Goal: Transaction & Acquisition: Purchase product/service

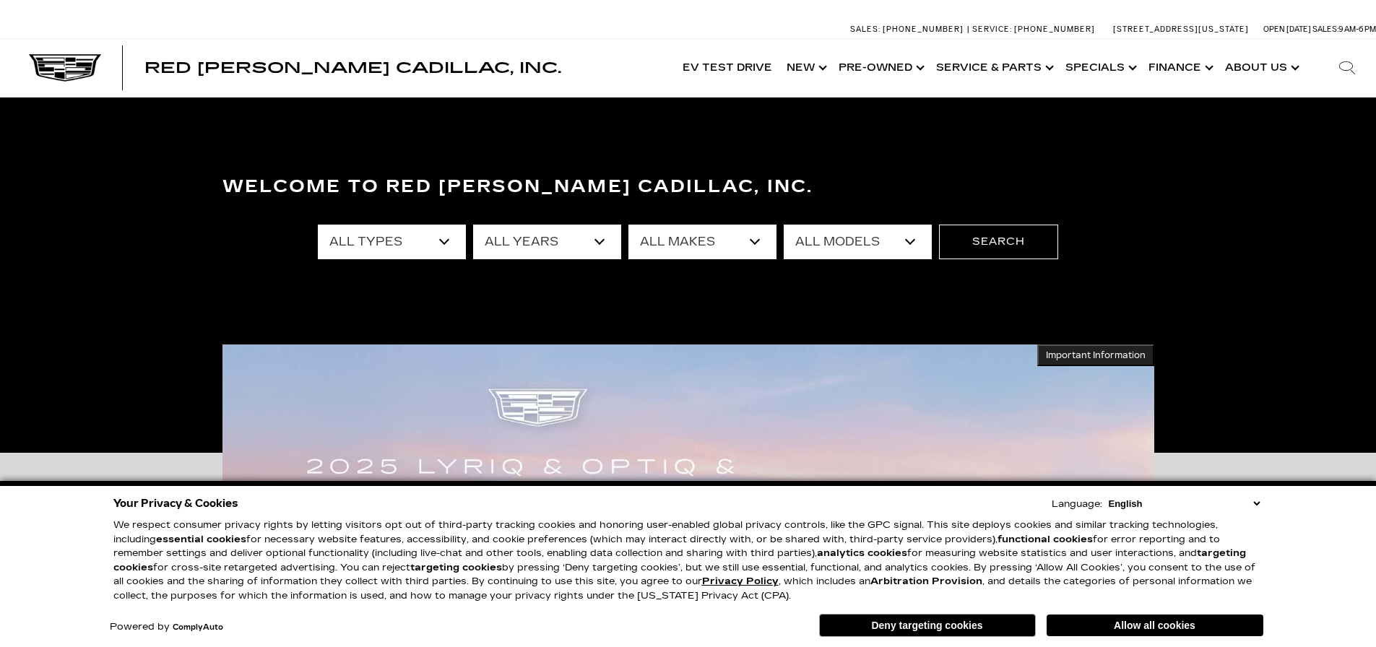
click at [442, 244] on select "All Types New Used Certified Used Demo" at bounding box center [392, 242] width 148 height 35
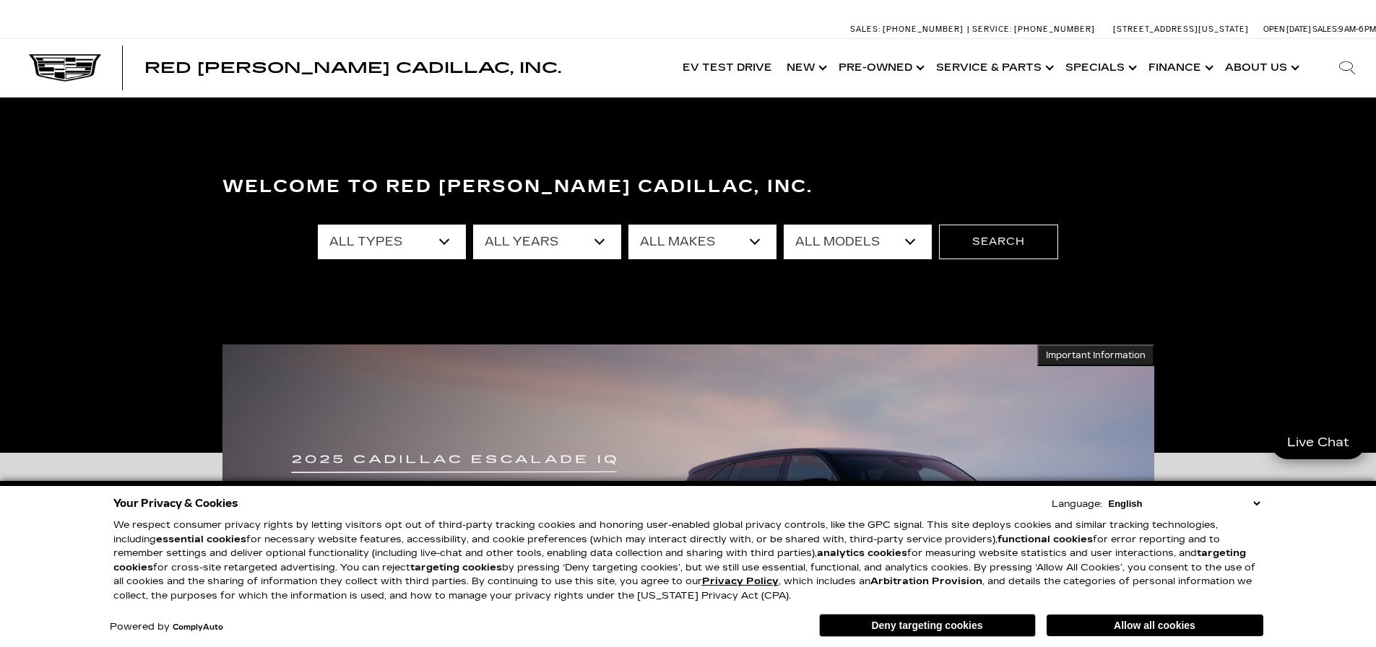
select select "Used"
click at [318, 225] on select "All Types New Used Certified Used Demo" at bounding box center [392, 242] width 148 height 35
click at [682, 234] on select "All Makes Audi BMW Buick Cadillac Chevrolet Chrysler Ford Honda Jeep Lexus Merc…" at bounding box center [703, 242] width 148 height 35
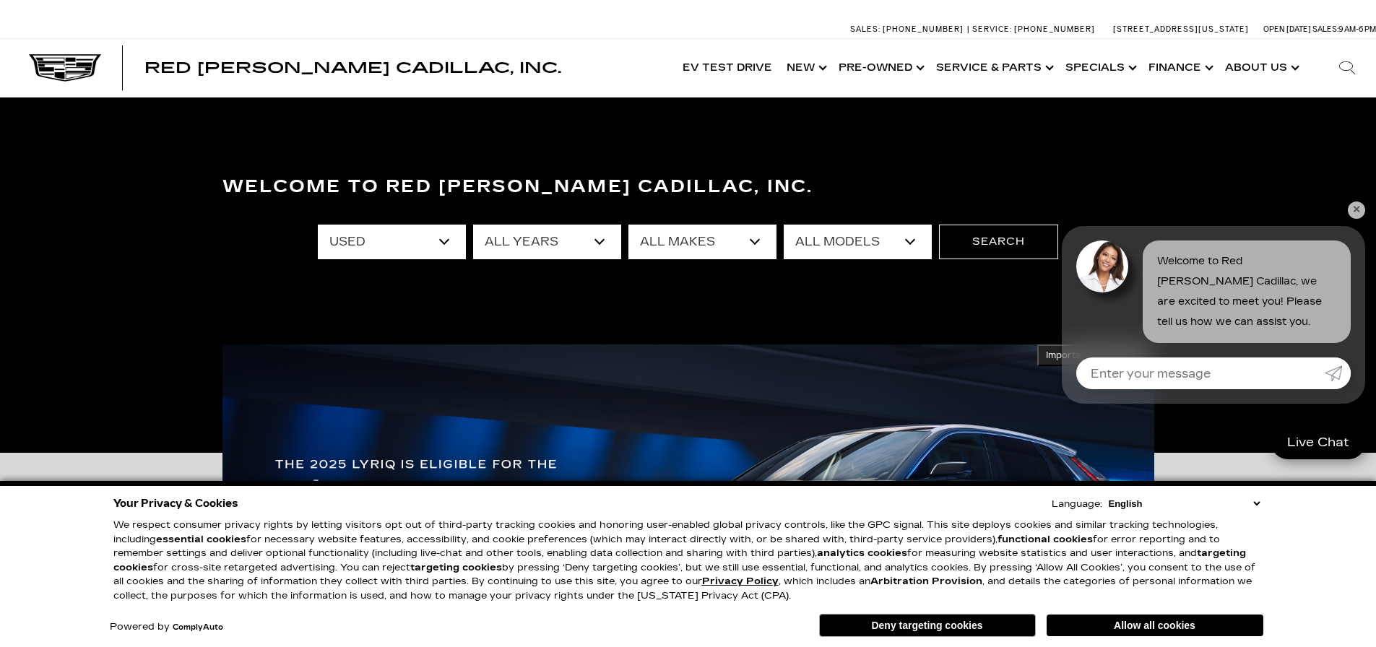
select select "Cadillac"
click at [629, 225] on select "All Makes Audi BMW Buick Cadillac Chevrolet Chrysler Ford Honda Jeep Lexus Merc…" at bounding box center [703, 242] width 148 height 35
click at [923, 239] on select "All Models Escalade LYRIQ SRX XT4 XT5 XT6" at bounding box center [858, 242] width 148 height 35
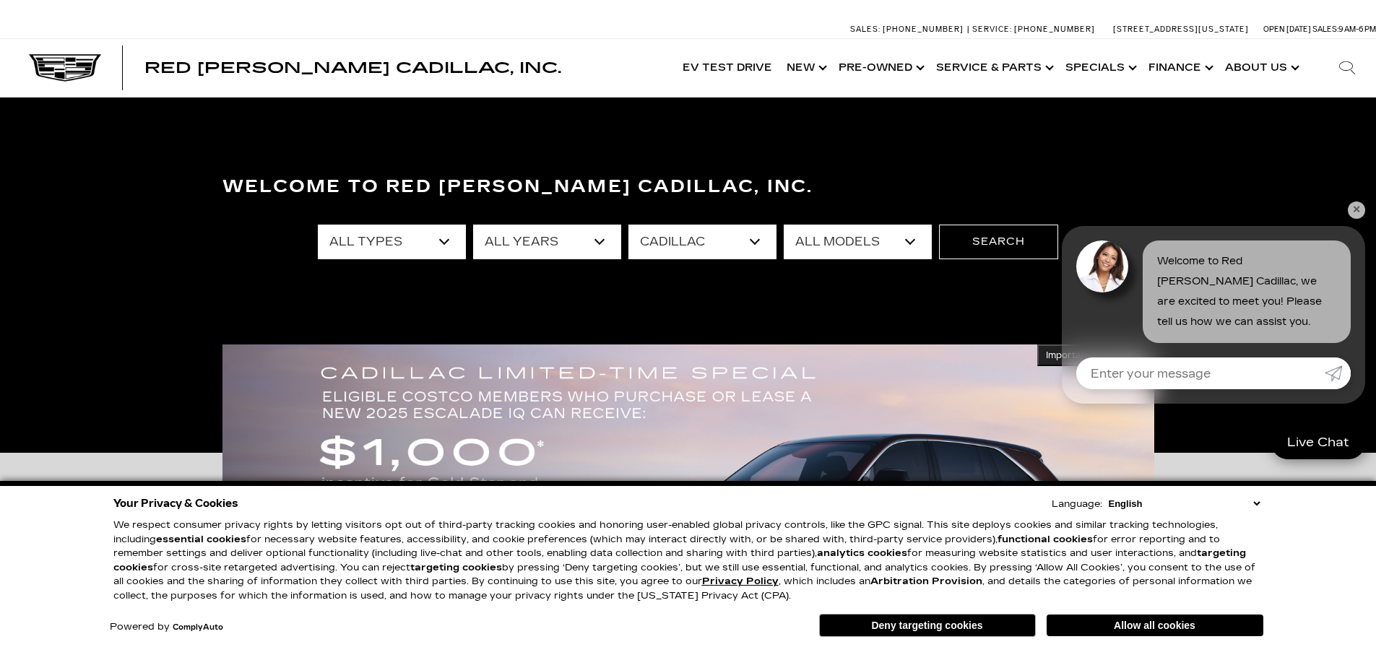
click at [662, 272] on div "Welcome to Red Noland Cadillac, Inc. All Types Used Certified Used All Years 20…" at bounding box center [688, 275] width 1376 height 217
click at [1030, 243] on button "Search" at bounding box center [998, 242] width 119 height 35
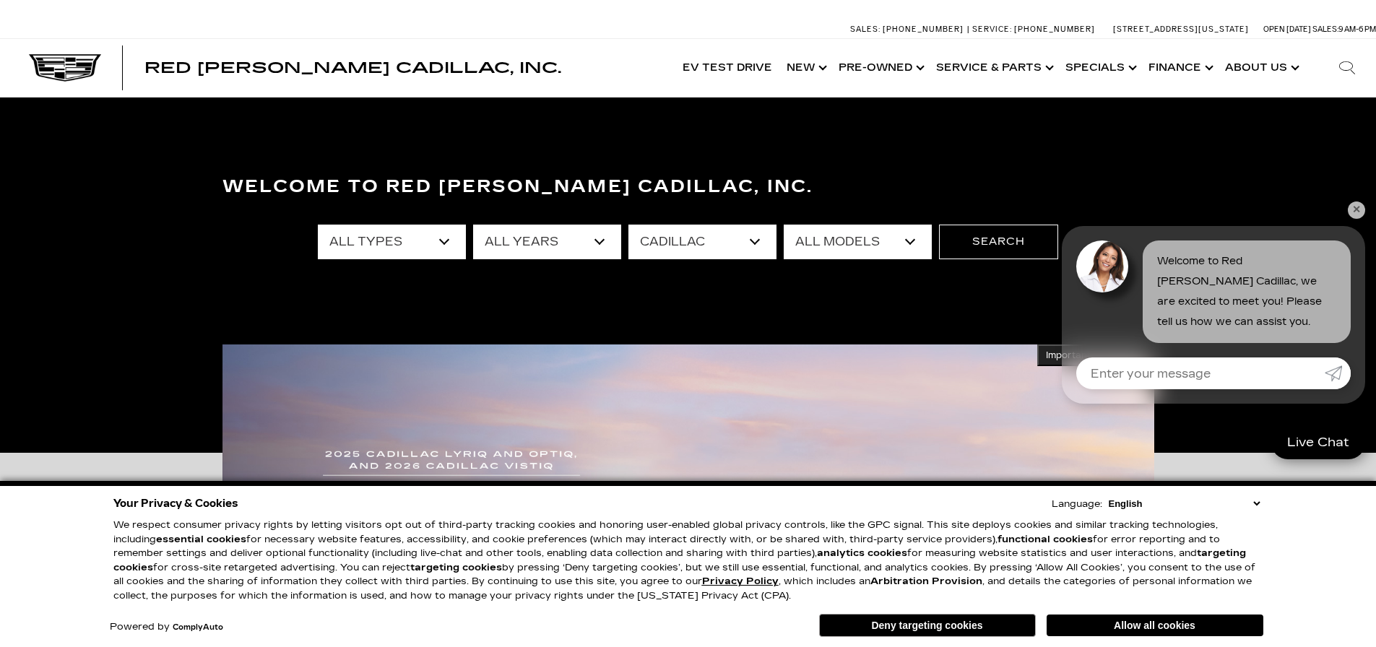
drag, startPoint x: 1350, startPoint y: 207, endPoint x: 1320, endPoint y: 223, distance: 34.3
click at [1350, 208] on link "✕" at bounding box center [1356, 210] width 17 height 17
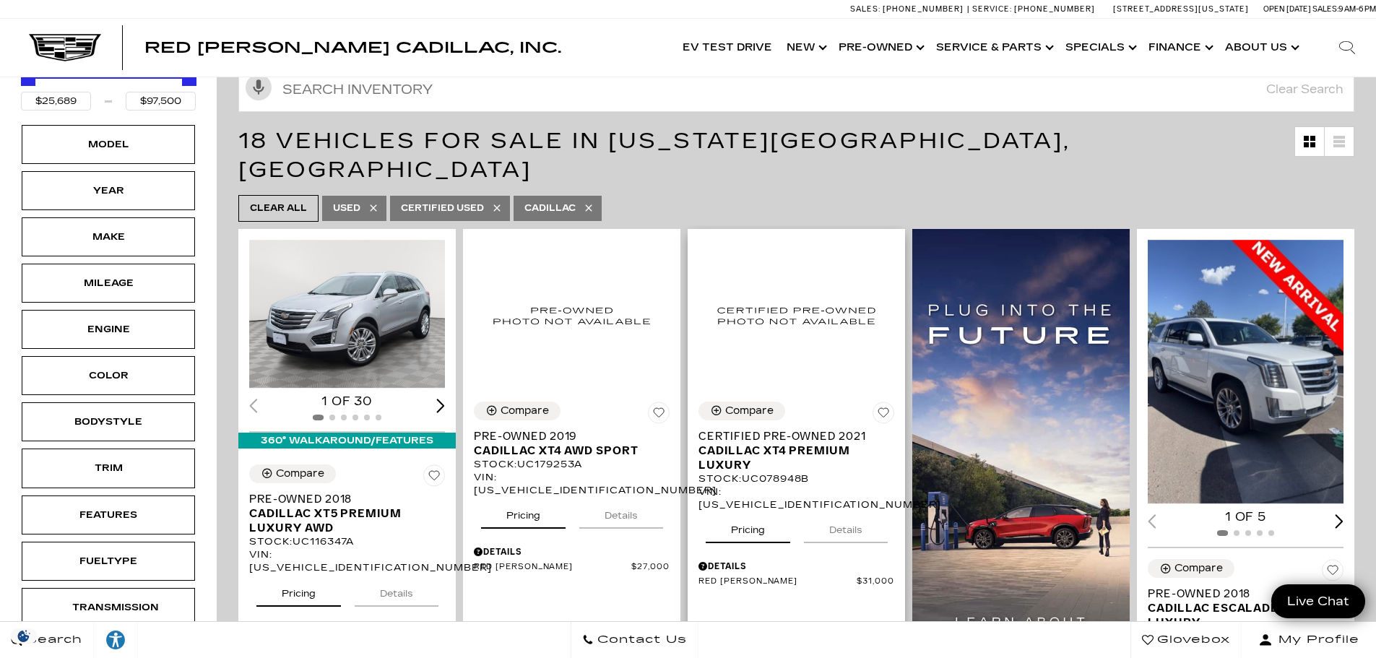
scroll to position [289, 0]
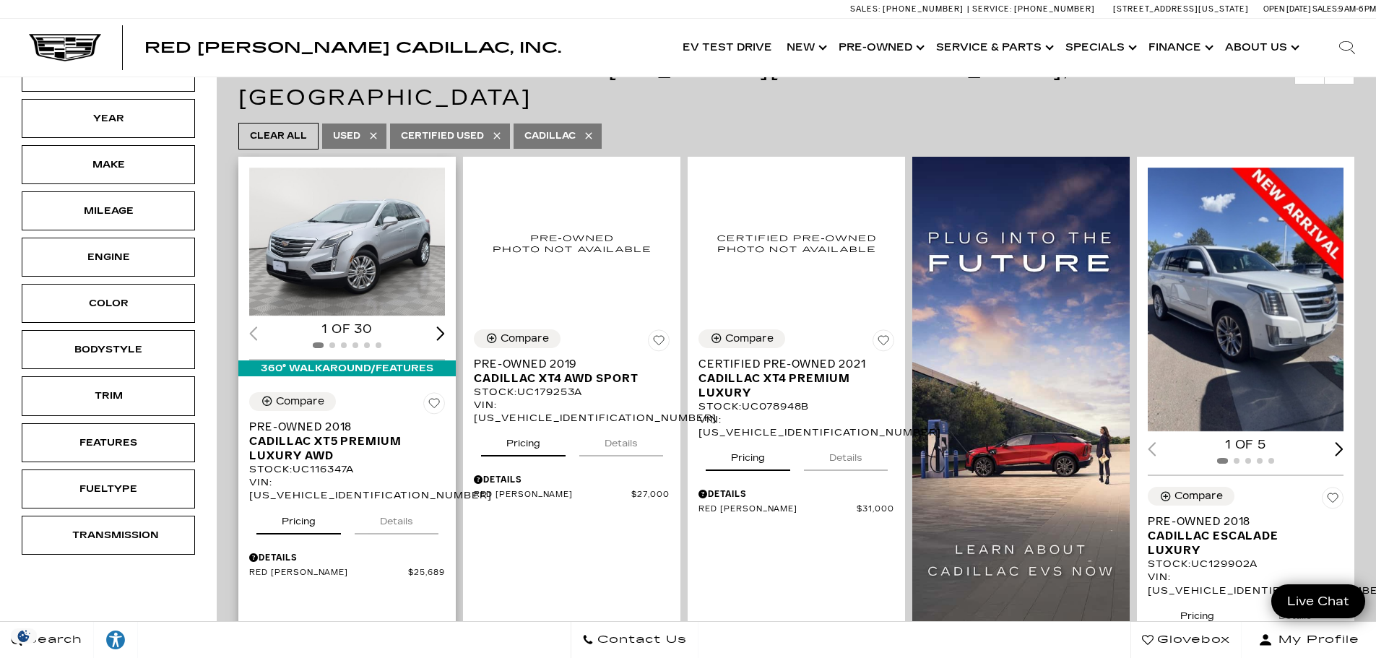
click at [399, 503] on button "Details" at bounding box center [397, 519] width 84 height 32
click at [436, 327] on div "Next slide" at bounding box center [440, 334] width 9 height 14
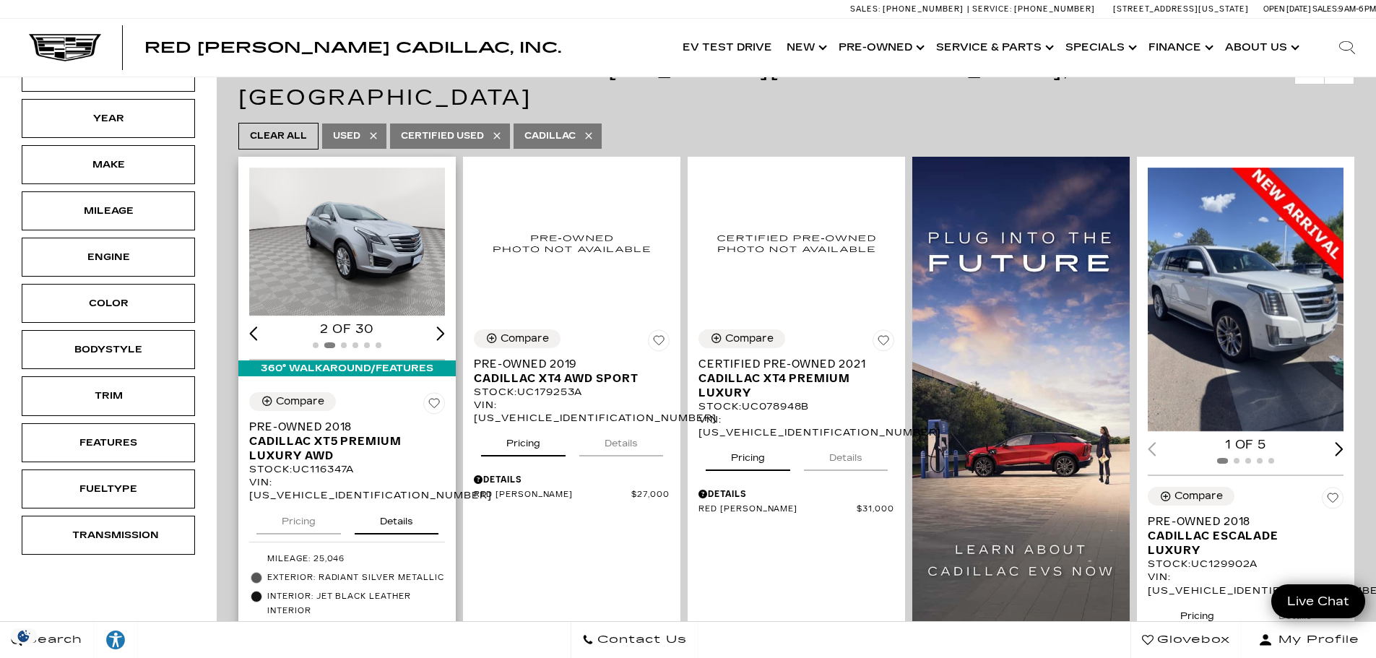
click at [436, 327] on div "Next slide" at bounding box center [440, 334] width 9 height 14
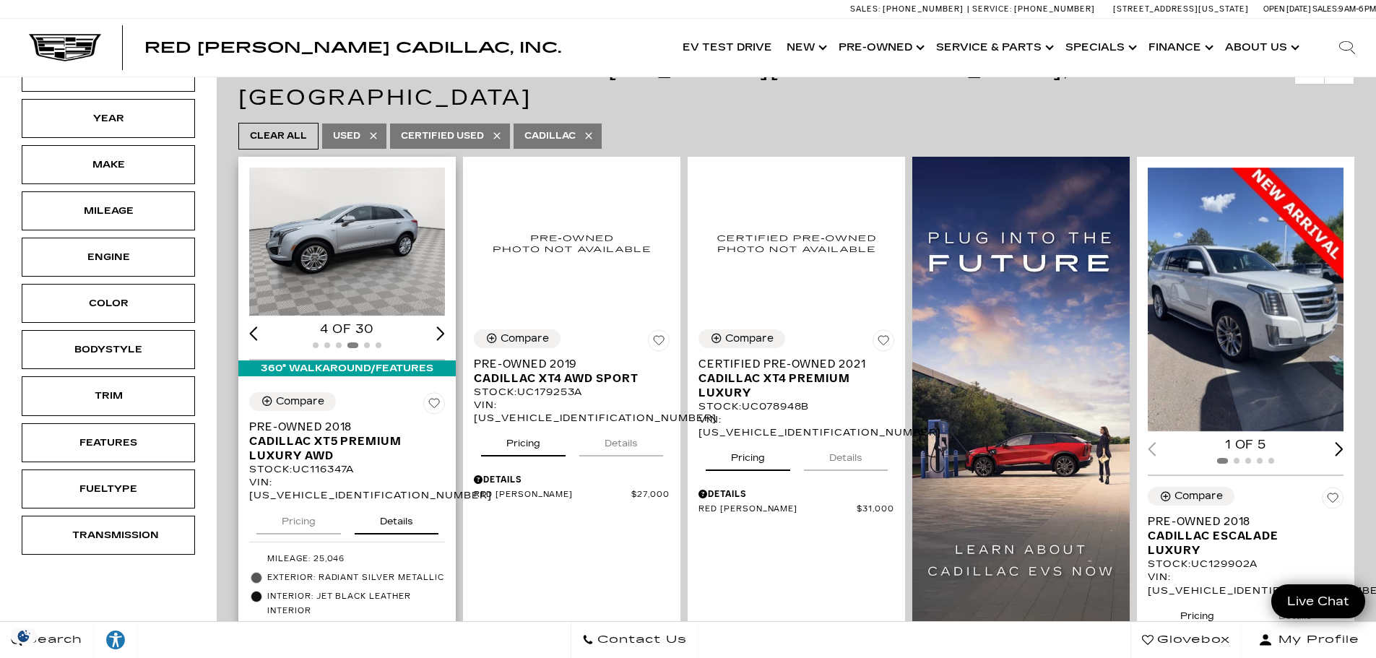
click at [436, 327] on div "Next slide" at bounding box center [440, 334] width 9 height 14
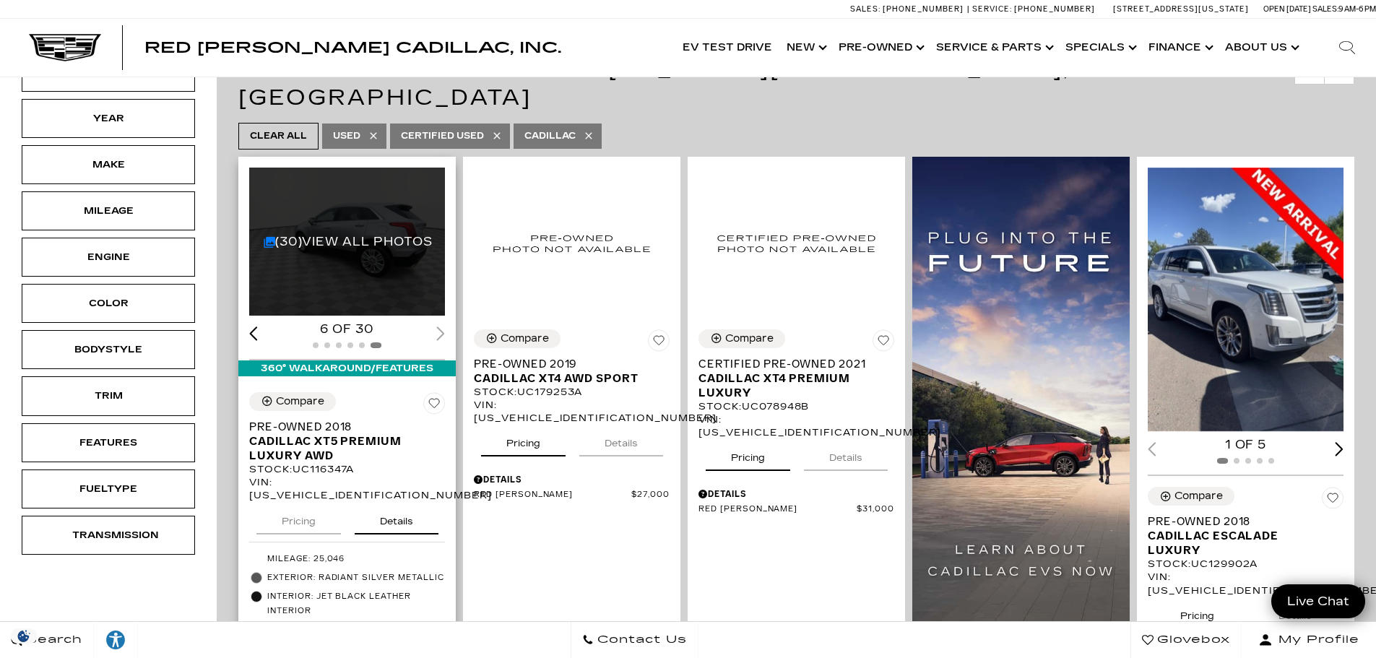
click at [433, 321] on div "6 of 30" at bounding box center [347, 329] width 196 height 16
click at [374, 235] on link "(30) View All Photos" at bounding box center [348, 242] width 169 height 14
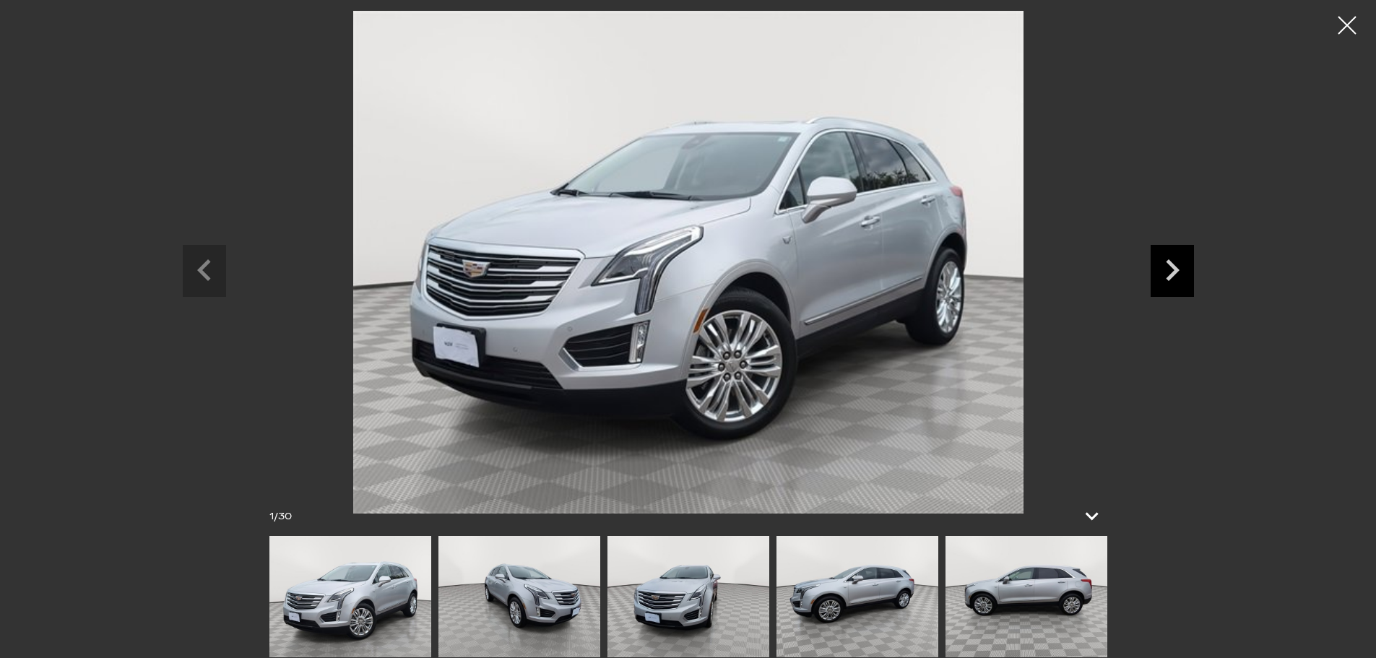
click at [1179, 277] on icon "Next slide" at bounding box center [1172, 268] width 43 height 47
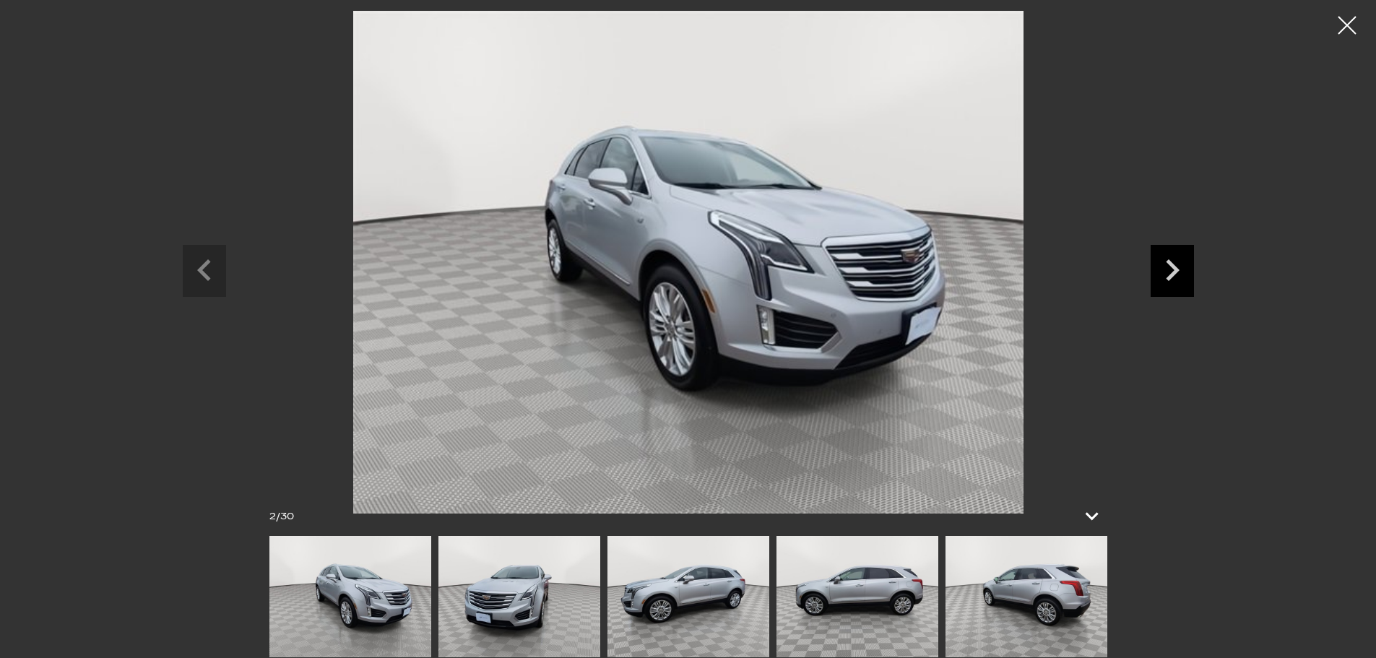
click at [1179, 277] on icon "Next slide" at bounding box center [1172, 268] width 43 height 47
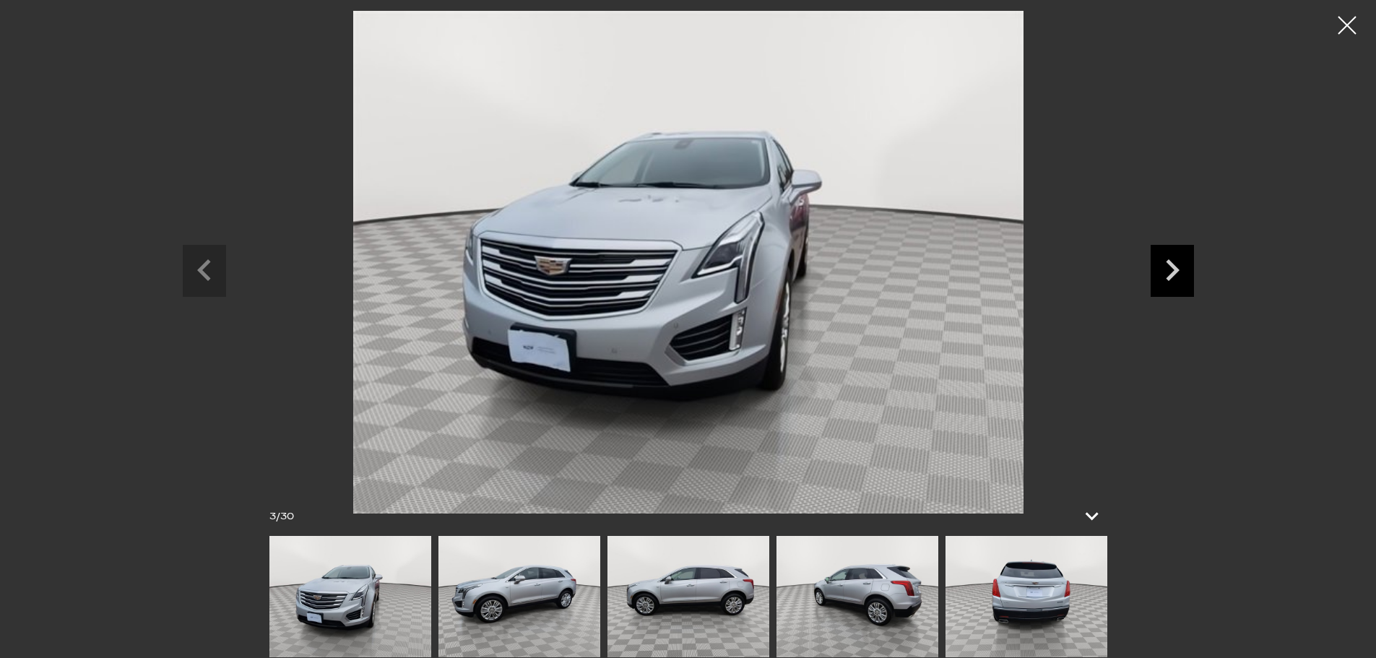
click at [1179, 277] on icon "Next slide" at bounding box center [1172, 268] width 43 height 47
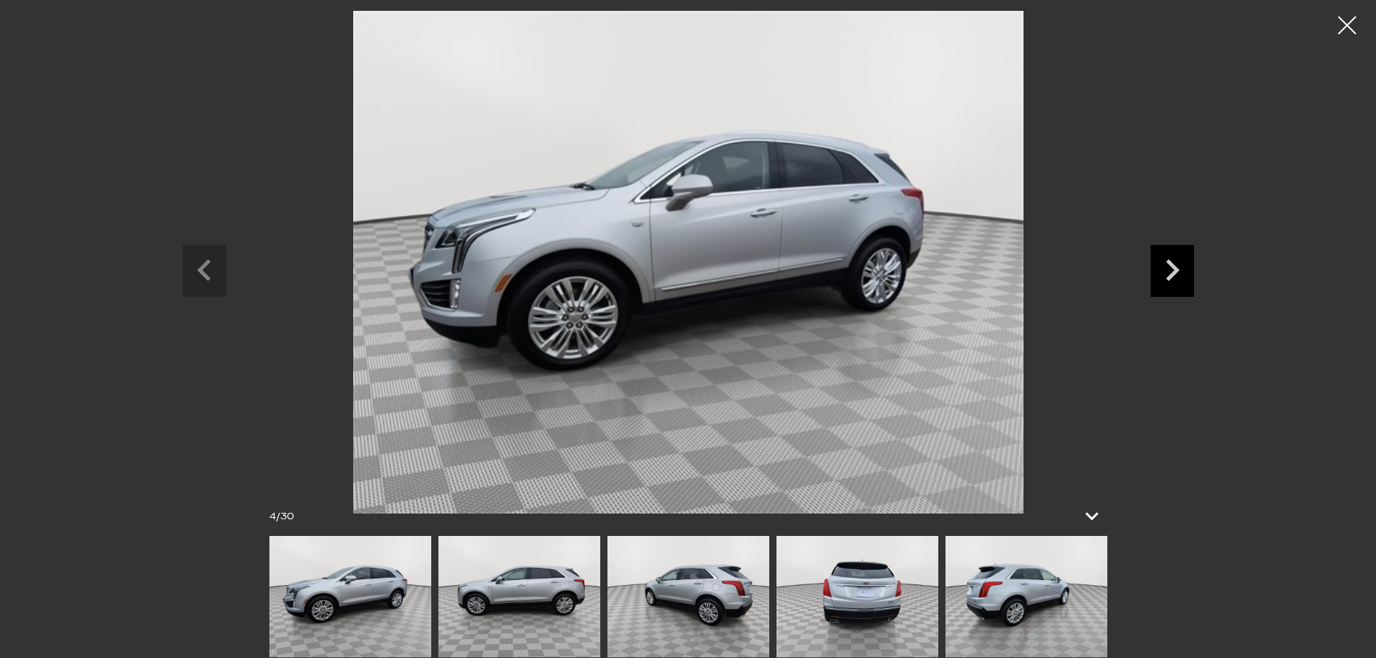
click at [1179, 277] on icon "Next slide" at bounding box center [1172, 268] width 43 height 47
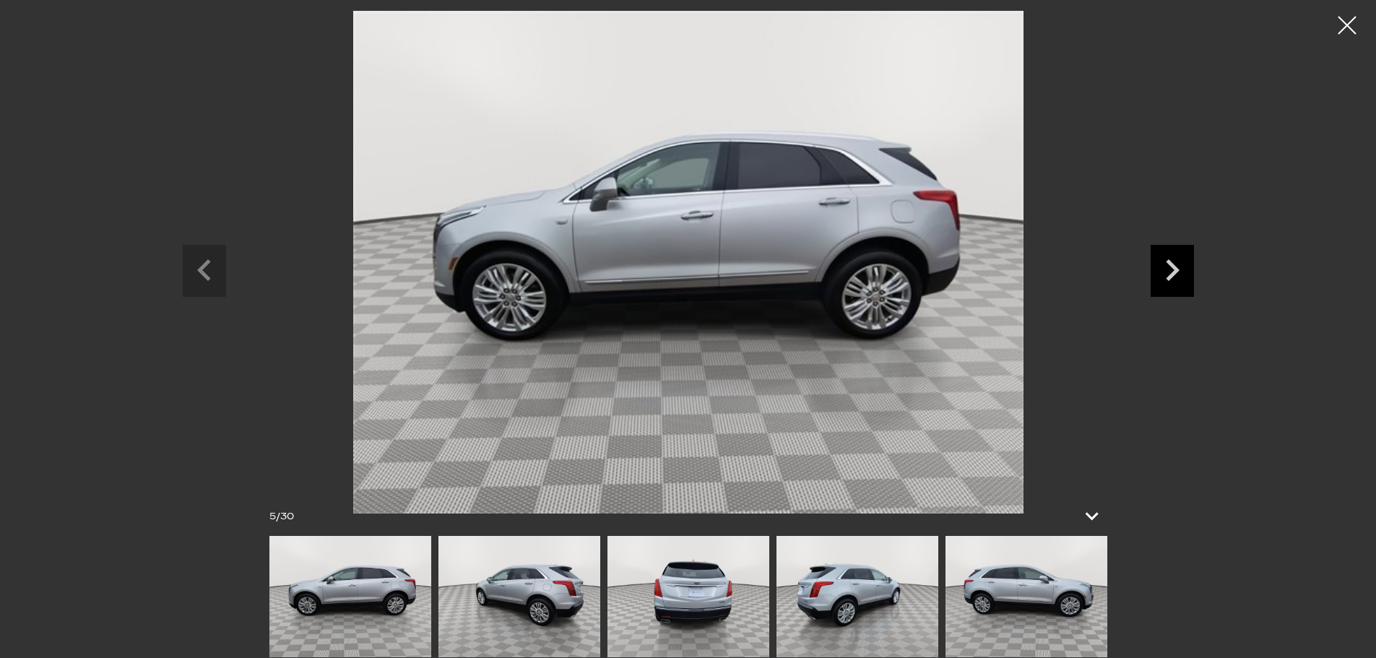
click at [1179, 277] on icon "Next slide" at bounding box center [1172, 268] width 43 height 47
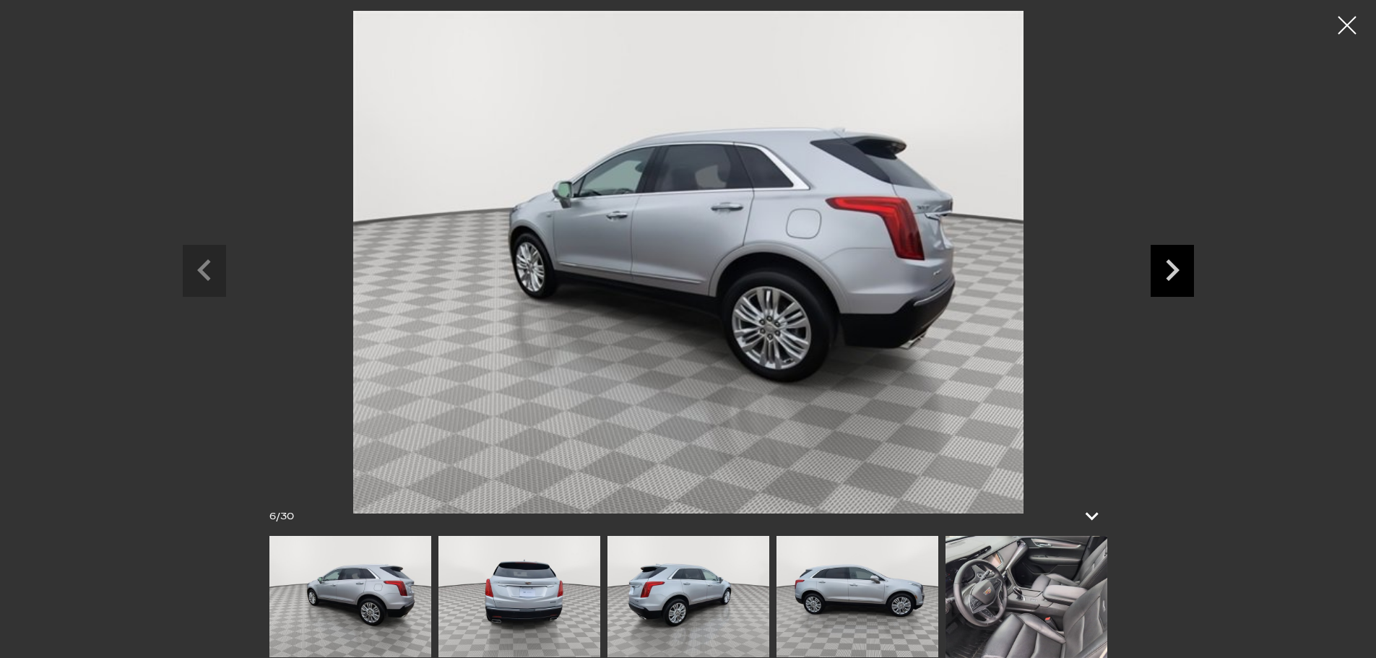
click at [1179, 277] on icon "Next slide" at bounding box center [1172, 268] width 43 height 47
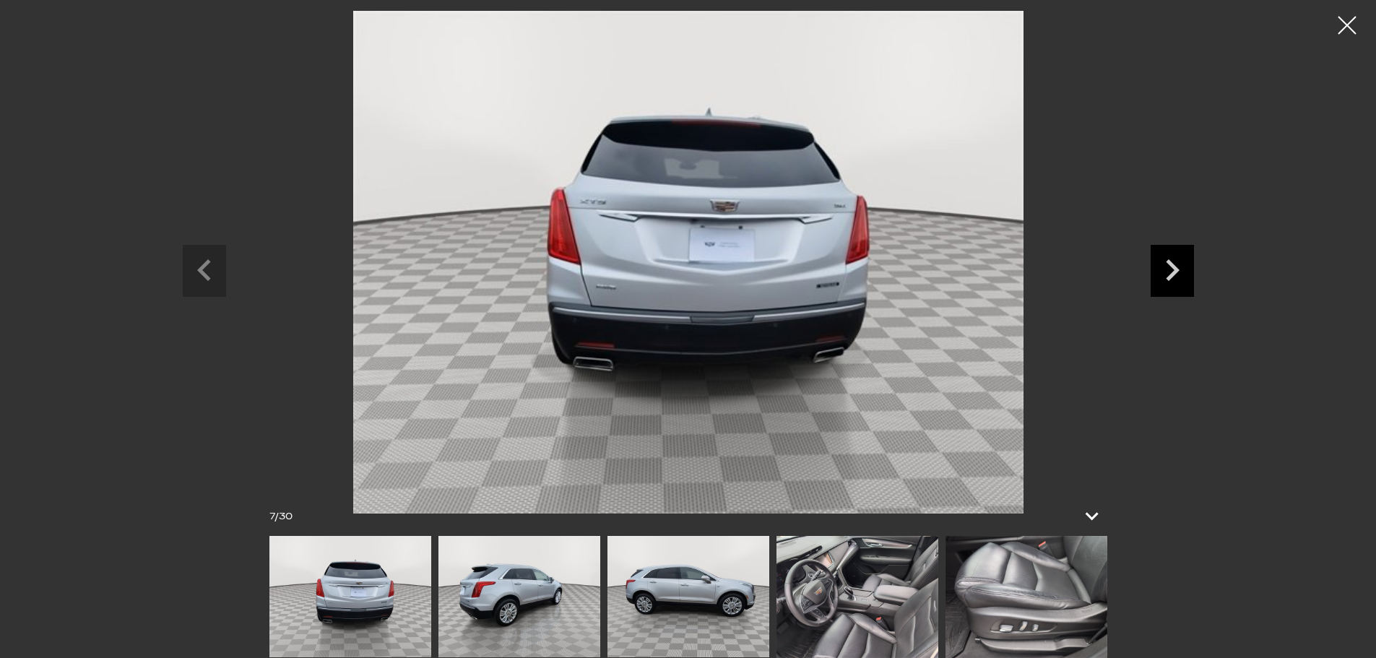
click at [1179, 277] on icon "Next slide" at bounding box center [1172, 268] width 43 height 47
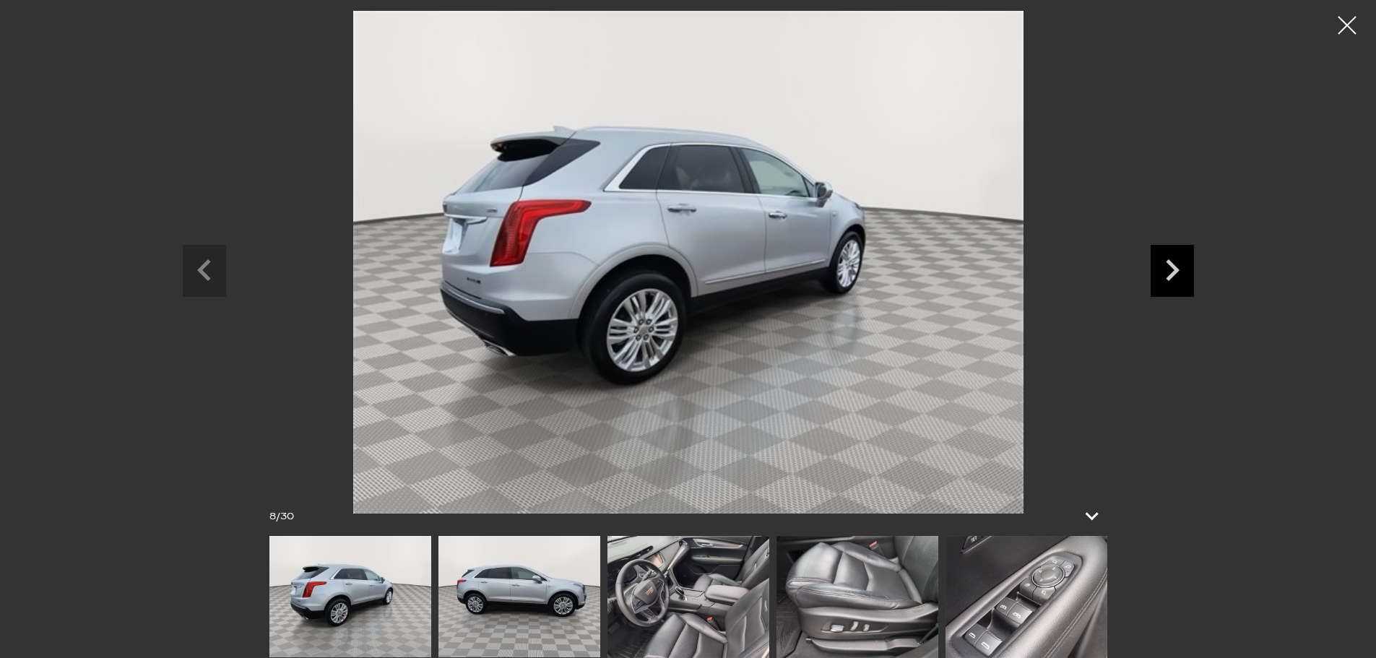
click at [1179, 277] on icon "Next slide" at bounding box center [1172, 268] width 43 height 47
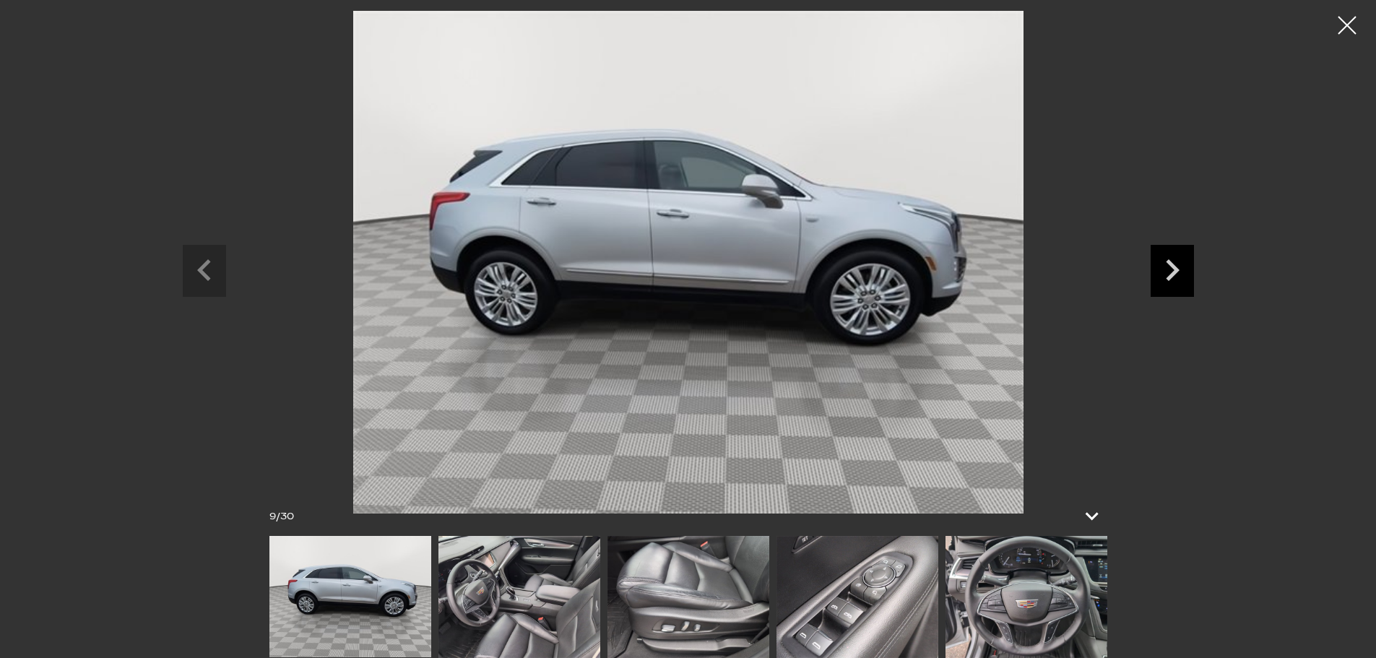
click at [1179, 277] on icon "Next slide" at bounding box center [1172, 268] width 43 height 47
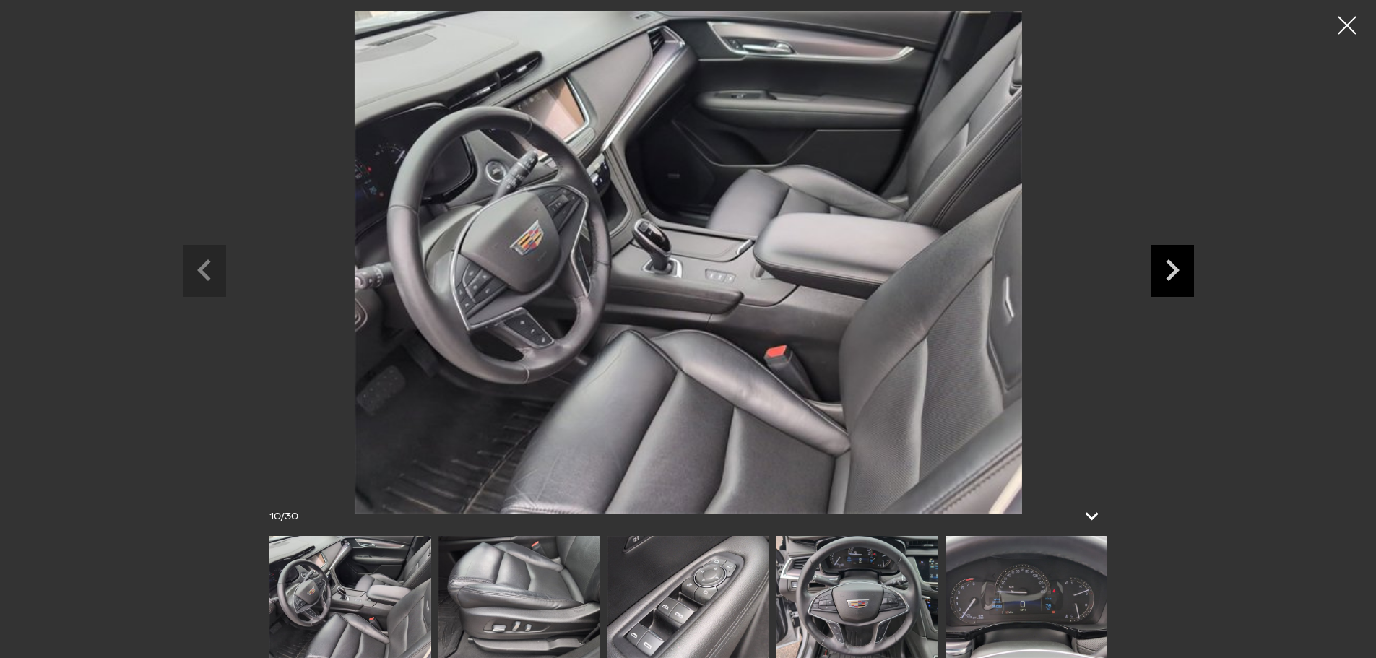
click at [1179, 277] on icon "Next slide" at bounding box center [1172, 268] width 43 height 47
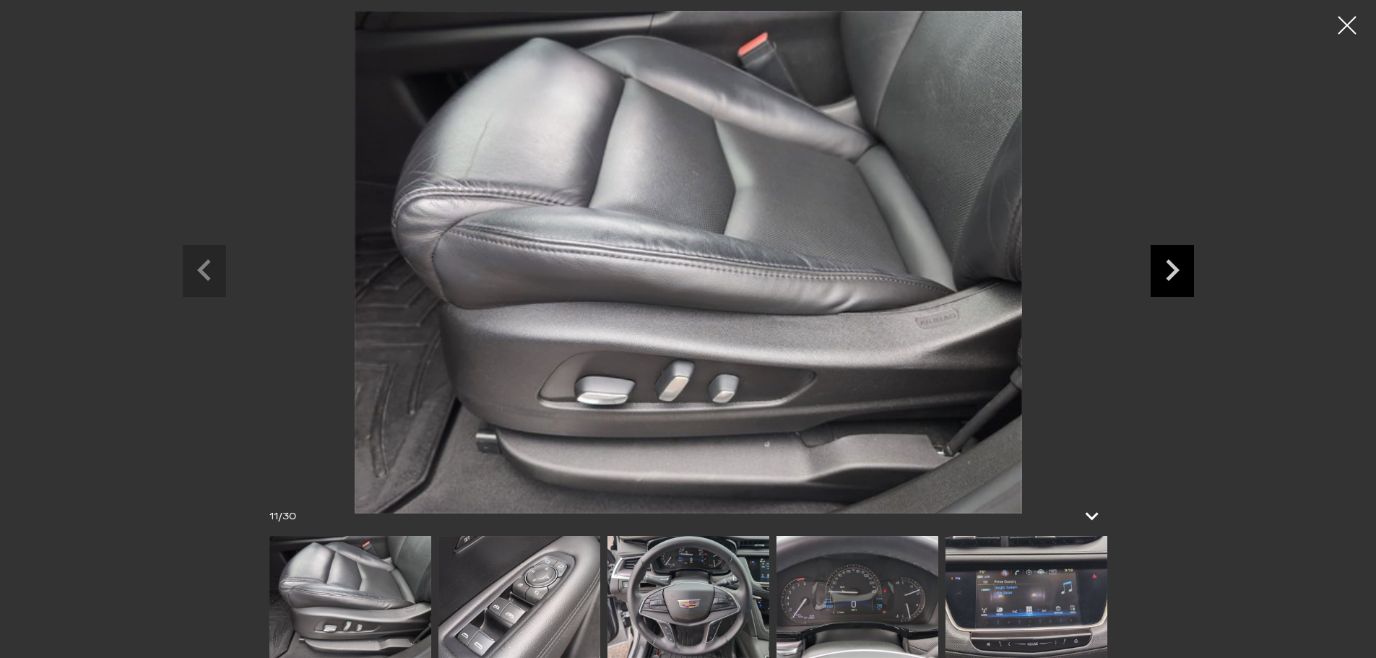
click at [1179, 277] on icon "Next slide" at bounding box center [1172, 268] width 43 height 47
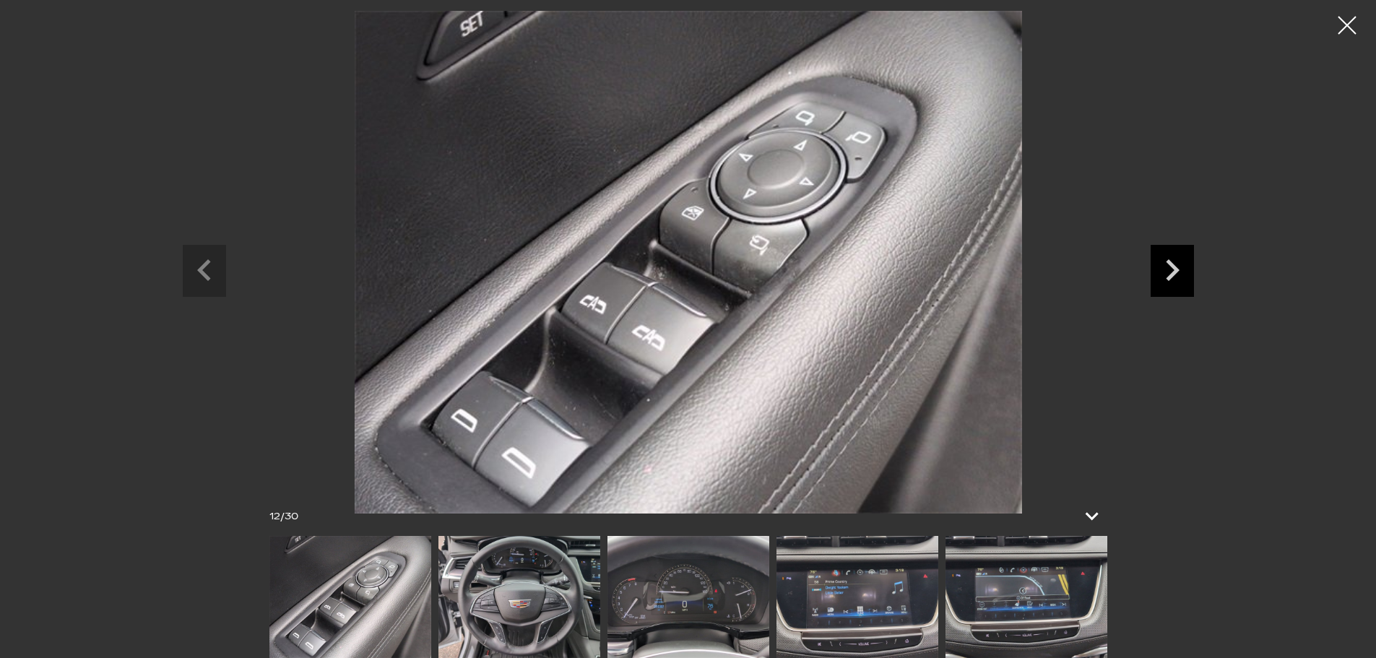
click at [1179, 277] on icon "Next slide" at bounding box center [1172, 268] width 43 height 47
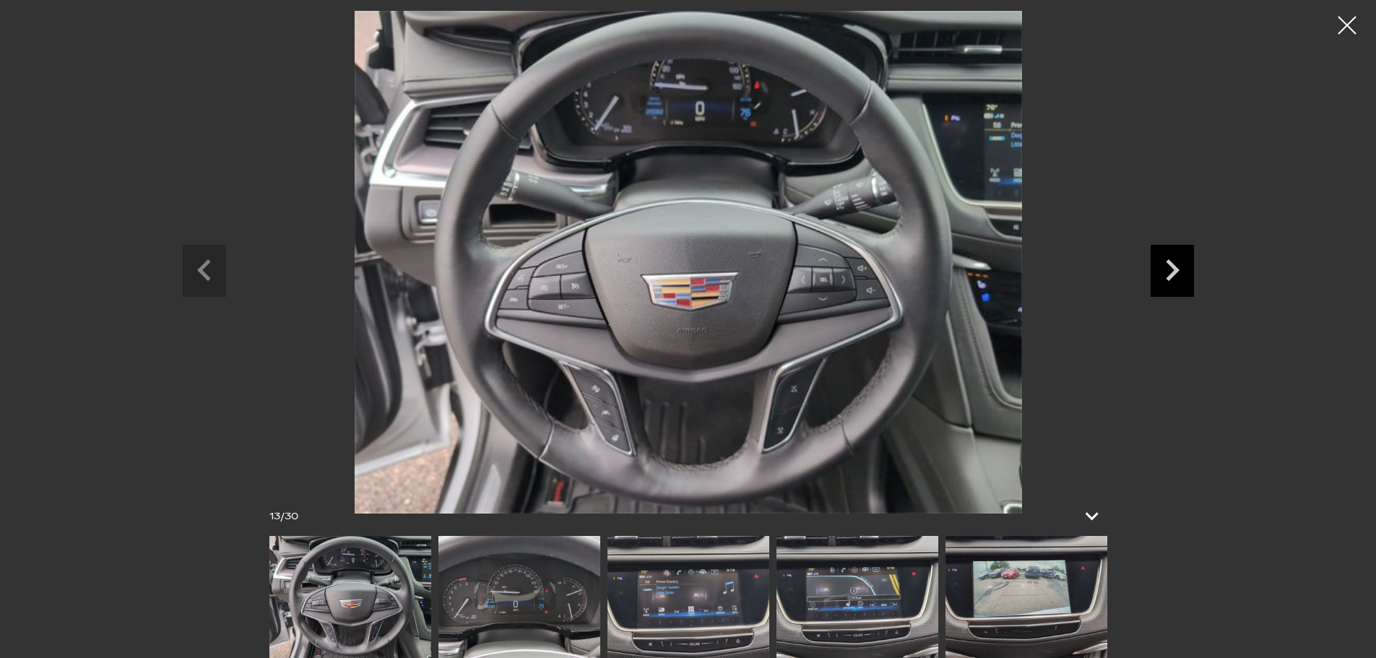
click at [1179, 276] on icon "Next slide" at bounding box center [1172, 268] width 43 height 47
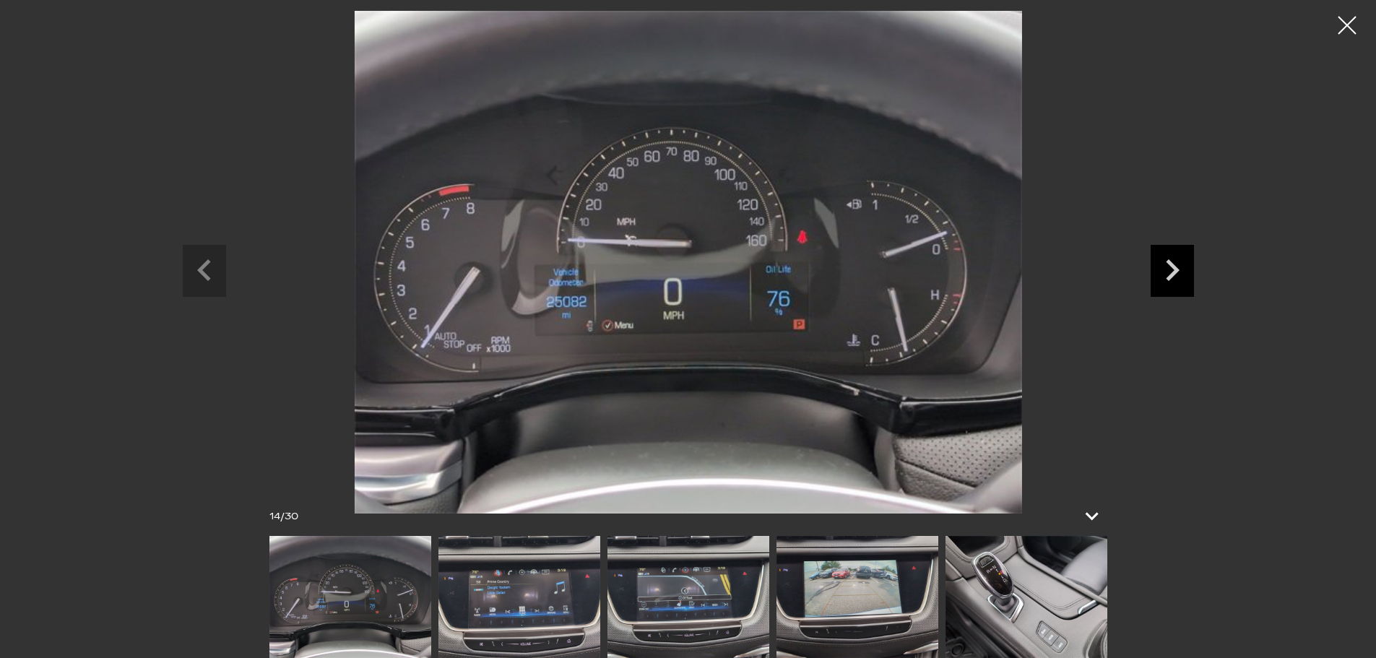
click at [1178, 266] on icon "Next slide" at bounding box center [1172, 268] width 43 height 47
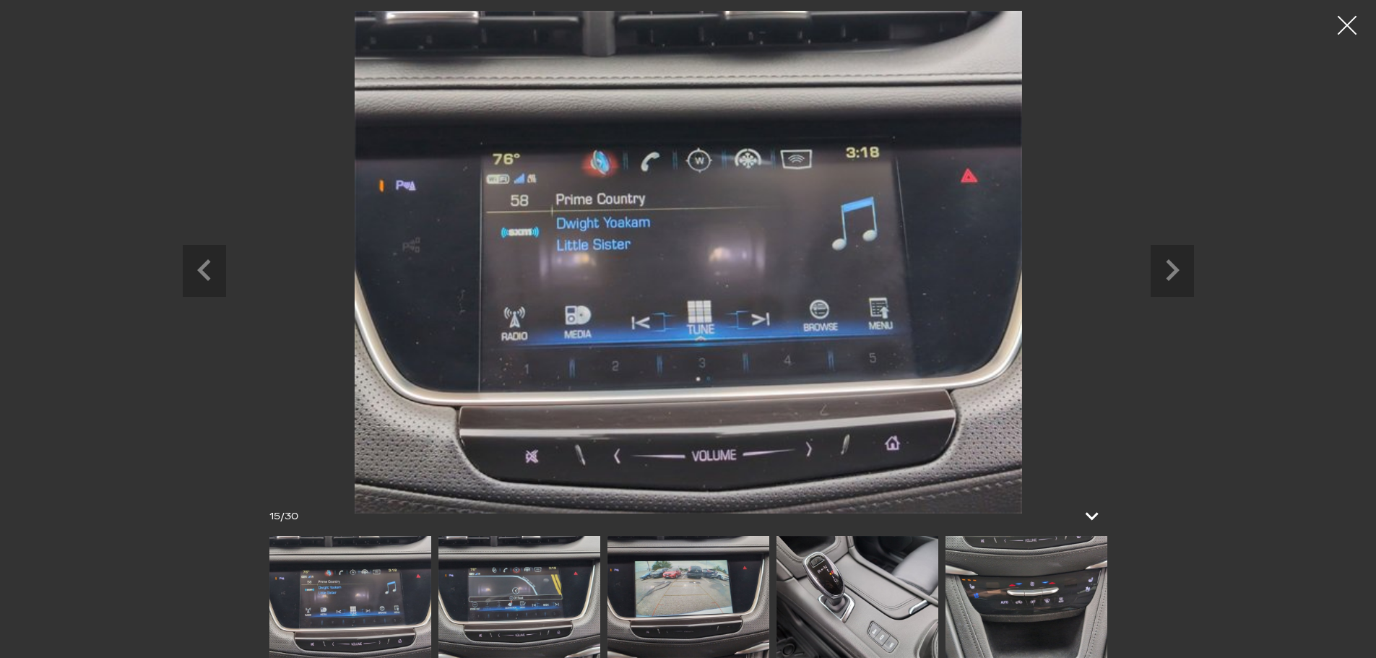
click at [1350, 30] on div at bounding box center [1348, 26] width 38 height 38
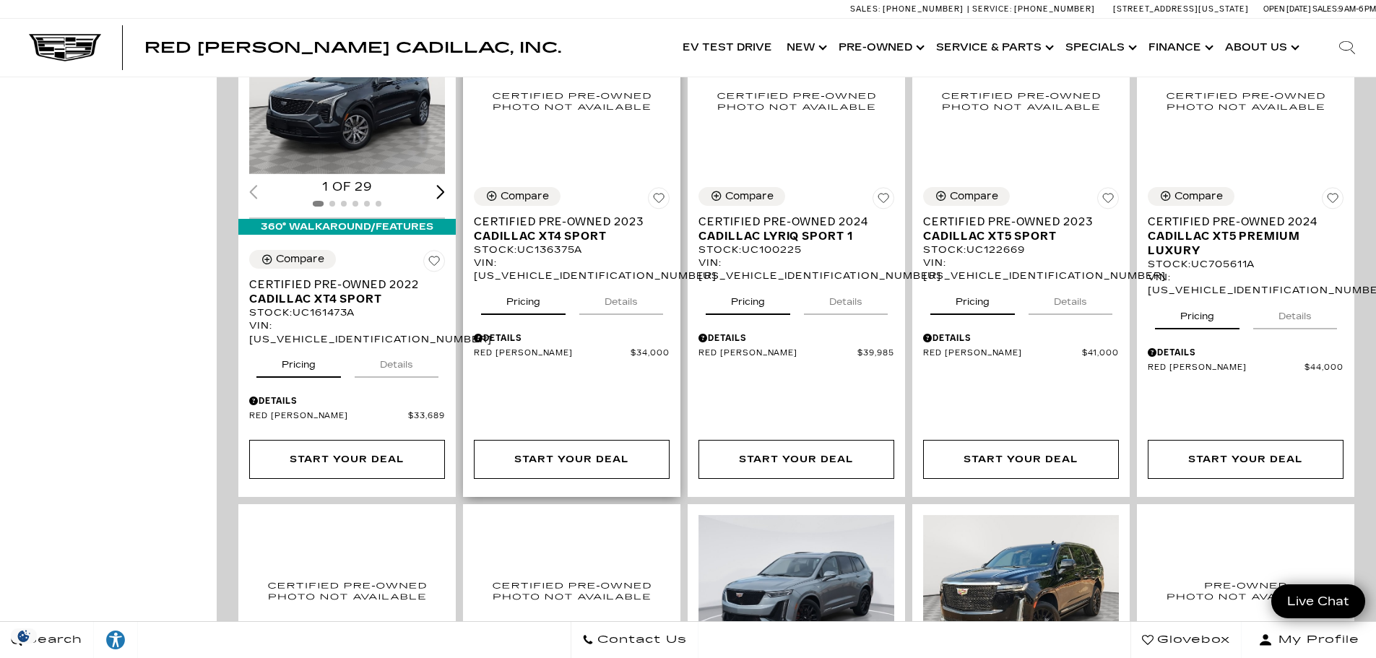
scroll to position [1011, 0]
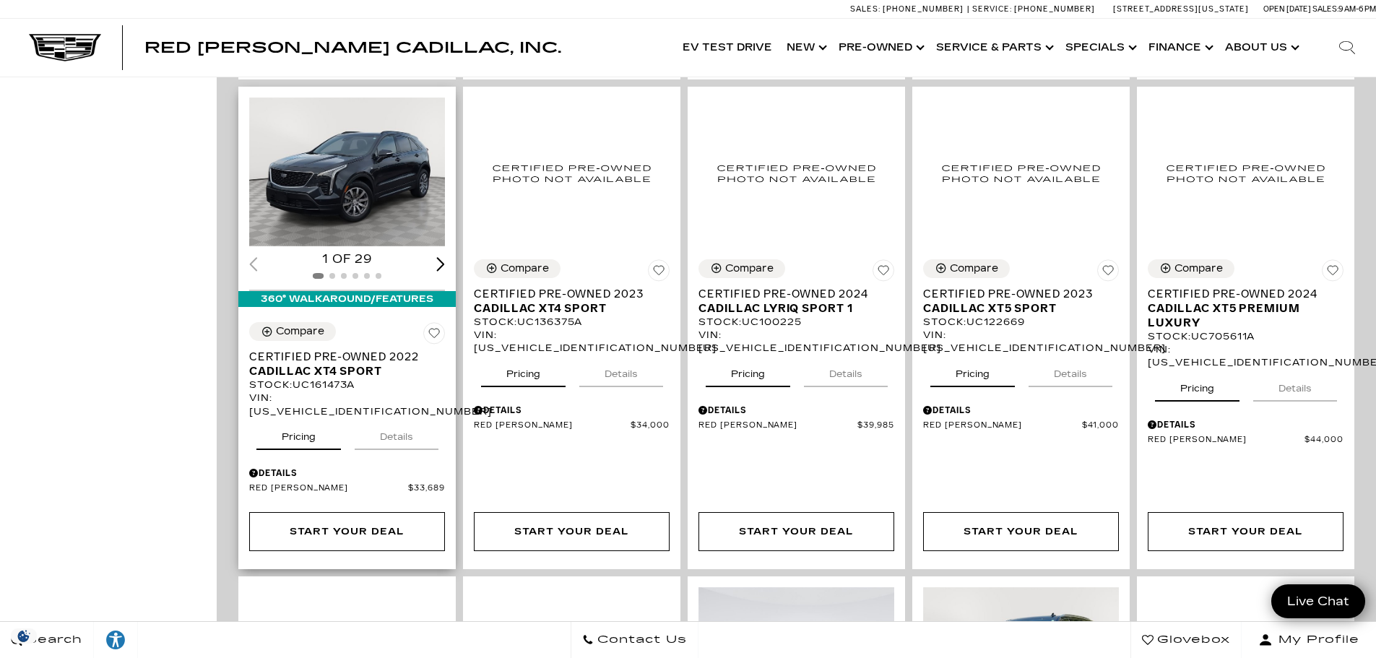
click at [331, 137] on img "1 / 2" at bounding box center [348, 172] width 198 height 149
click at [404, 193] on img "1 / 2" at bounding box center [348, 172] width 198 height 149
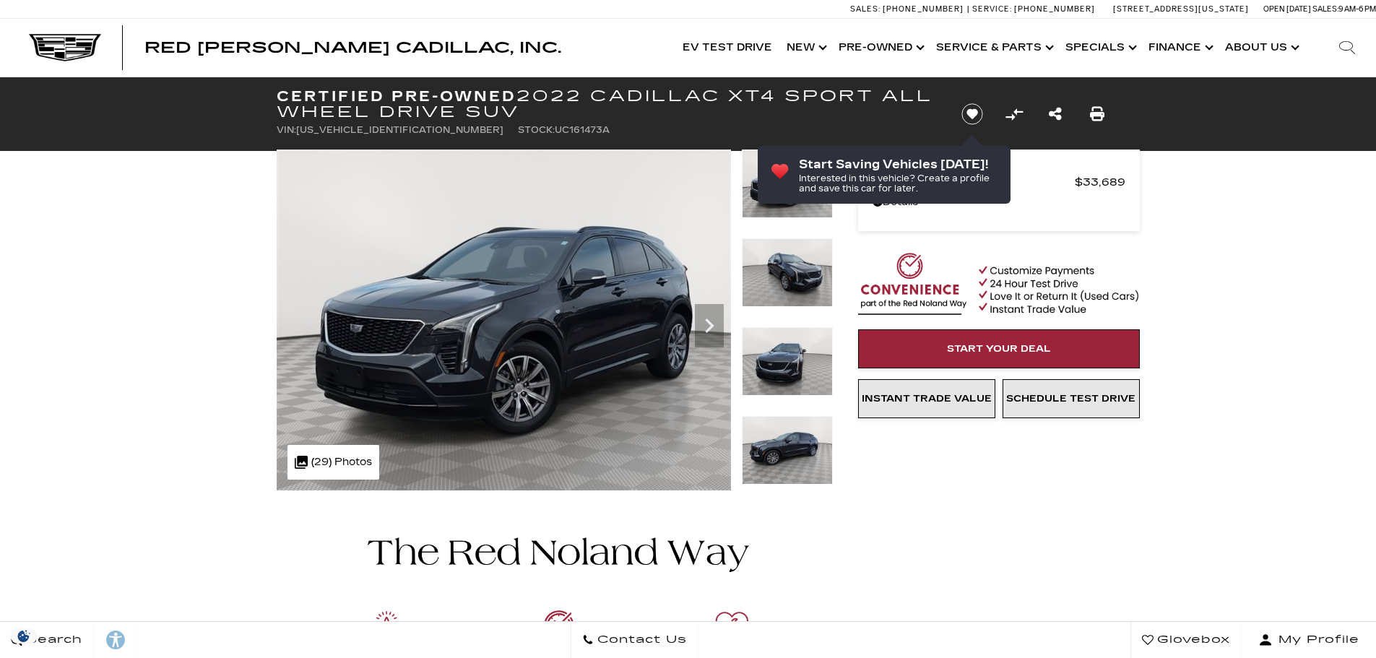
click at [694, 318] on img at bounding box center [504, 320] width 454 height 341
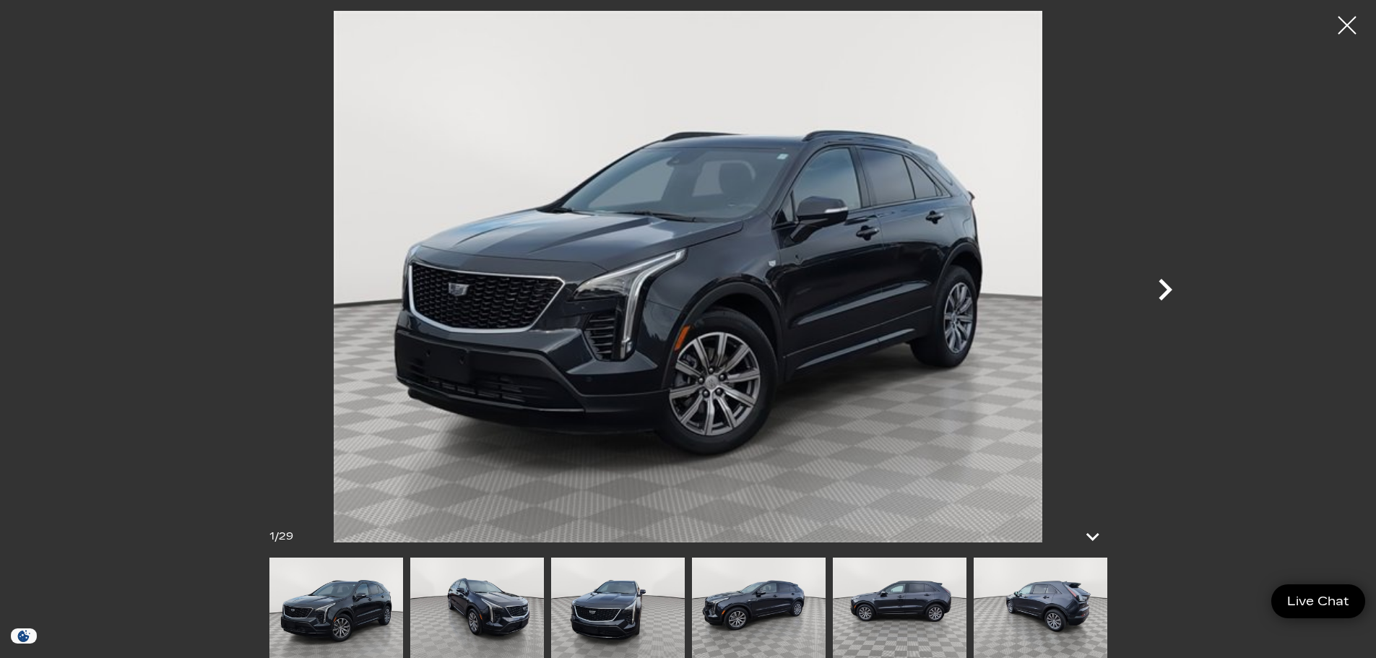
click at [1157, 288] on icon "Next" at bounding box center [1165, 289] width 43 height 43
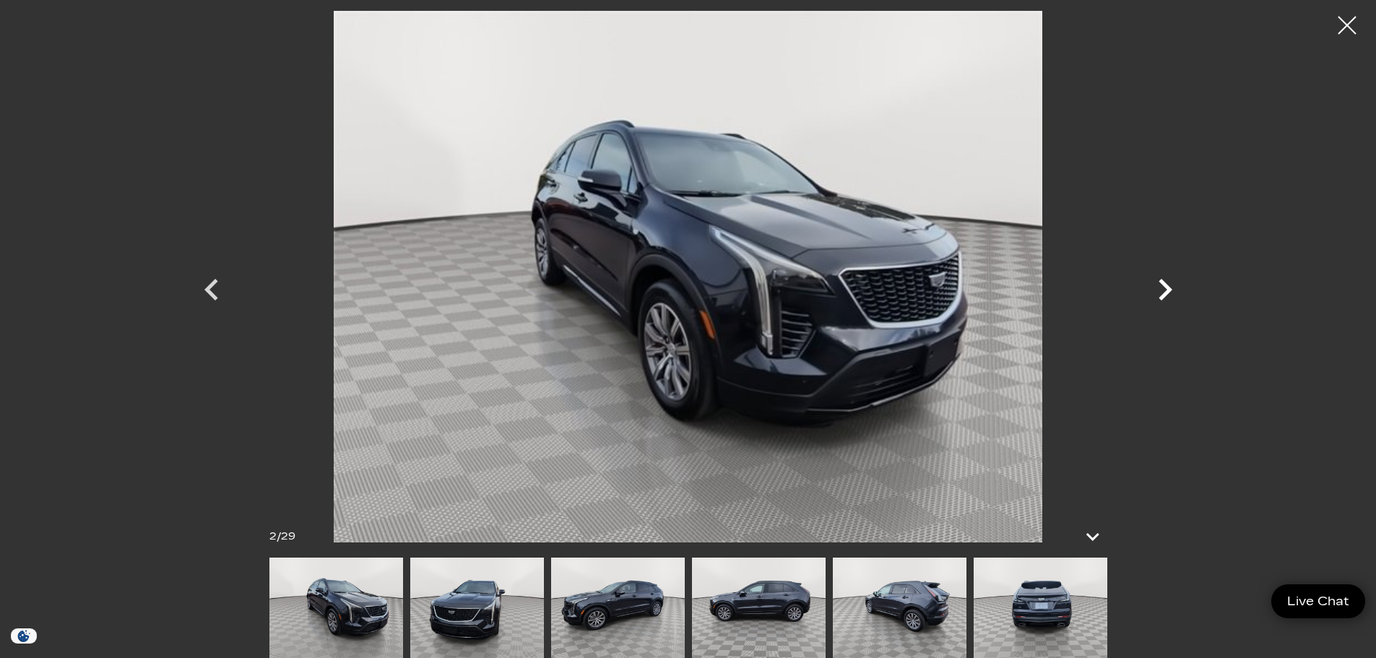
click at [1157, 288] on icon "Next" at bounding box center [1165, 289] width 43 height 43
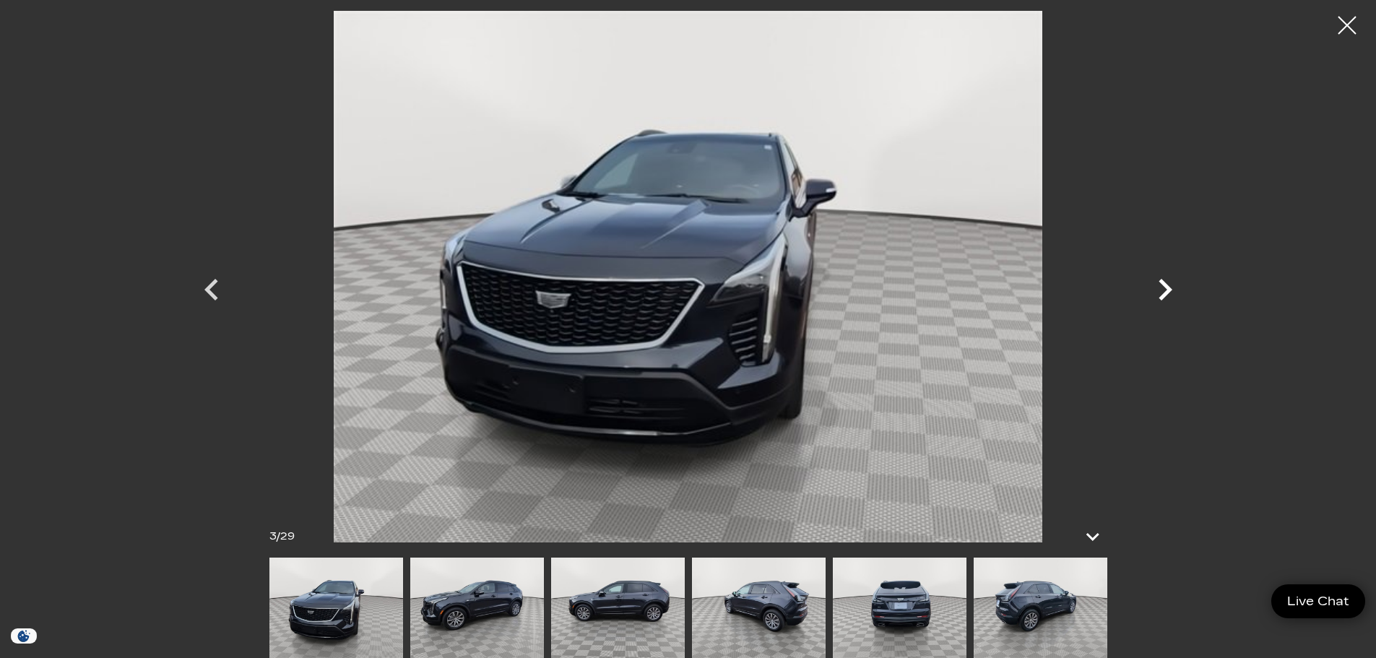
click at [1157, 288] on icon "Next" at bounding box center [1165, 289] width 43 height 43
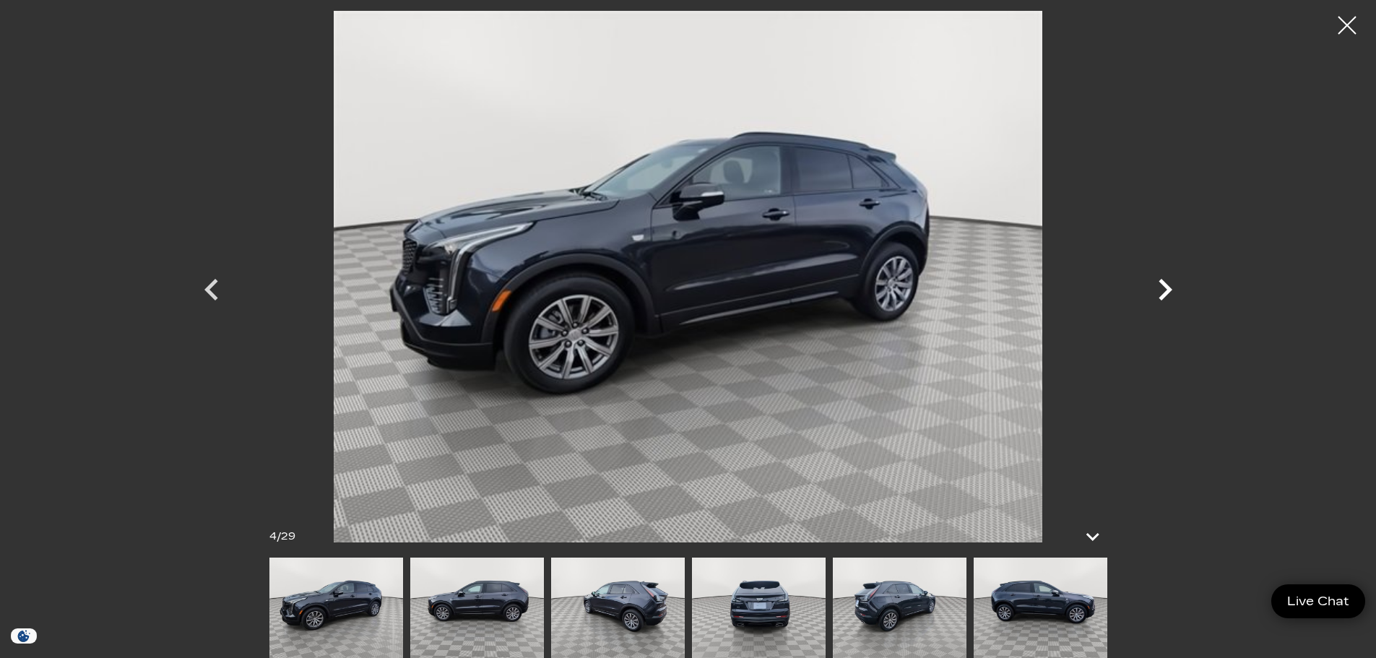
click at [1157, 288] on icon "Next" at bounding box center [1165, 289] width 43 height 43
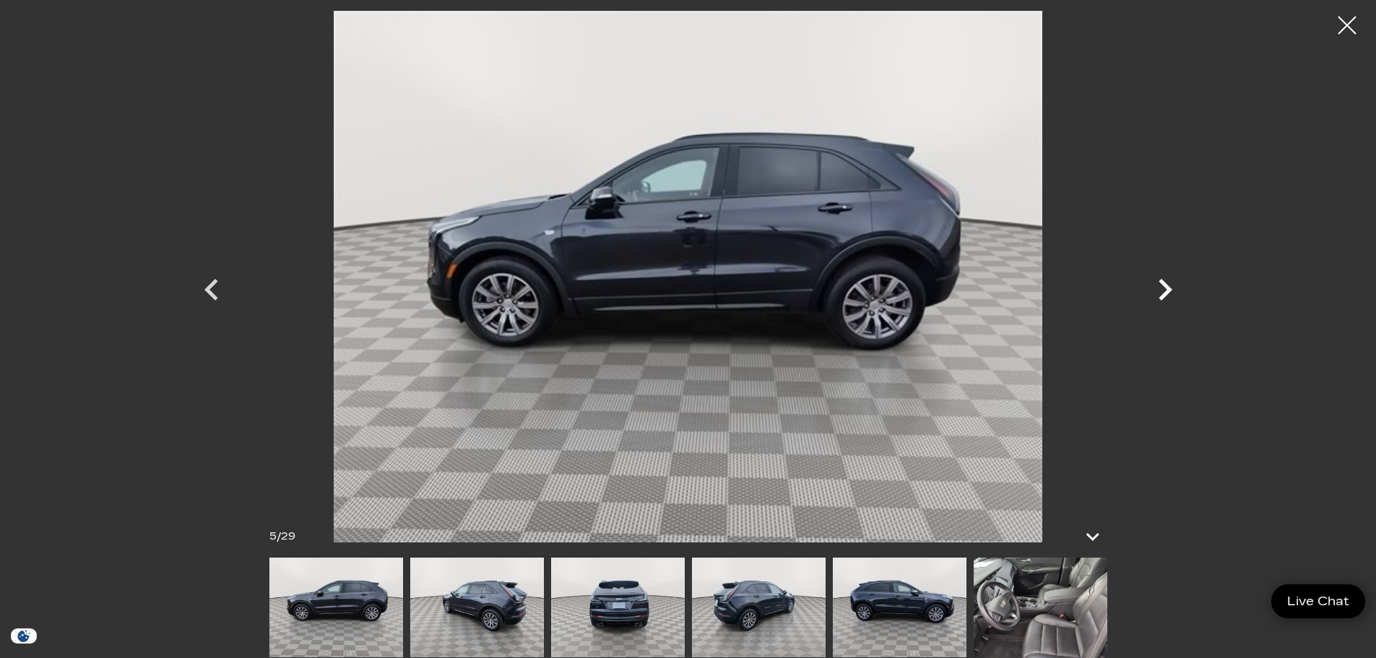
click at [1157, 288] on icon "Next" at bounding box center [1165, 289] width 43 height 43
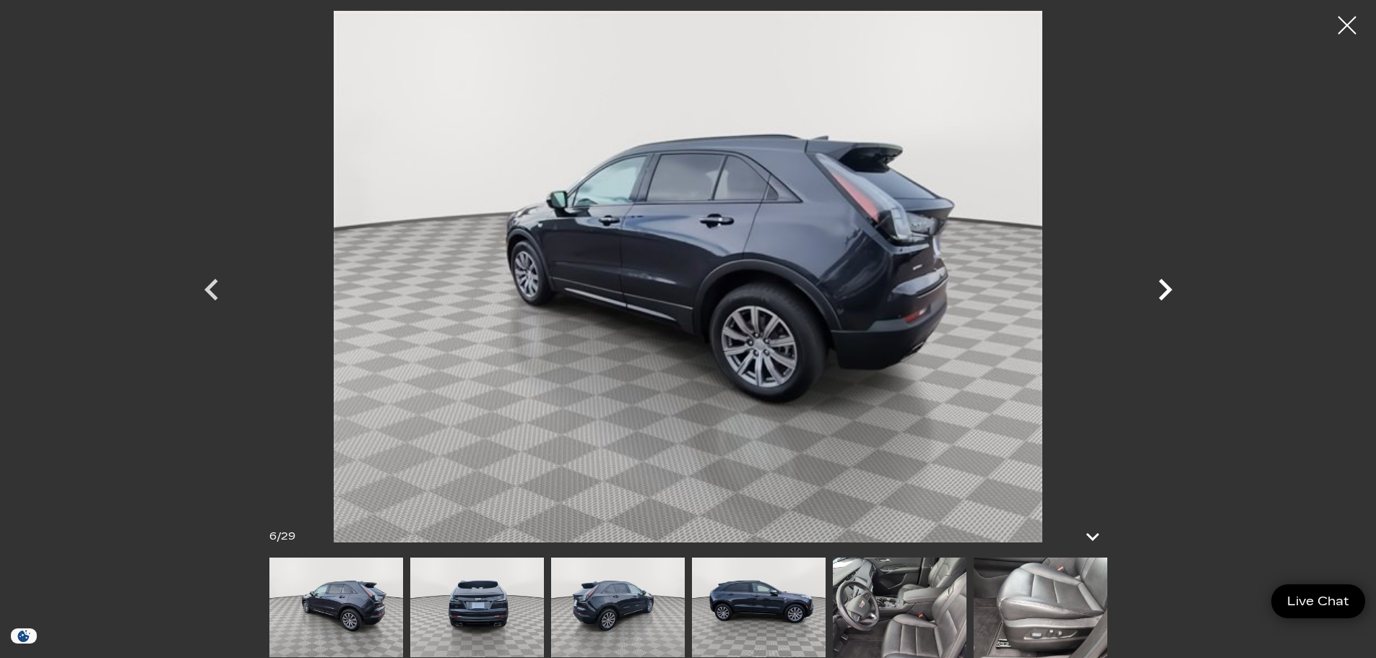
click at [1157, 288] on icon "Next" at bounding box center [1165, 289] width 43 height 43
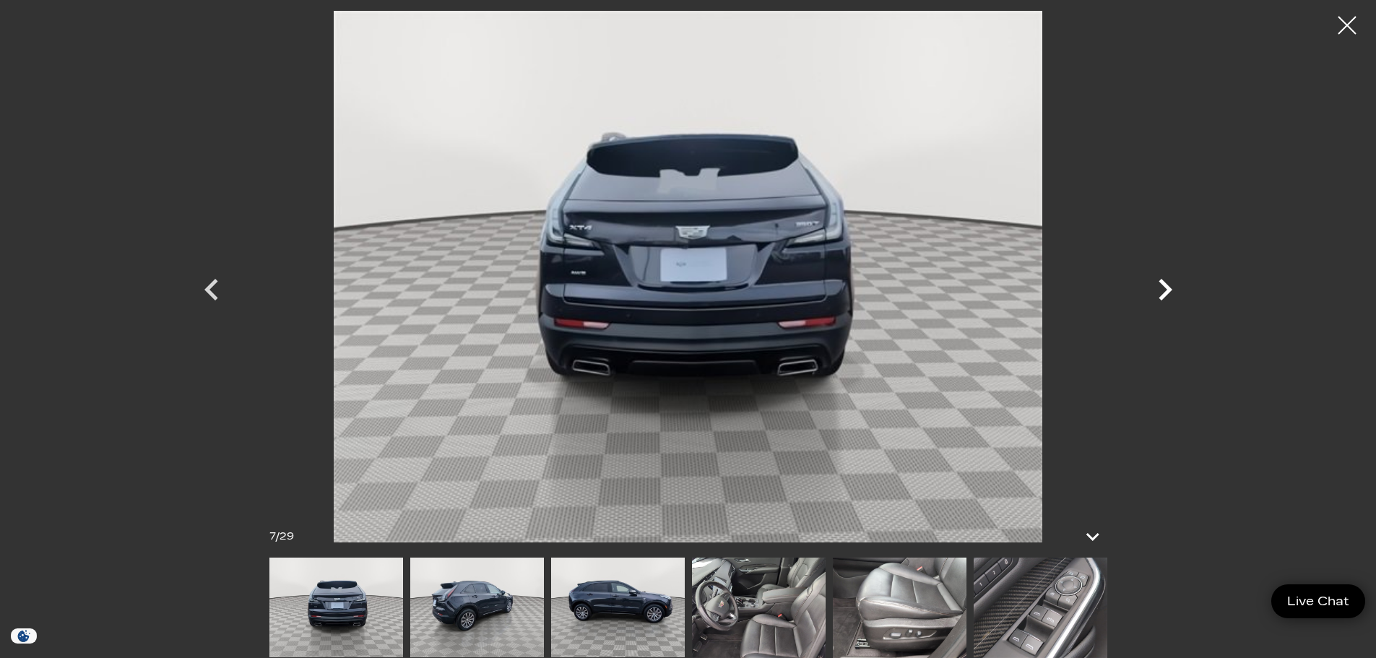
click at [1157, 288] on icon "Next" at bounding box center [1165, 289] width 43 height 43
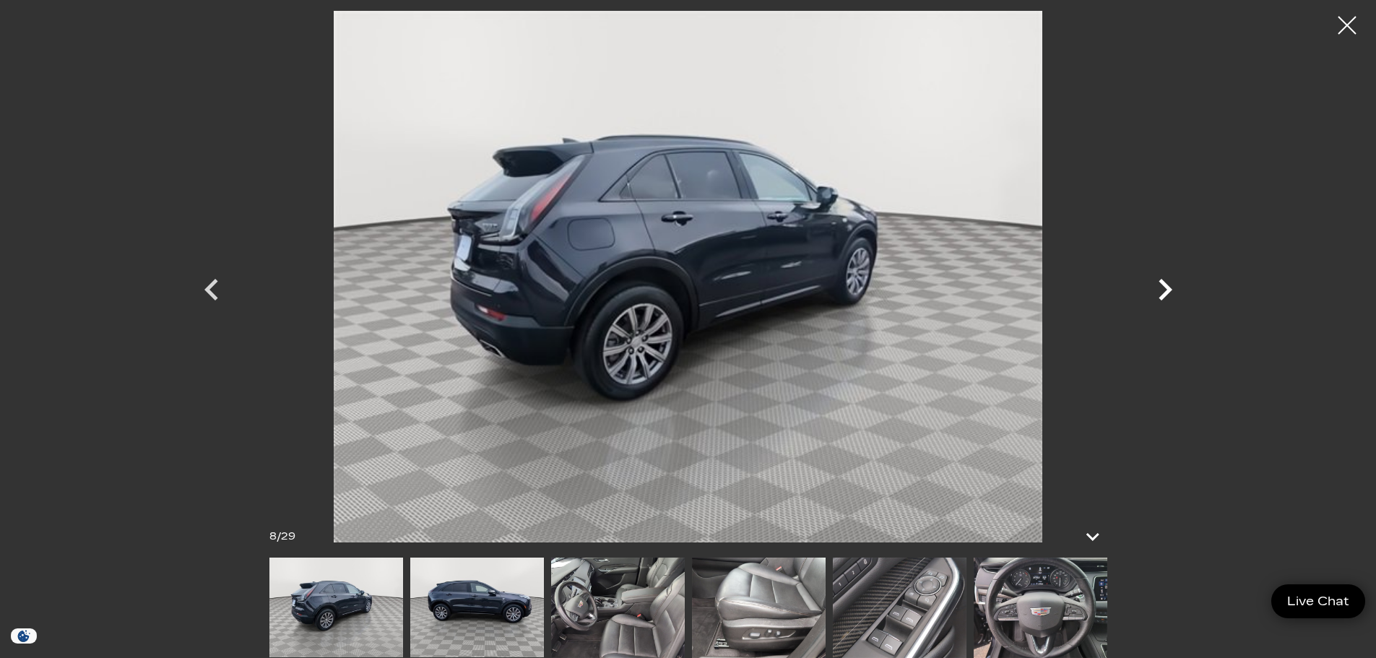
click at [1157, 288] on icon "Next" at bounding box center [1165, 289] width 43 height 43
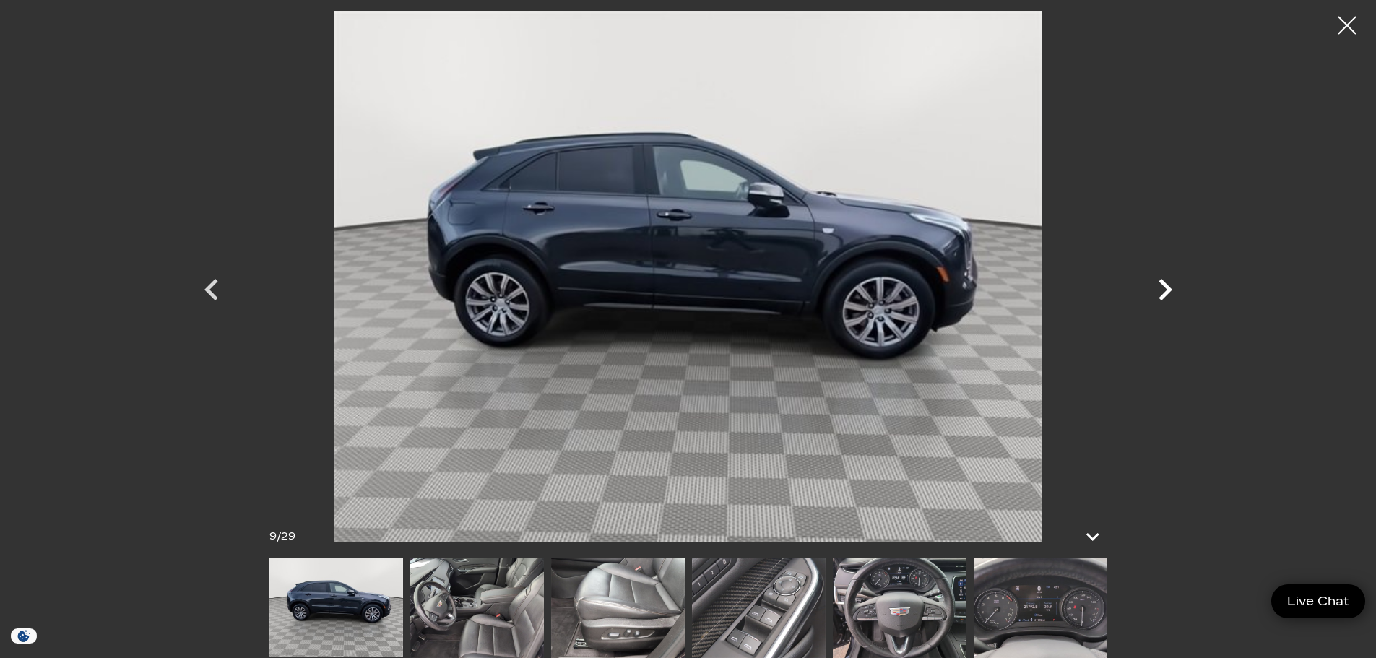
click at [1157, 288] on icon "Next" at bounding box center [1165, 289] width 43 height 43
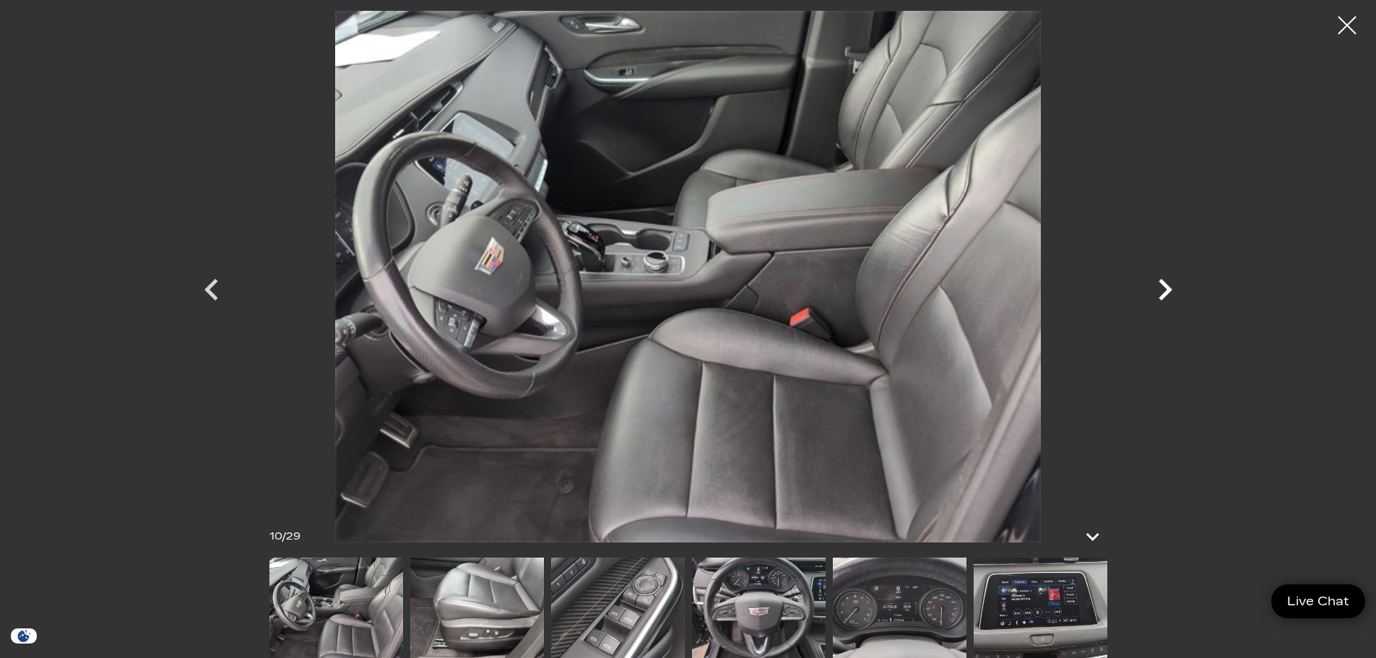
click at [1157, 288] on icon "Next" at bounding box center [1165, 289] width 43 height 43
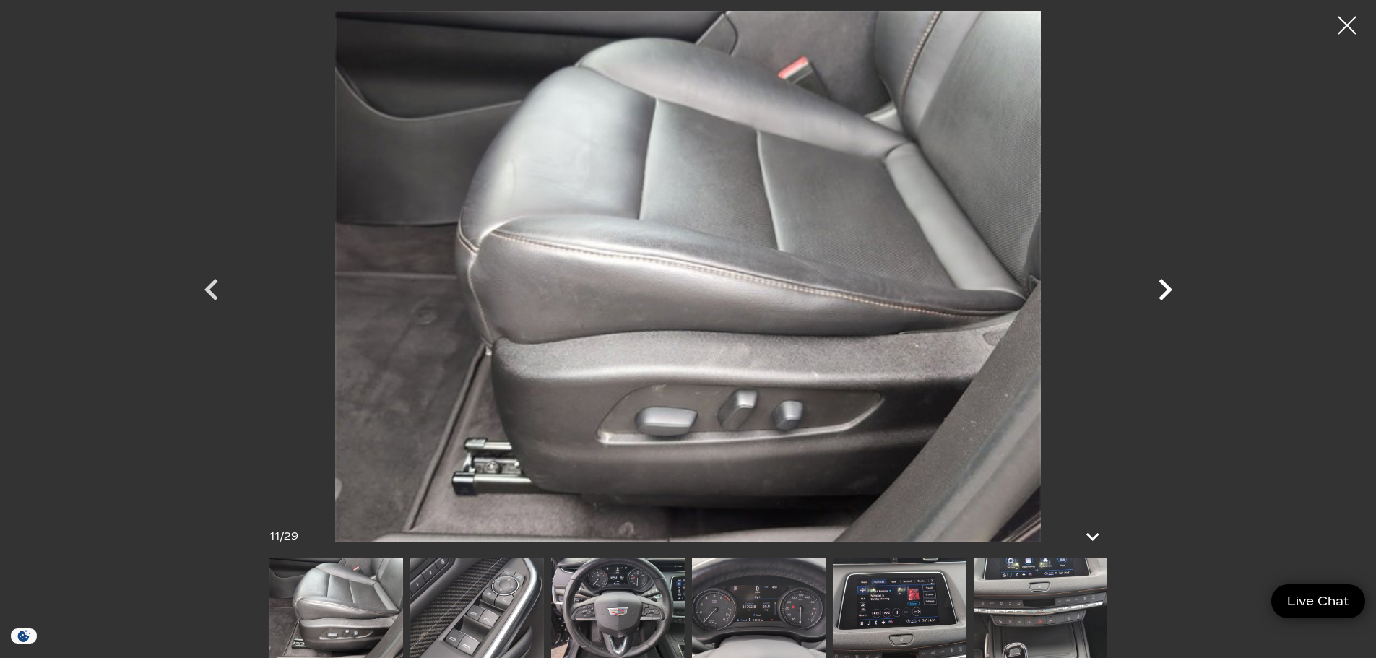
click at [1157, 288] on icon "Next" at bounding box center [1165, 289] width 43 height 43
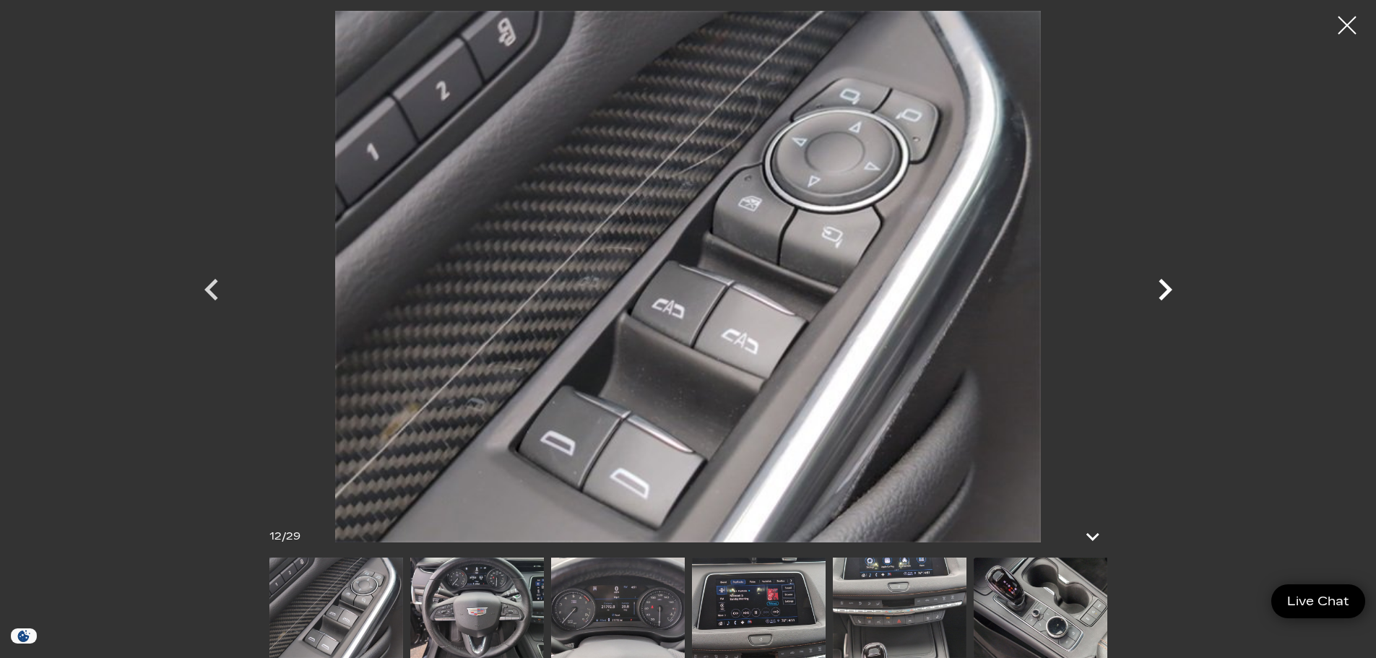
click at [1157, 288] on icon "Next" at bounding box center [1165, 289] width 43 height 43
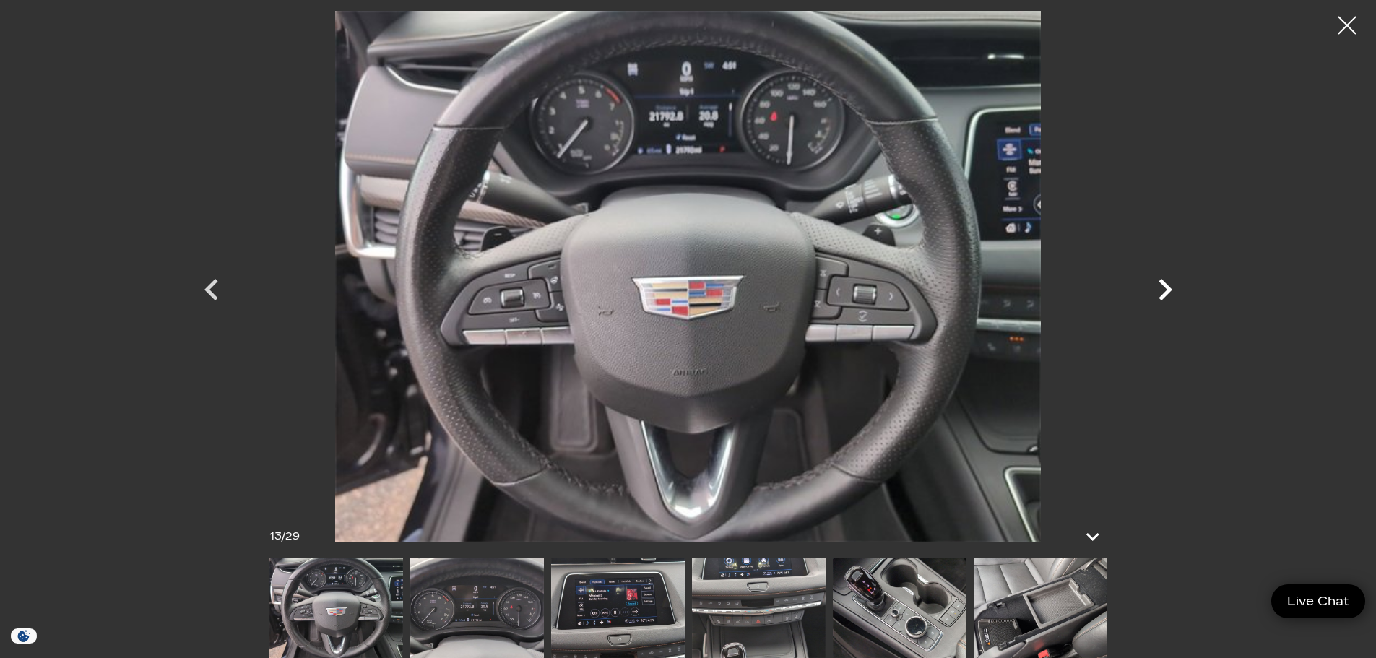
click at [1157, 288] on icon "Next" at bounding box center [1165, 289] width 43 height 43
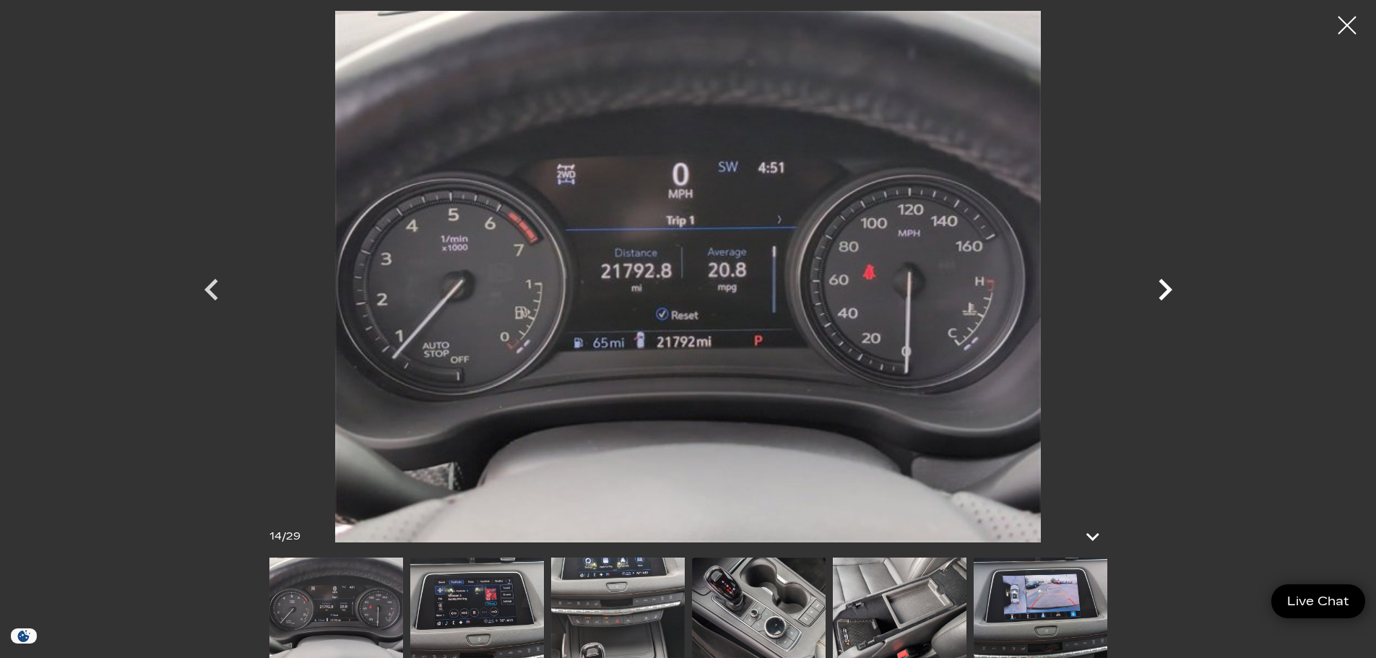
click at [1157, 288] on icon "Next" at bounding box center [1165, 289] width 43 height 43
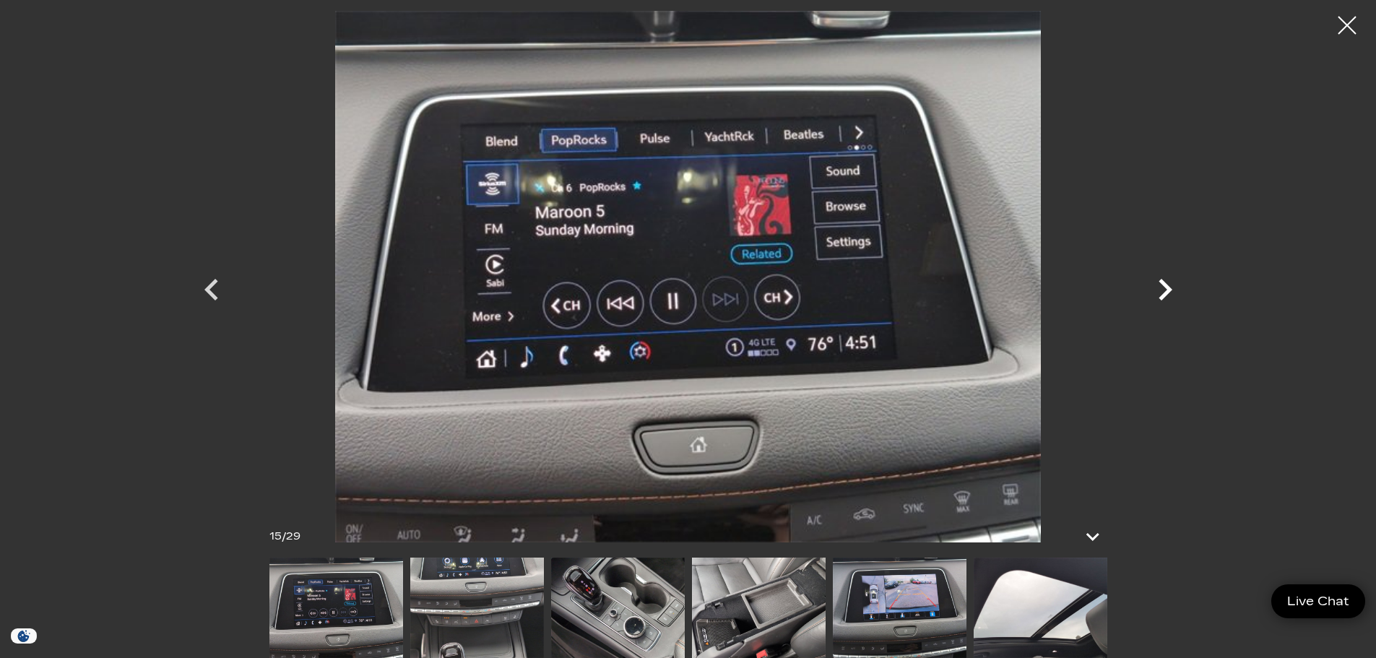
click at [1155, 285] on icon "Next" at bounding box center [1165, 289] width 43 height 43
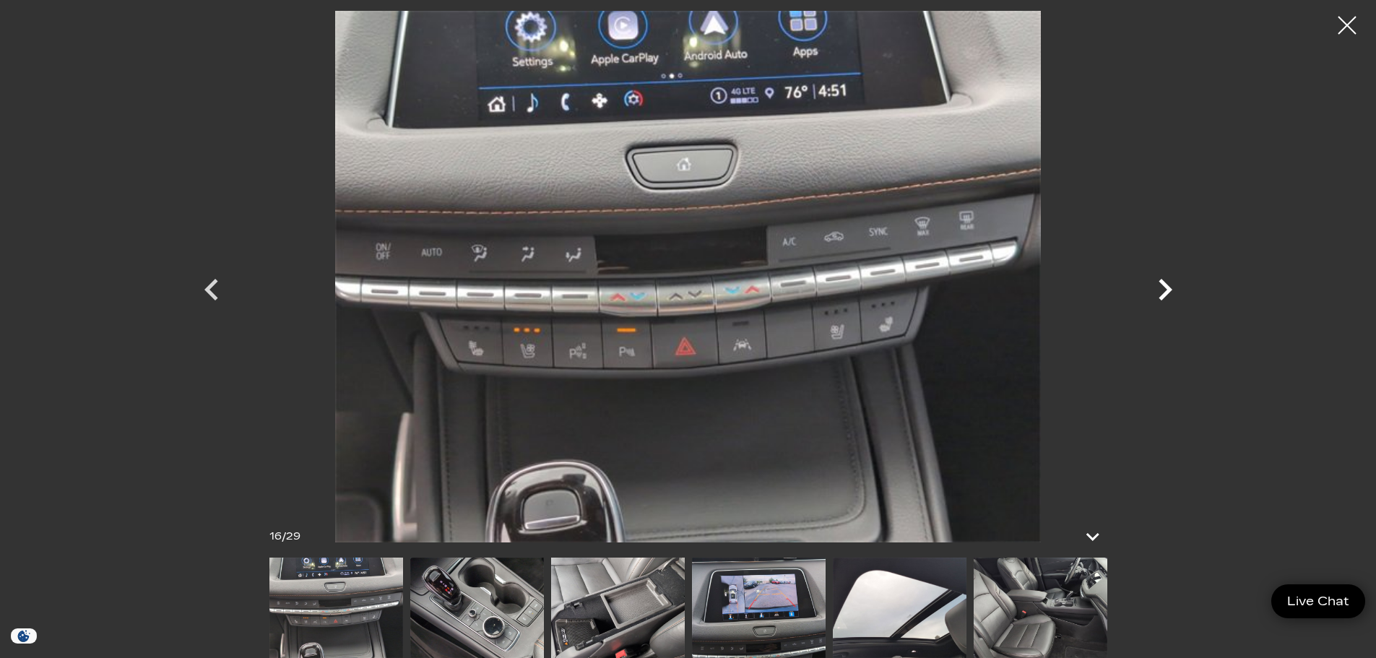
click at [1152, 282] on icon "Next" at bounding box center [1165, 289] width 43 height 43
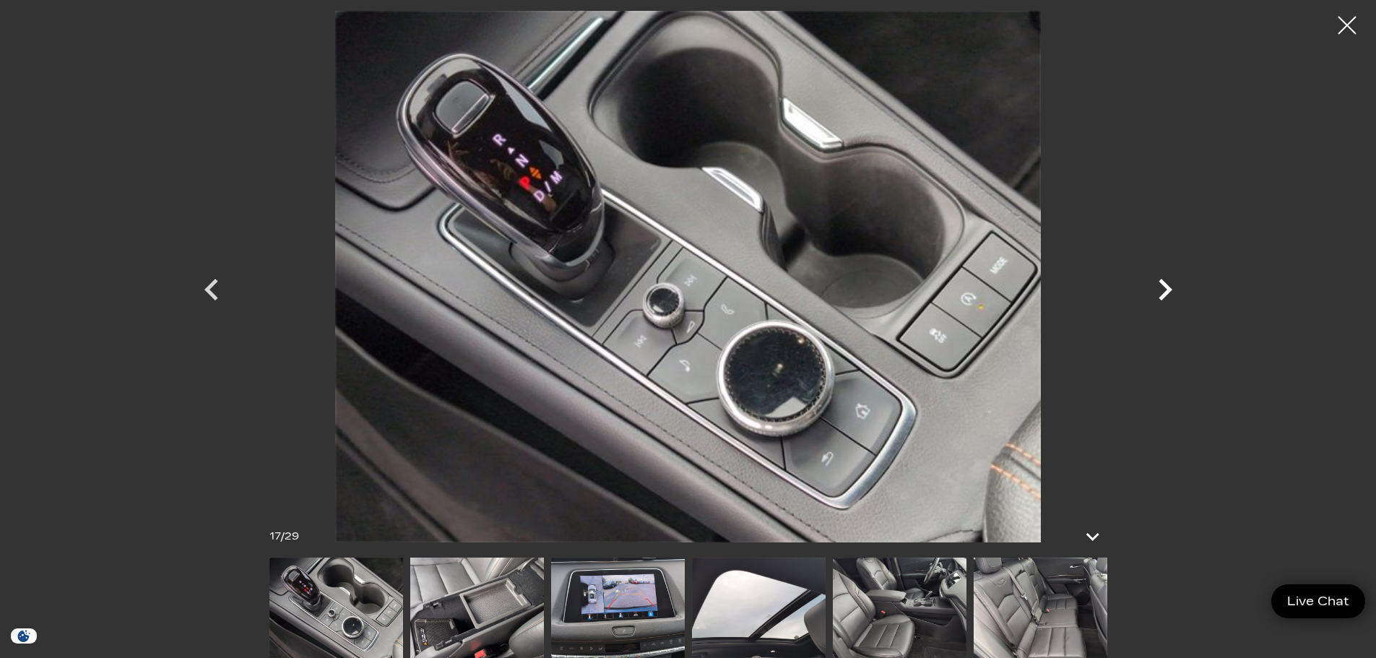
click at [1152, 282] on icon "Next" at bounding box center [1165, 289] width 43 height 43
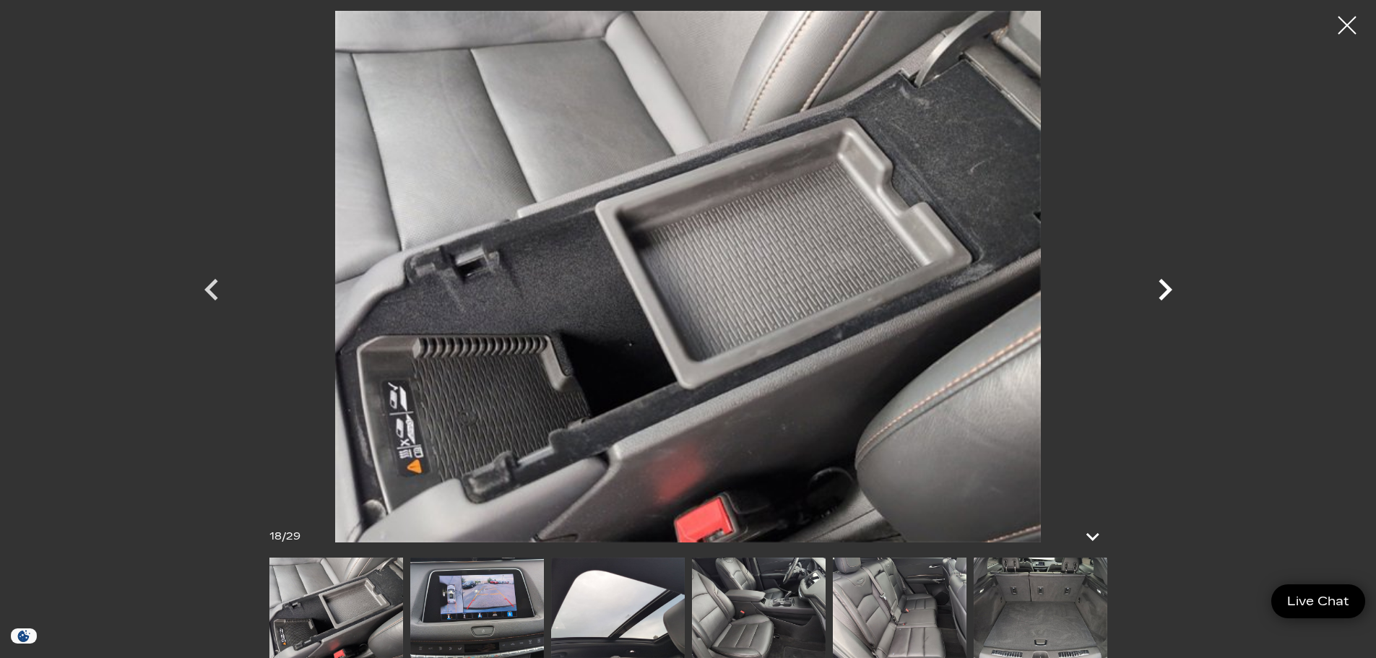
click at [1152, 282] on icon "Next" at bounding box center [1165, 289] width 43 height 43
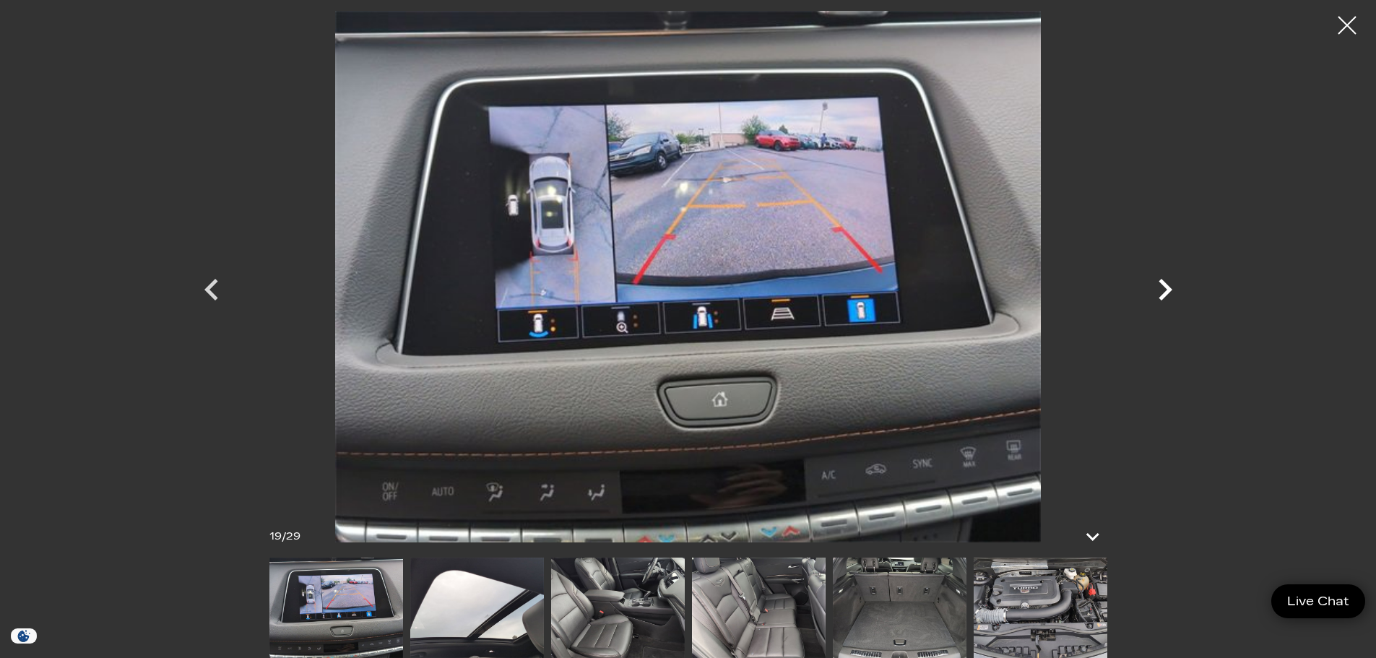
click at [1152, 282] on icon "Next" at bounding box center [1165, 289] width 43 height 43
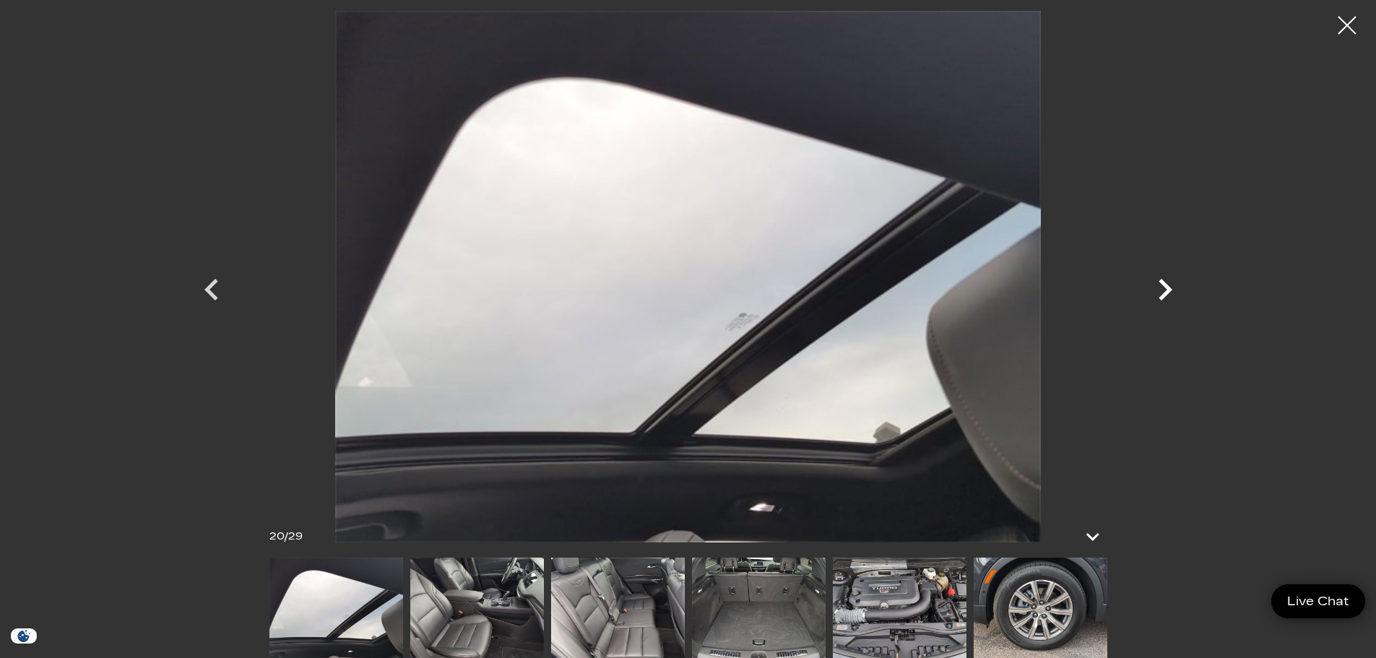
click at [1152, 282] on icon "Next" at bounding box center [1165, 289] width 43 height 43
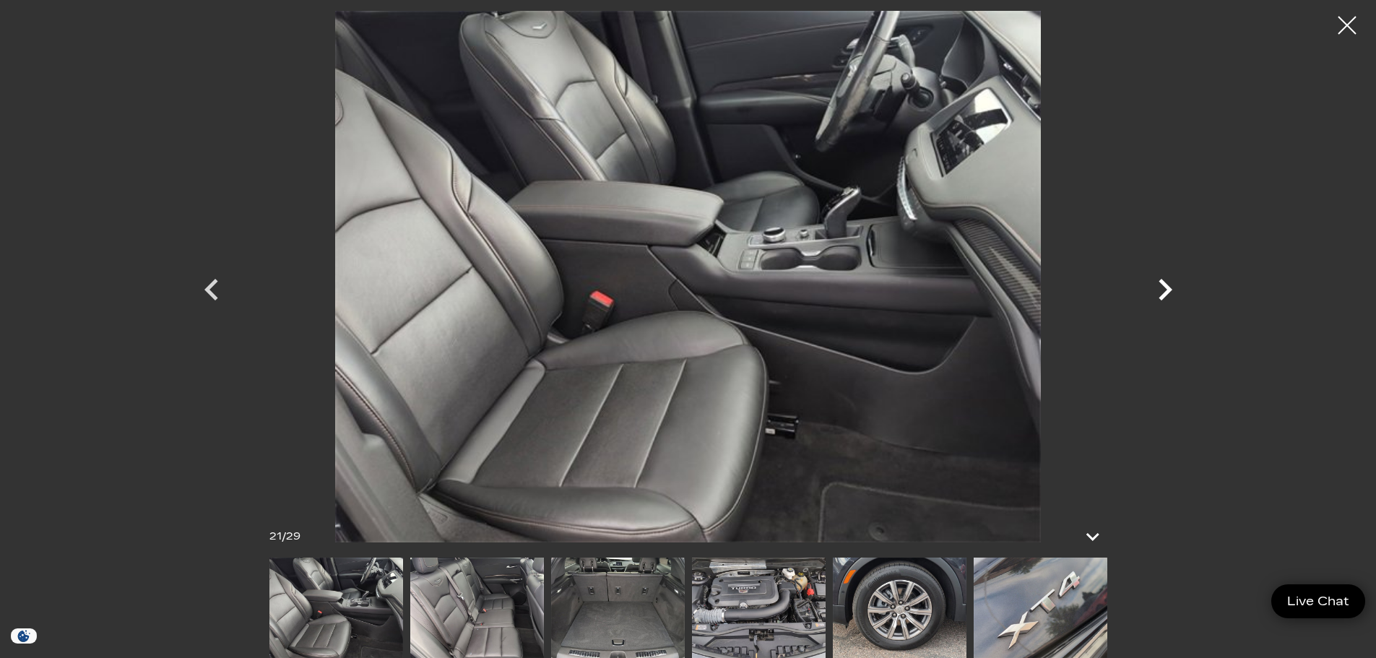
click at [1152, 282] on icon "Next" at bounding box center [1165, 289] width 43 height 43
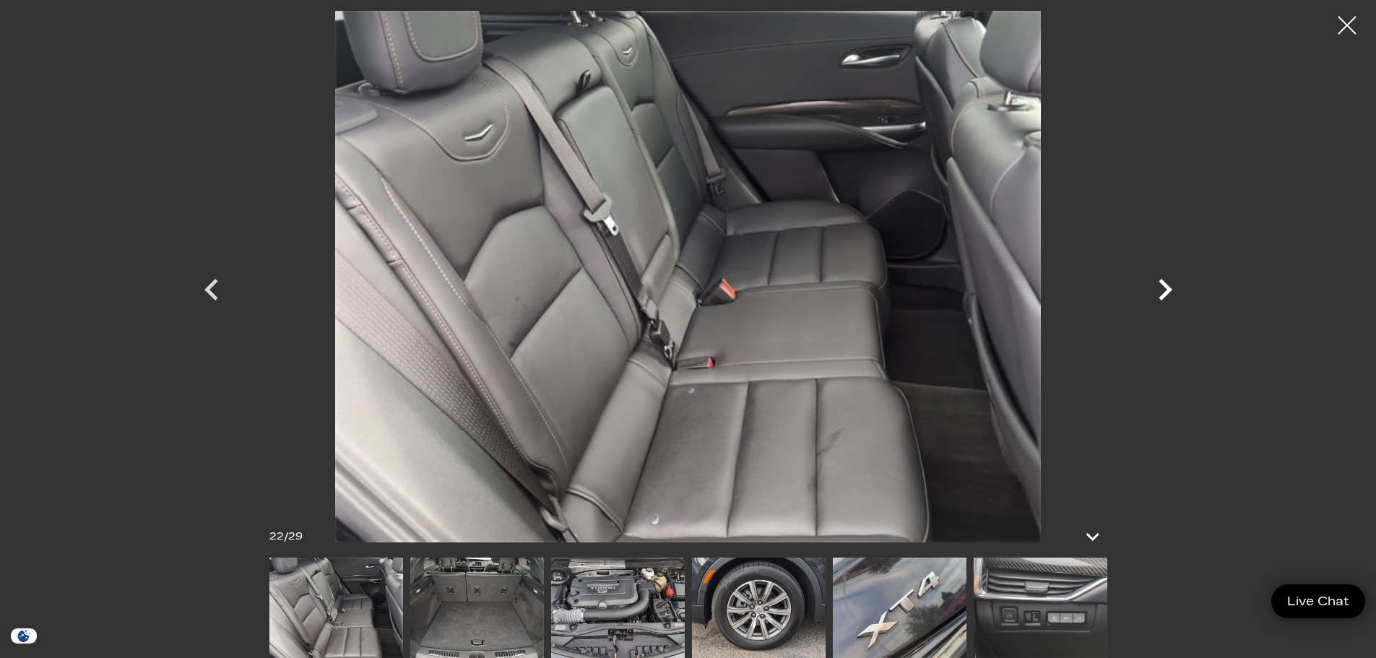
click at [1152, 282] on icon "Next" at bounding box center [1165, 289] width 43 height 43
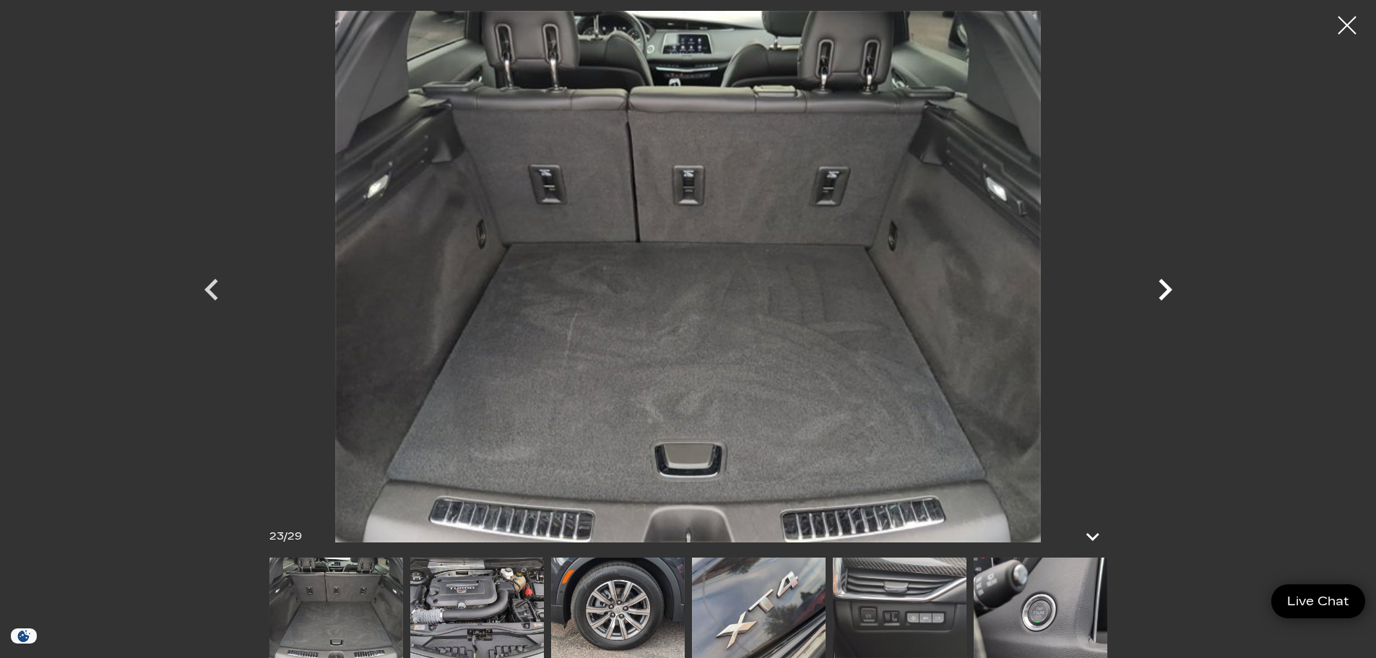
click at [1152, 282] on icon "Next" at bounding box center [1165, 289] width 43 height 43
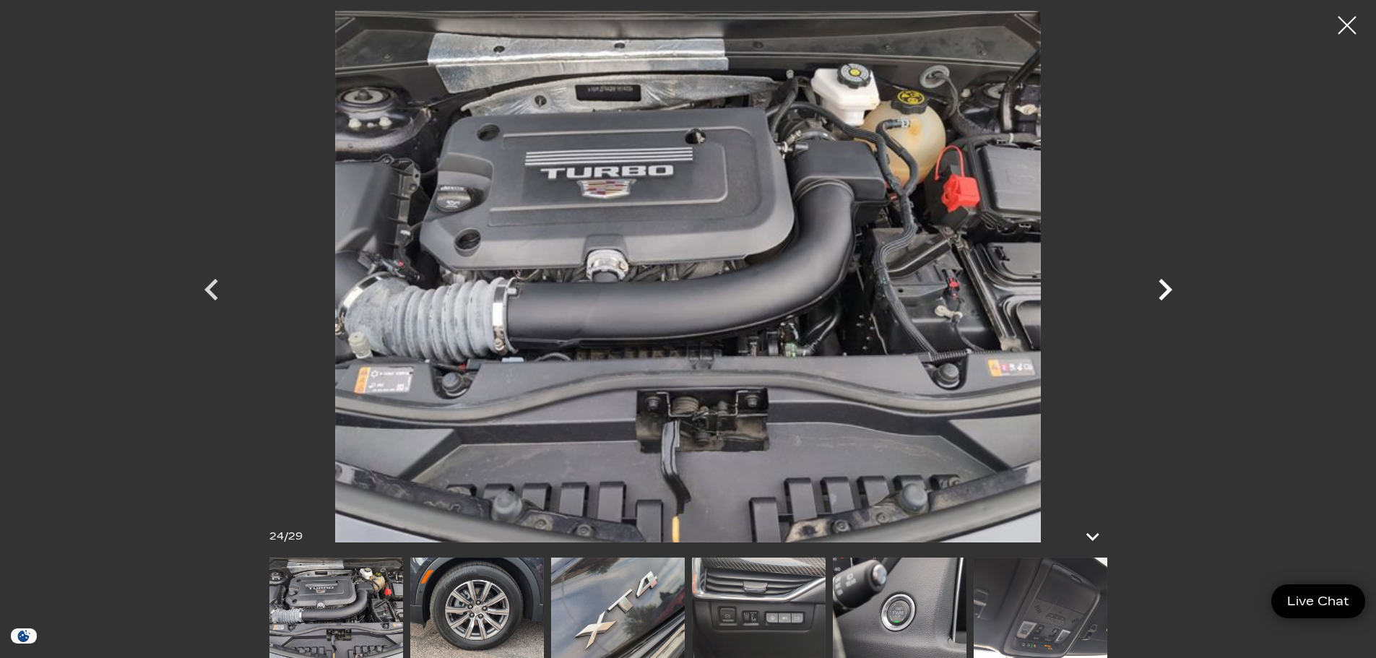
click at [1152, 282] on icon "Next" at bounding box center [1165, 289] width 43 height 43
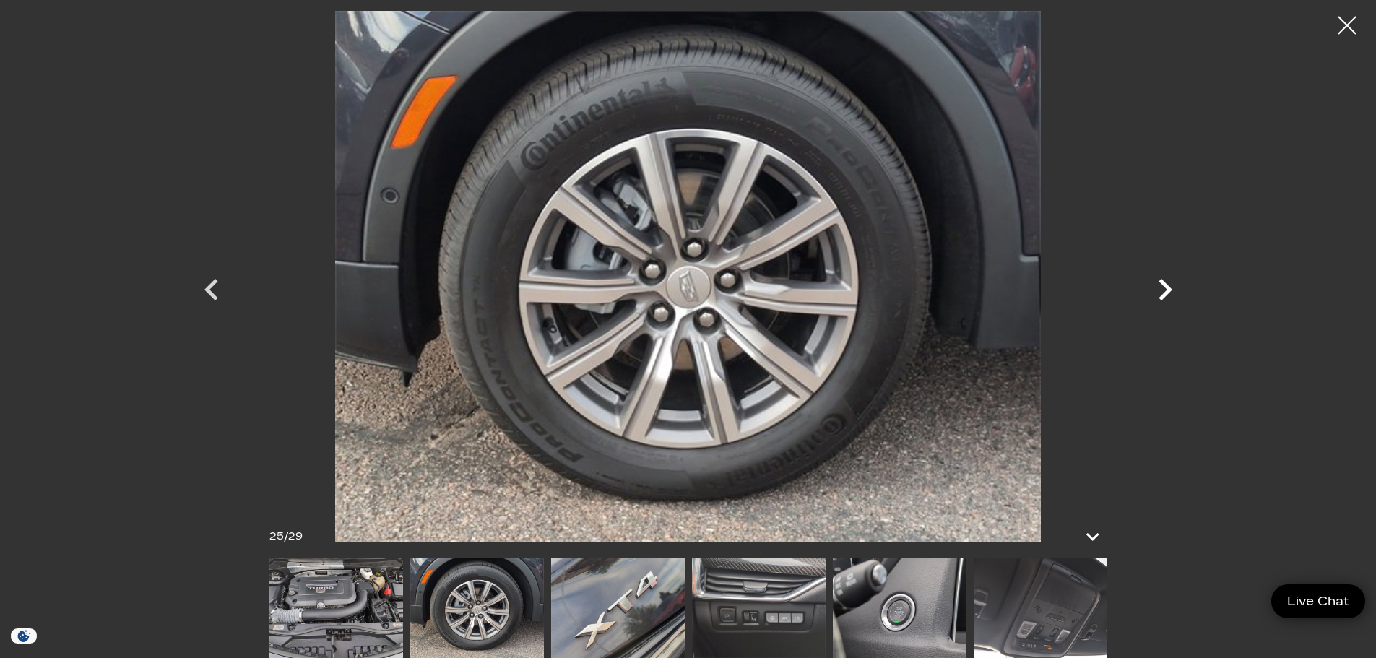
click at [1152, 282] on icon "Next" at bounding box center [1165, 289] width 43 height 43
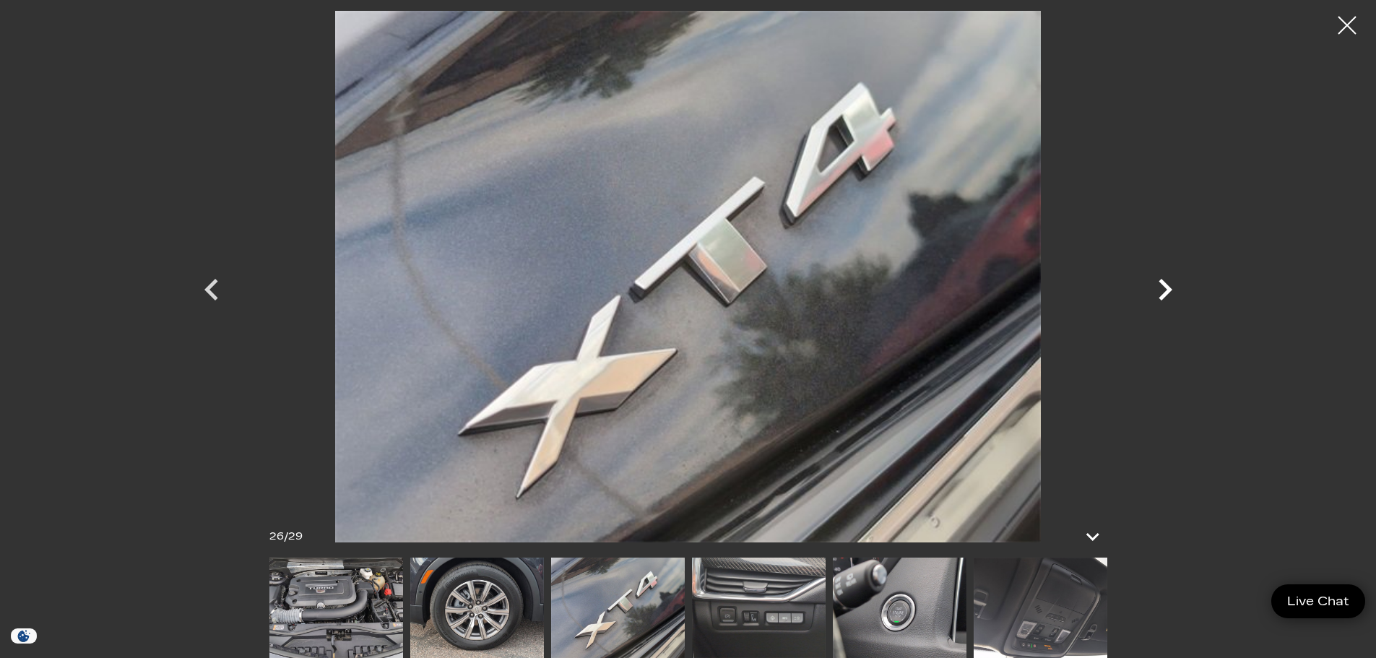
click at [1152, 282] on icon "Next" at bounding box center [1165, 289] width 43 height 43
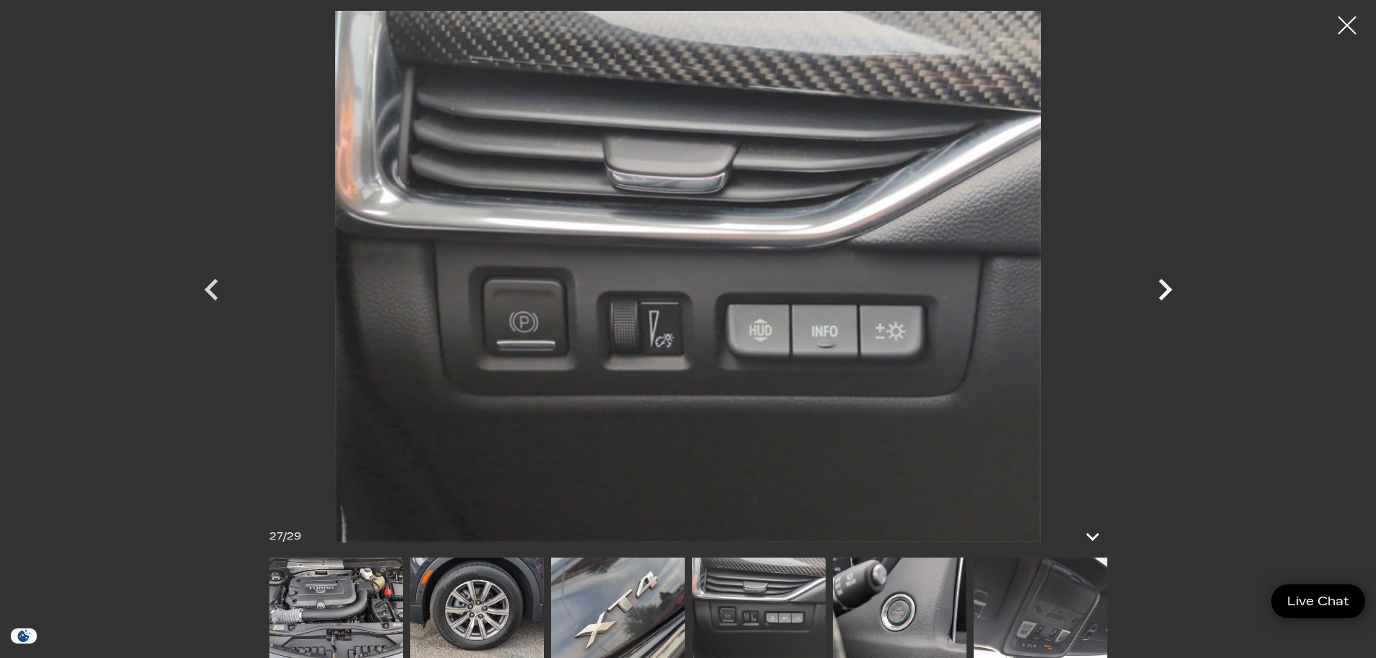
click at [1152, 282] on icon "Next" at bounding box center [1165, 289] width 43 height 43
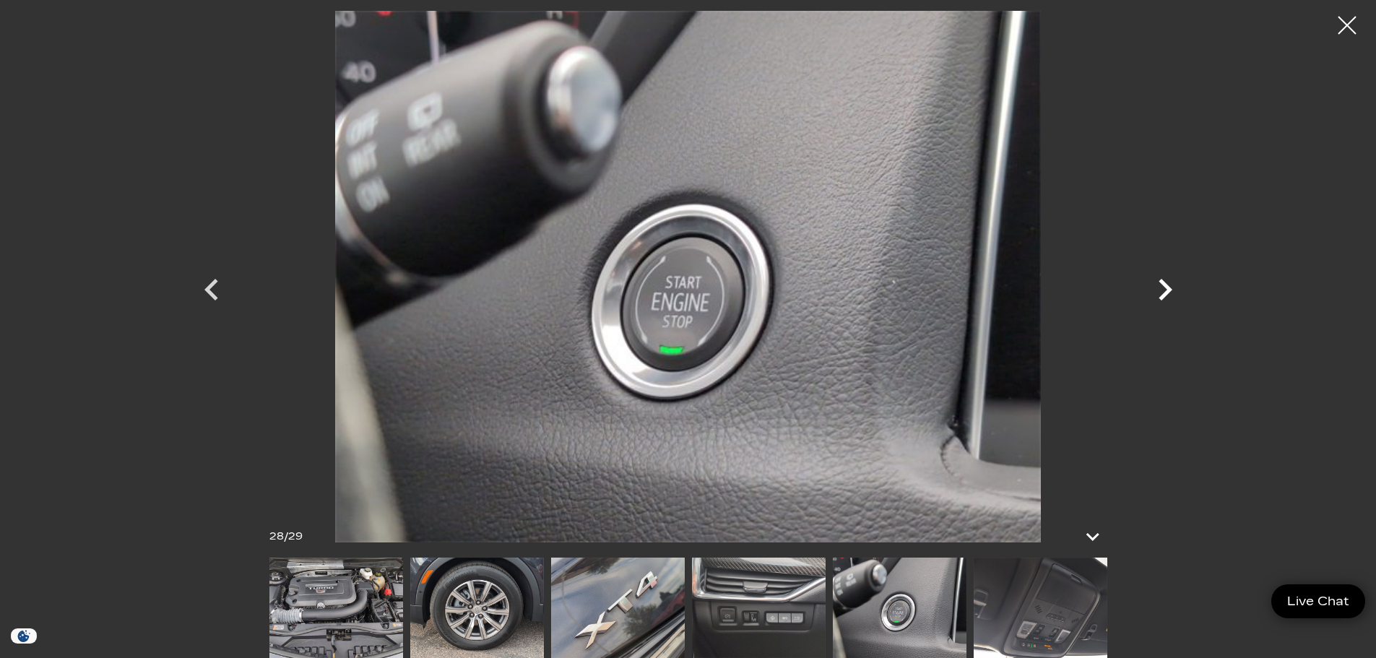
click at [1152, 282] on icon "Next" at bounding box center [1165, 289] width 43 height 43
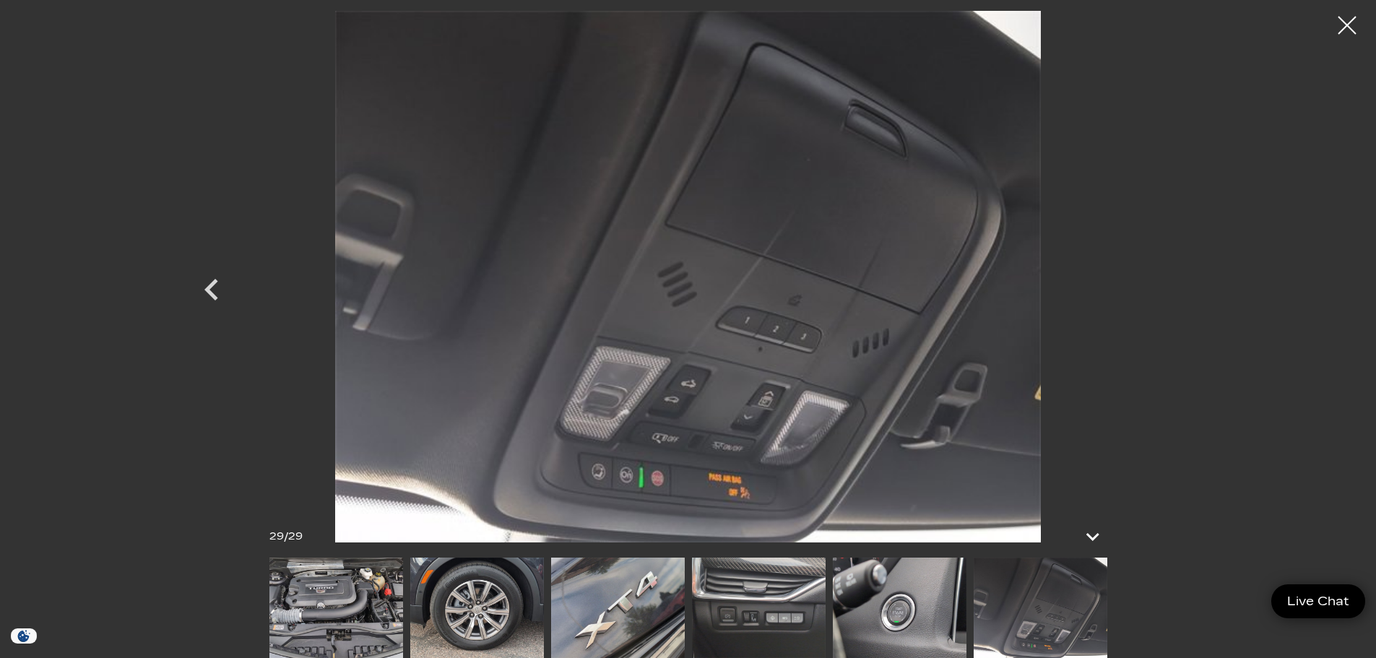
click at [1152, 282] on div at bounding box center [688, 277] width 1011 height 532
click at [1336, 38] on div at bounding box center [1348, 26] width 38 height 38
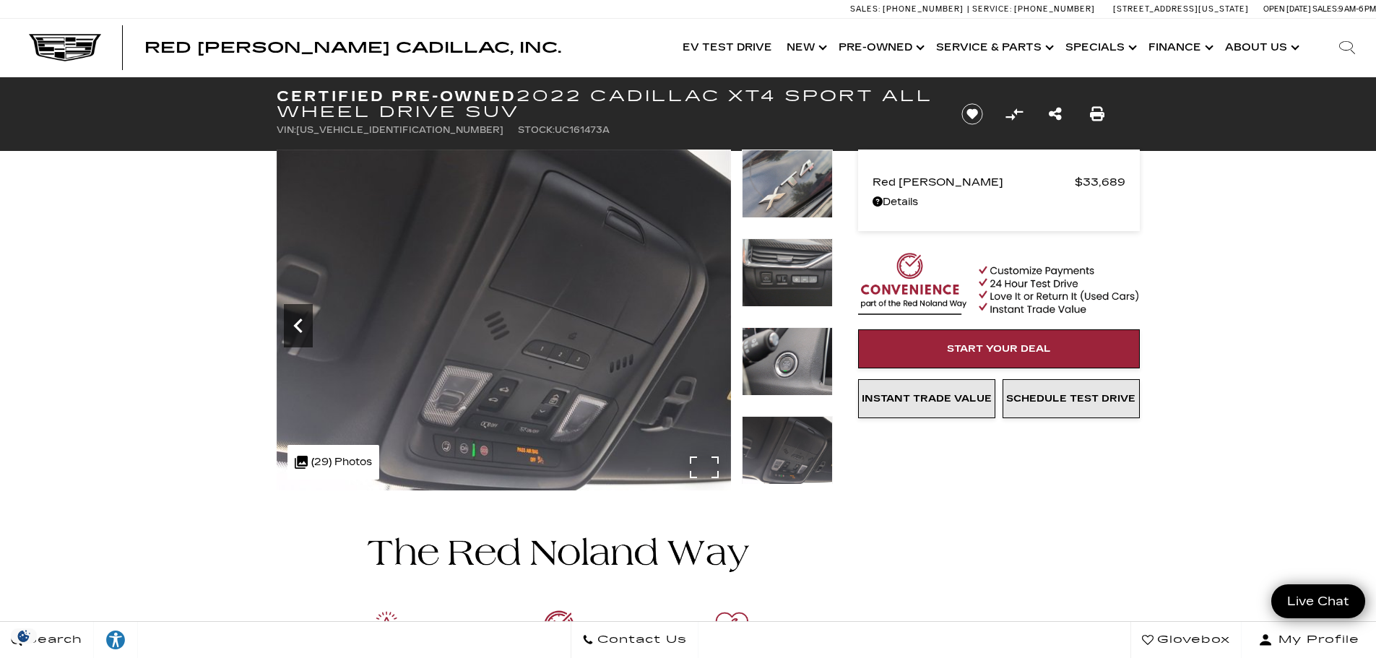
click at [294, 333] on icon "Previous" at bounding box center [298, 325] width 29 height 29
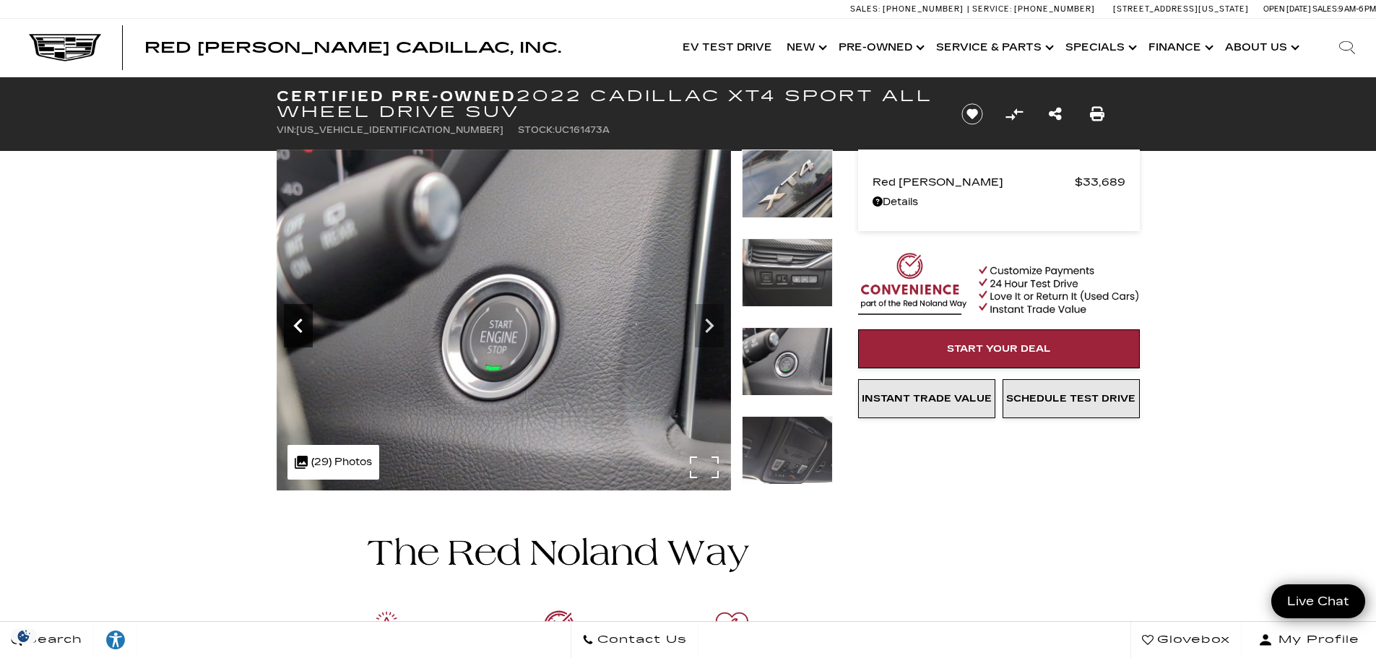
click at [294, 333] on icon "Previous" at bounding box center [298, 325] width 29 height 29
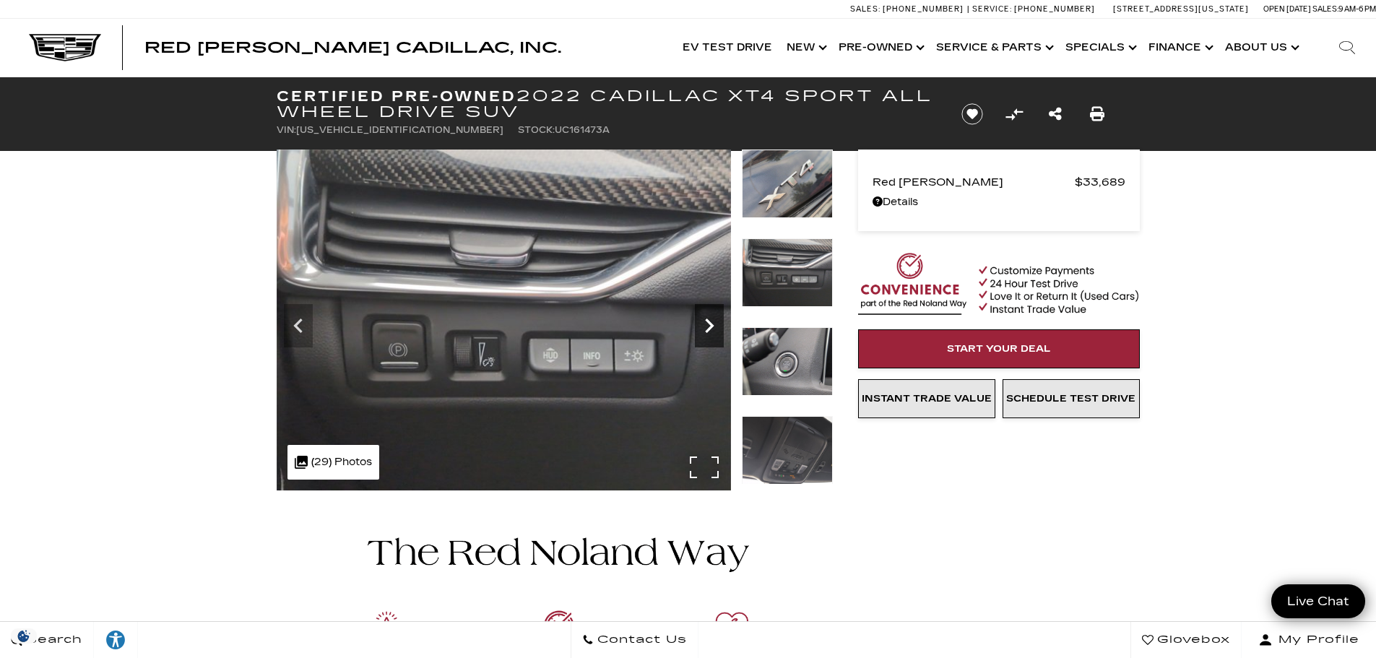
click at [700, 327] on icon "Next" at bounding box center [709, 325] width 29 height 29
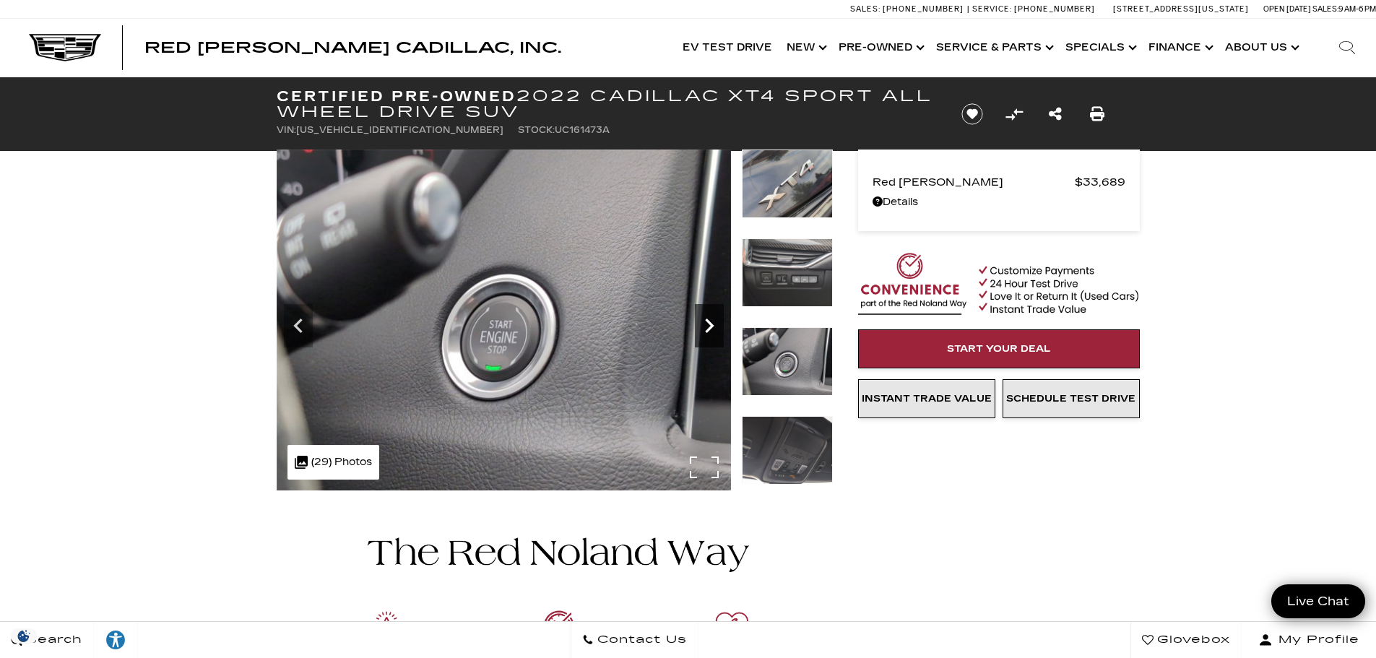
click at [700, 327] on icon "Next" at bounding box center [709, 325] width 29 height 29
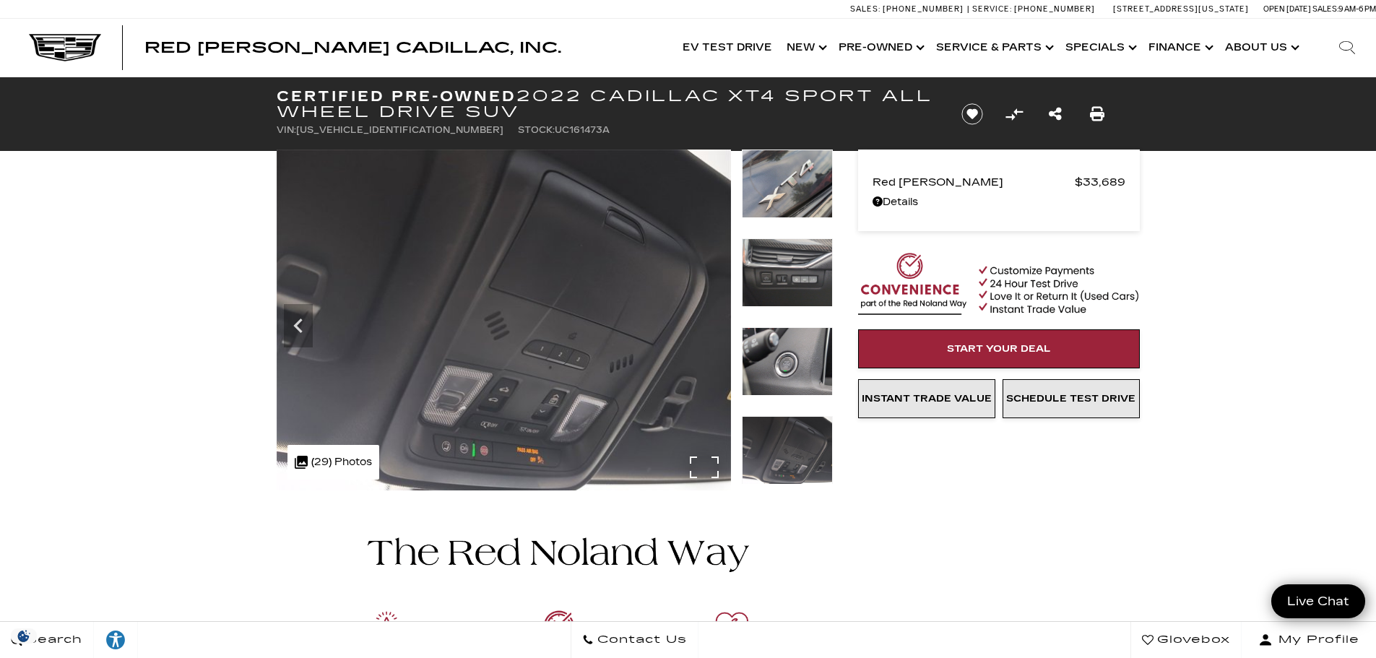
click at [700, 327] on img at bounding box center [504, 321] width 454 height 342
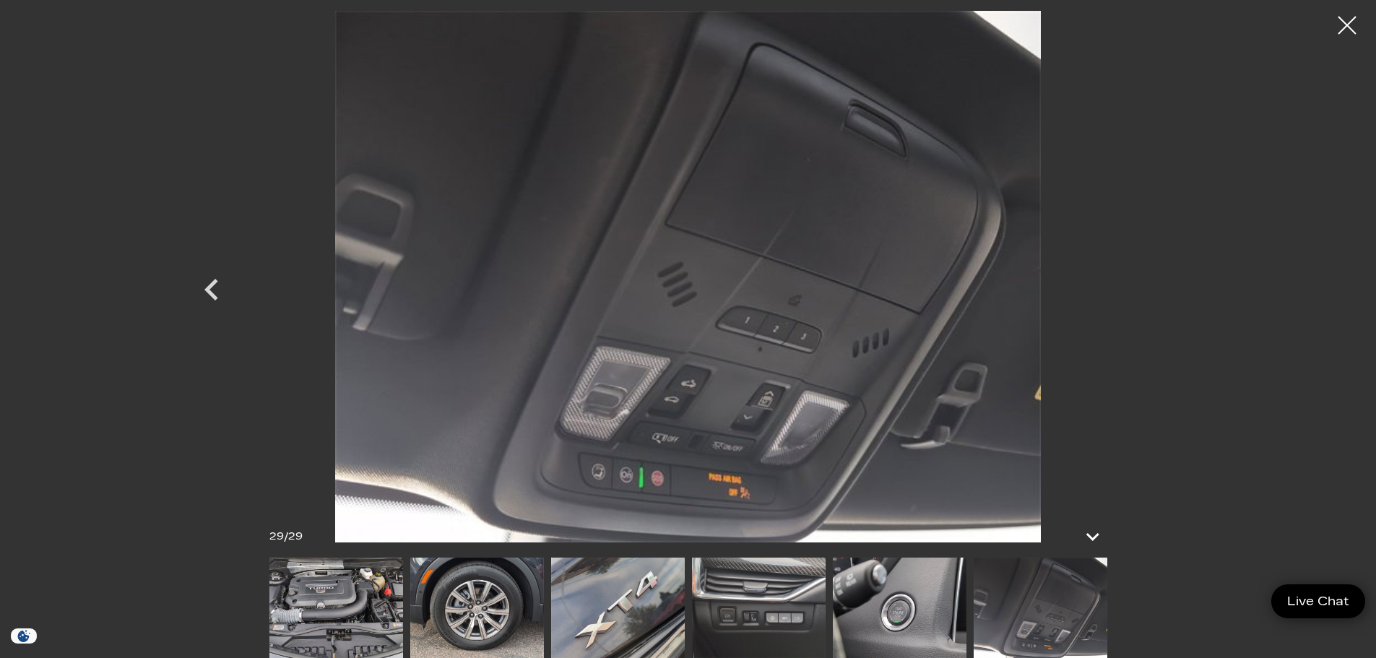
click at [700, 327] on img at bounding box center [688, 277] width 867 height 532
click at [213, 275] on icon "Previous" at bounding box center [211, 289] width 43 height 43
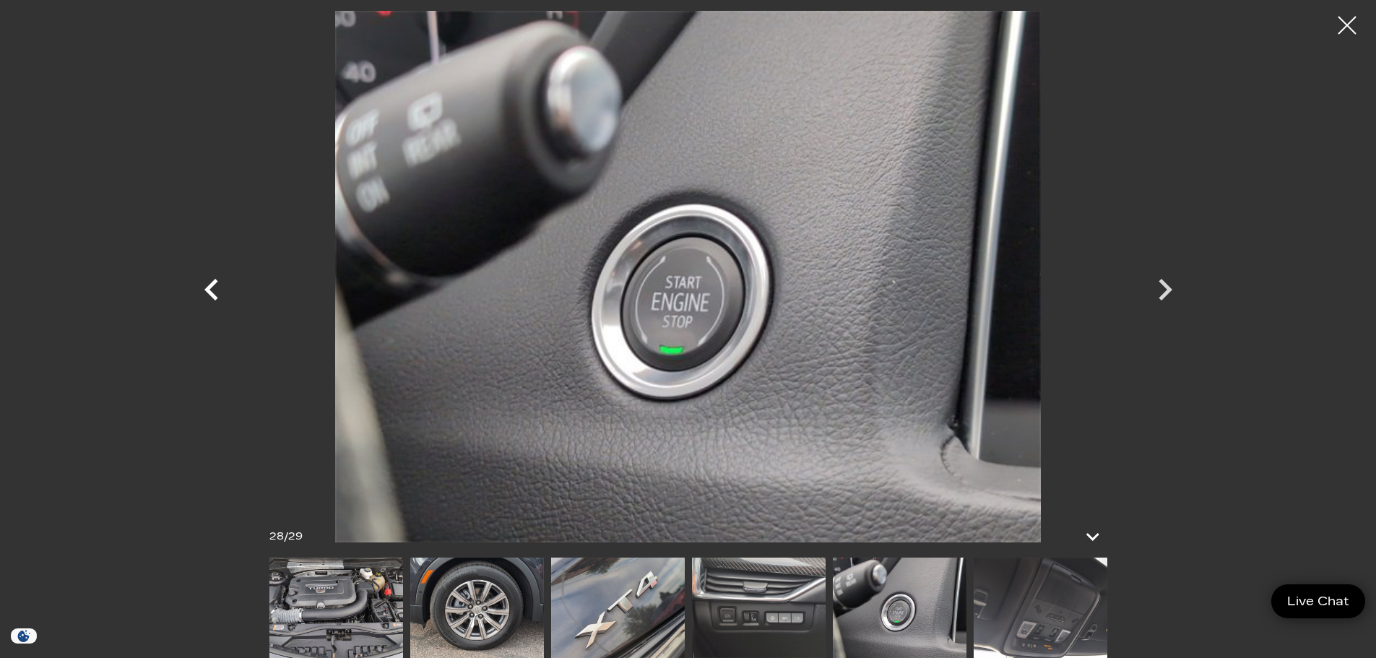
click at [213, 275] on icon "Previous" at bounding box center [211, 289] width 43 height 43
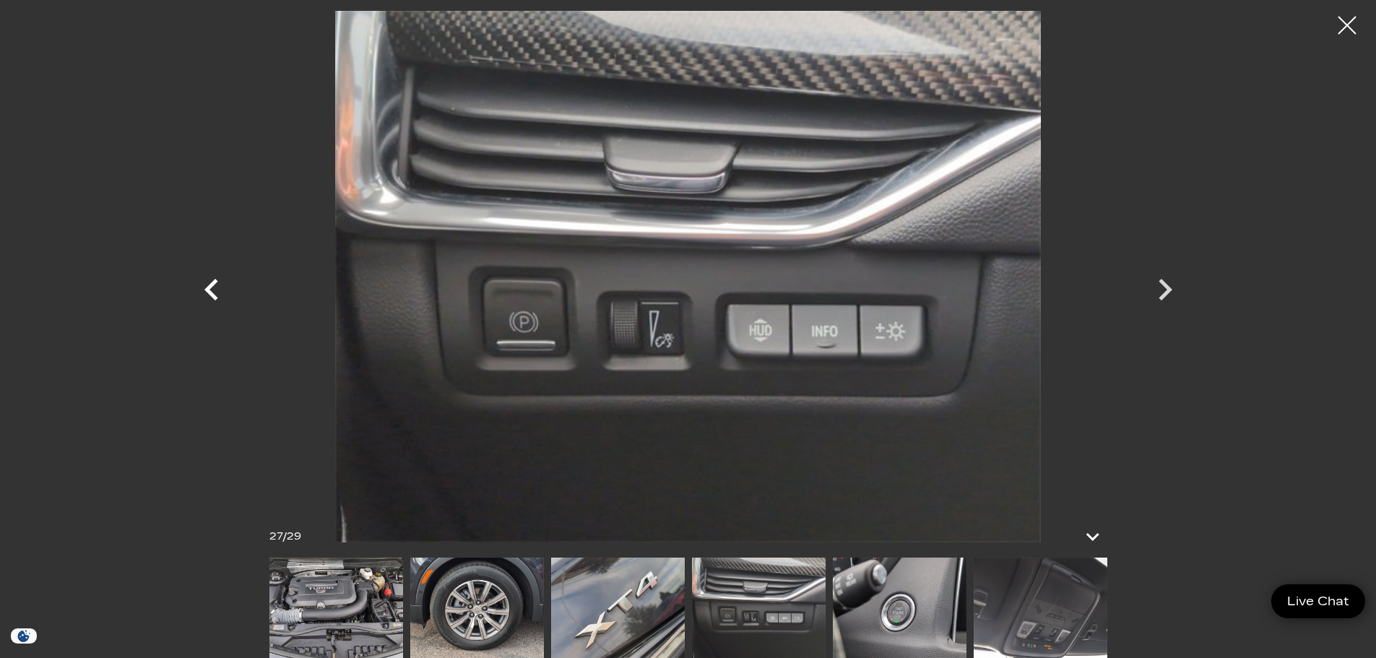
click at [213, 275] on icon "Previous" at bounding box center [211, 289] width 43 height 43
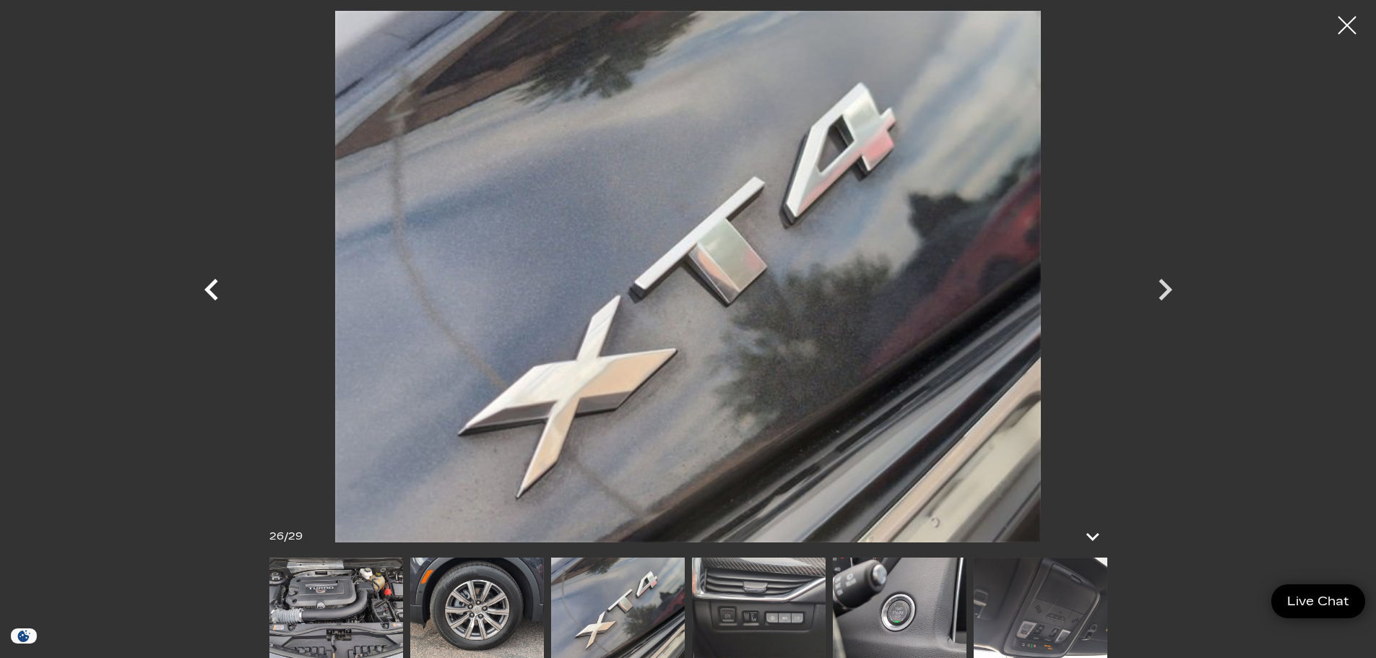
click at [223, 284] on icon "Previous" at bounding box center [211, 289] width 43 height 43
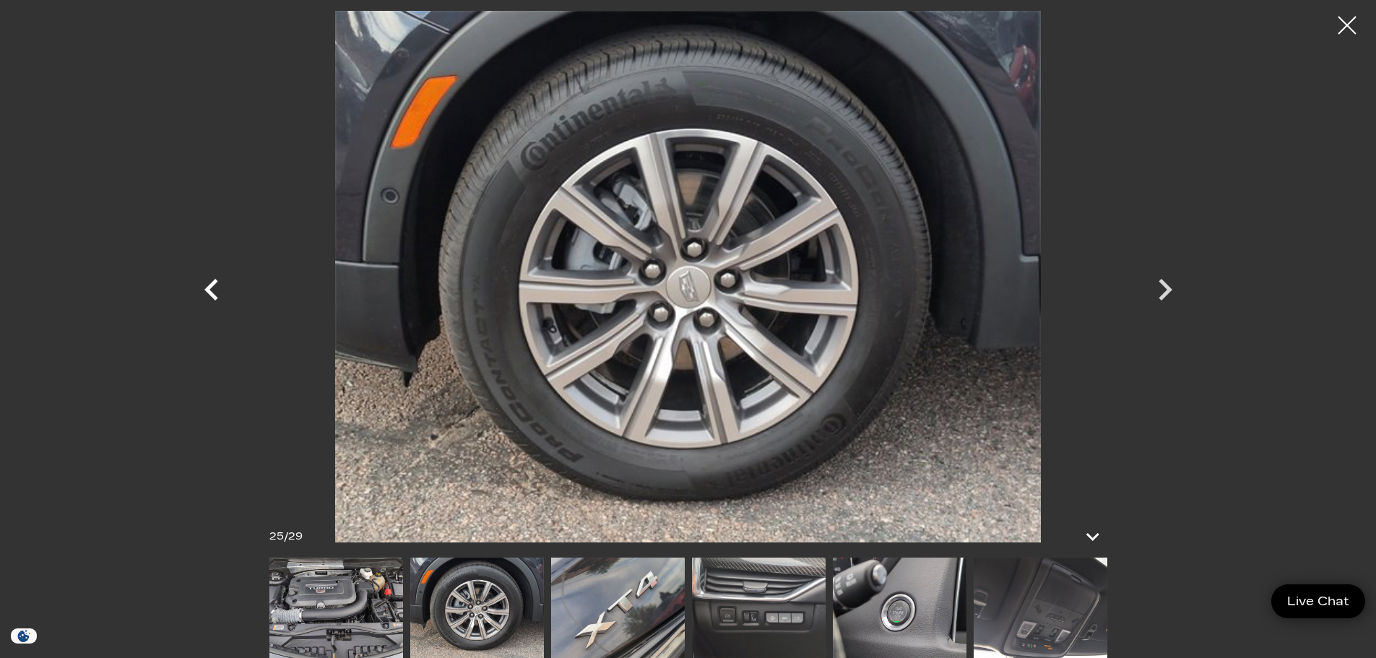
click at [223, 285] on icon "Previous" at bounding box center [211, 289] width 43 height 43
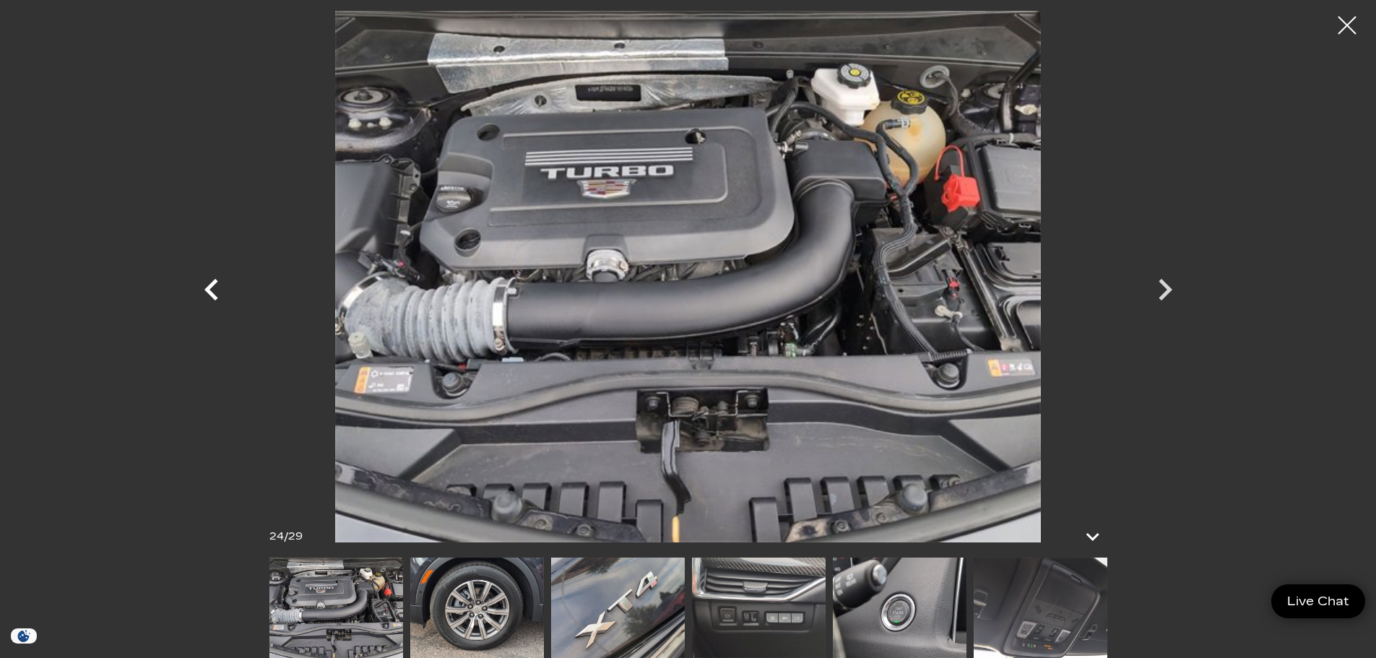
click at [223, 285] on icon "Previous" at bounding box center [211, 289] width 43 height 43
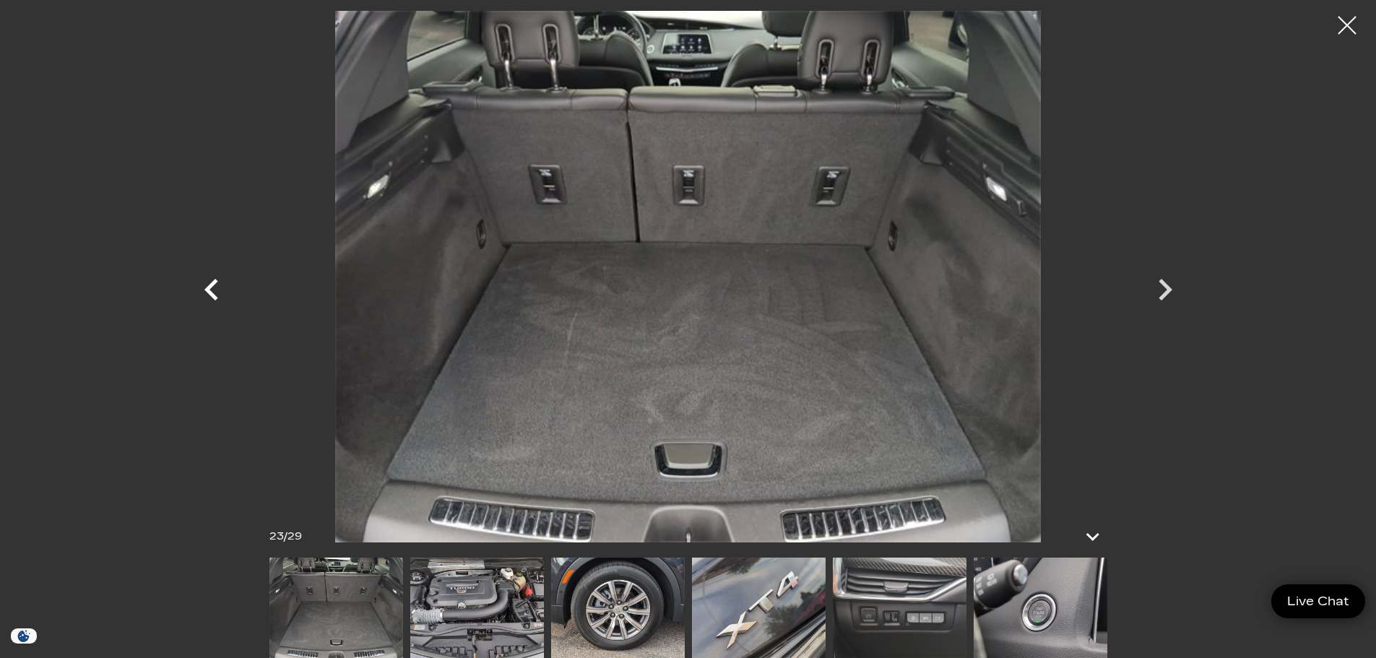
click at [223, 285] on icon "Previous" at bounding box center [211, 289] width 43 height 43
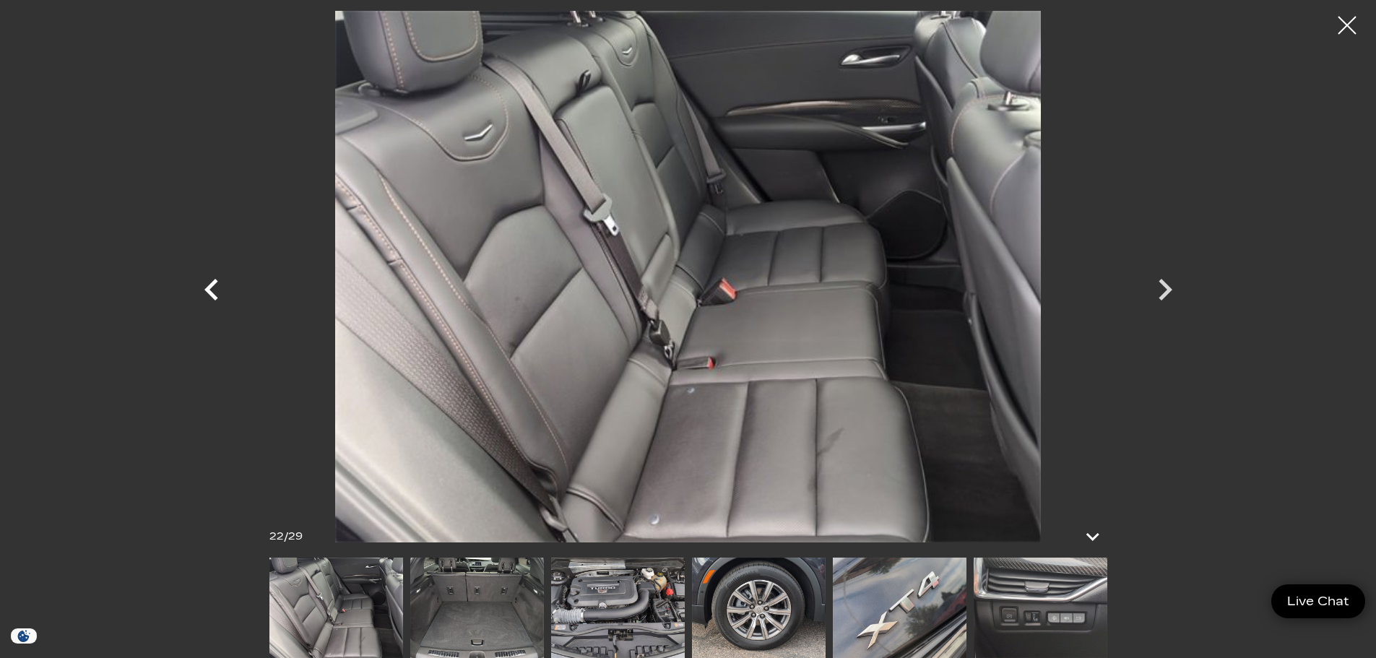
click at [223, 285] on icon "Previous" at bounding box center [211, 289] width 43 height 43
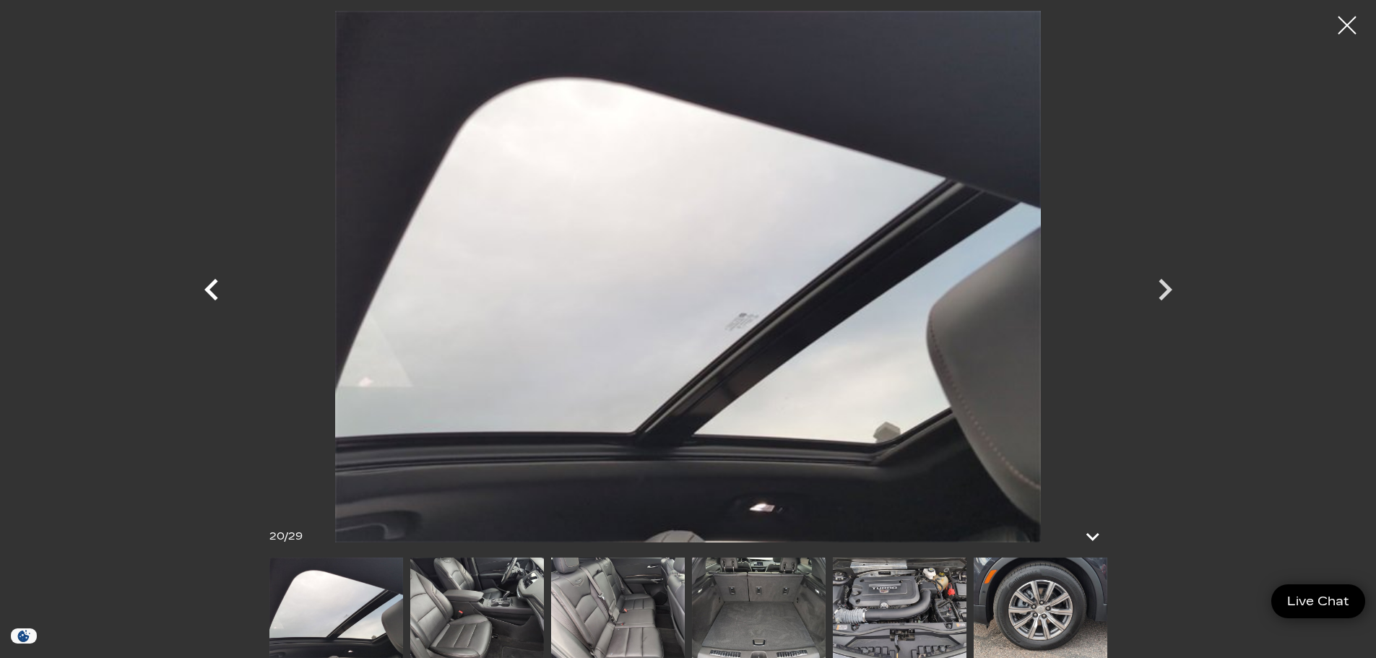
click at [223, 285] on icon "Previous" at bounding box center [211, 289] width 43 height 43
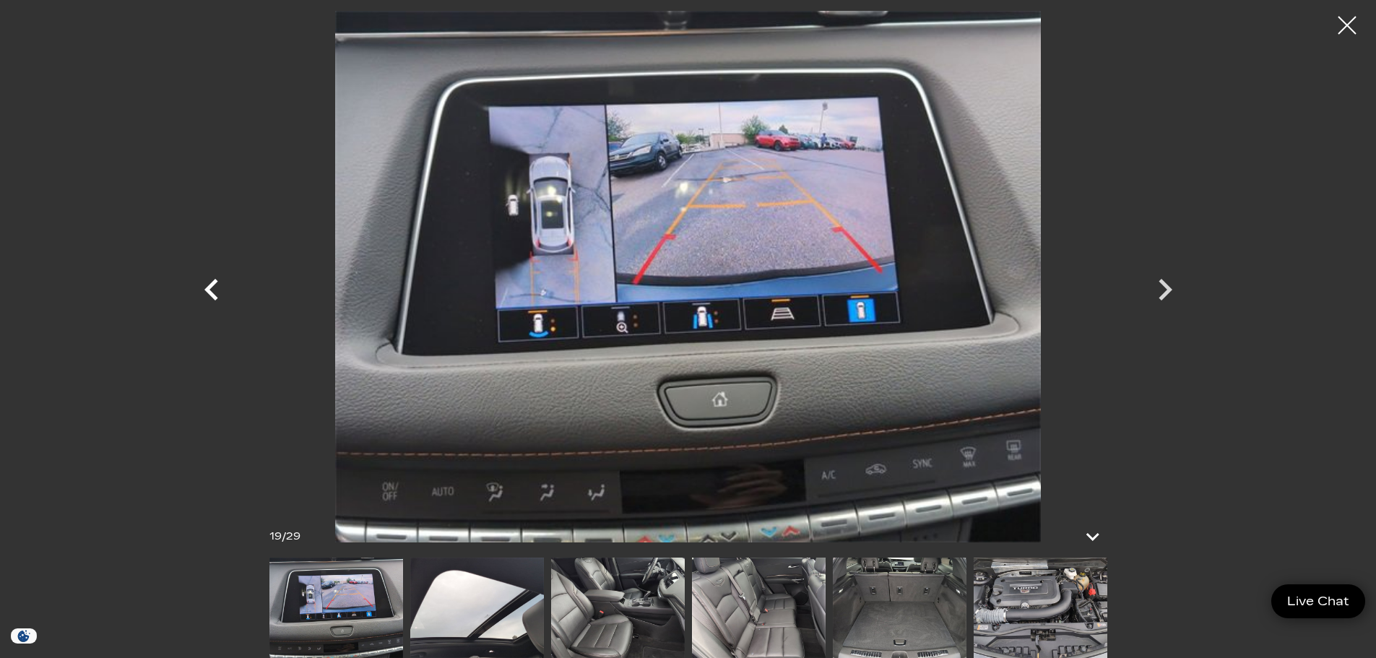
click at [223, 285] on icon "Previous" at bounding box center [211, 289] width 43 height 43
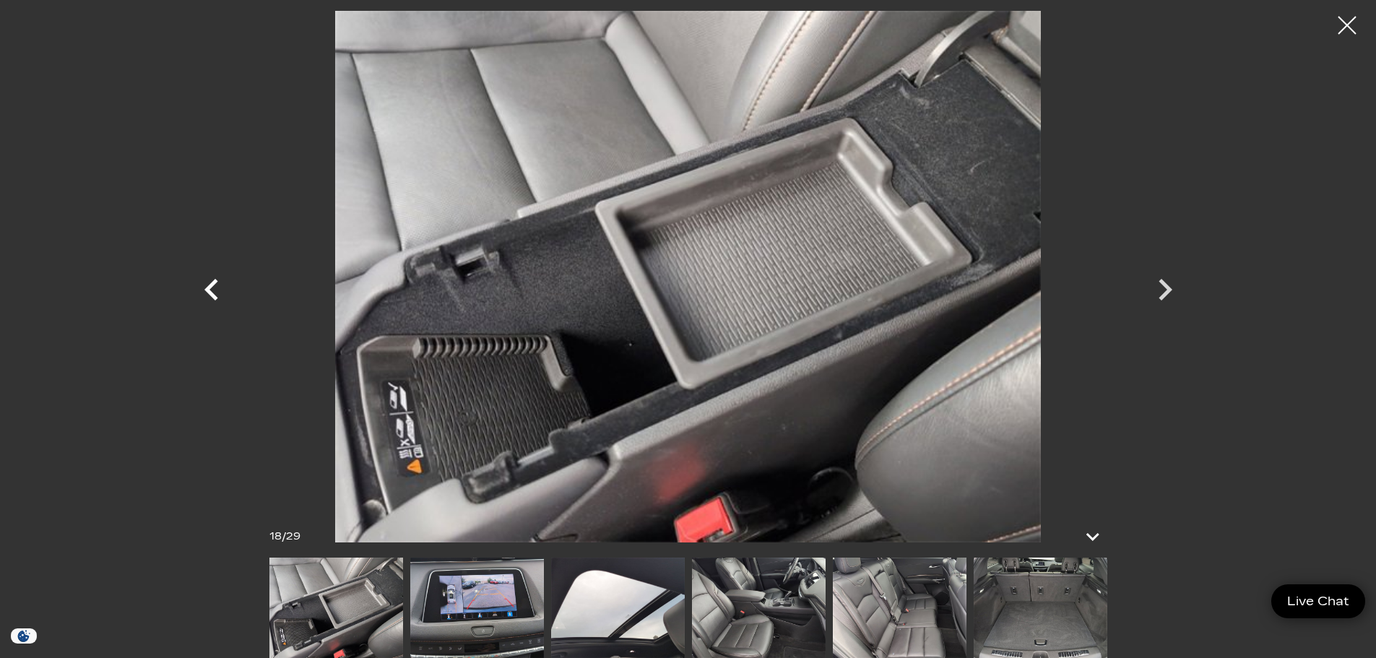
click at [223, 285] on icon "Previous" at bounding box center [211, 289] width 43 height 43
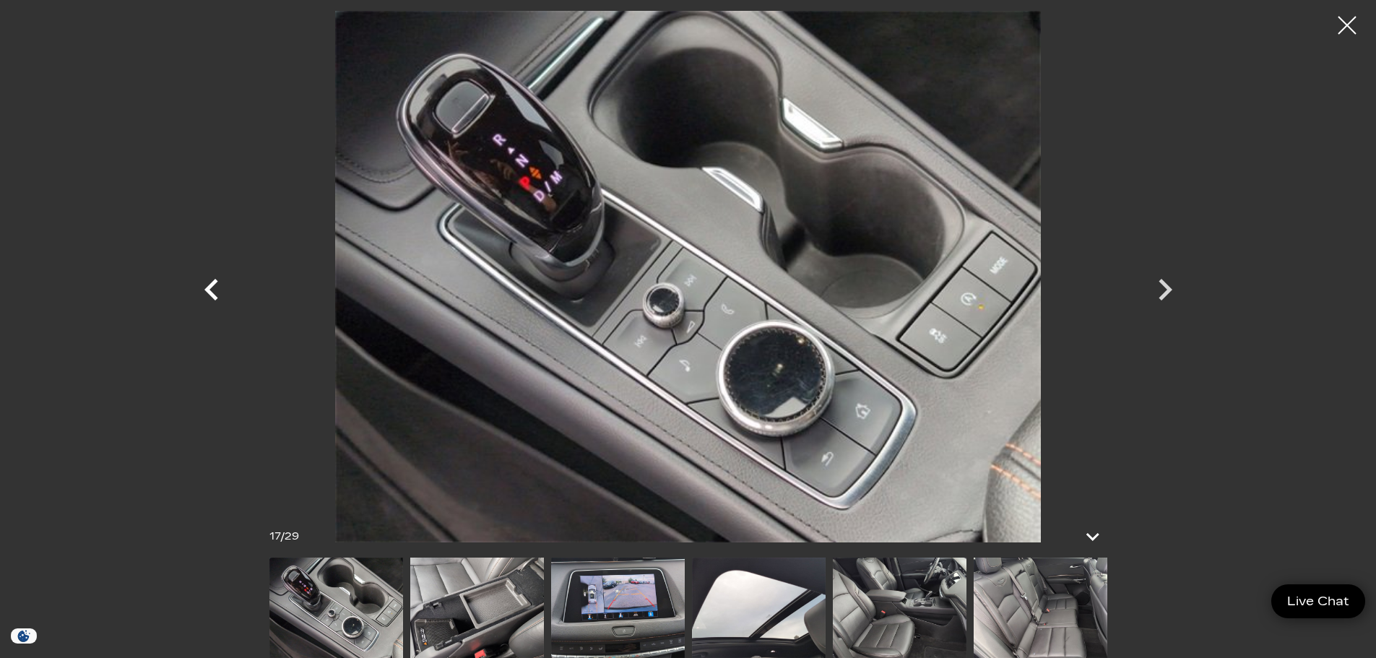
click at [223, 285] on icon "Previous" at bounding box center [211, 289] width 43 height 43
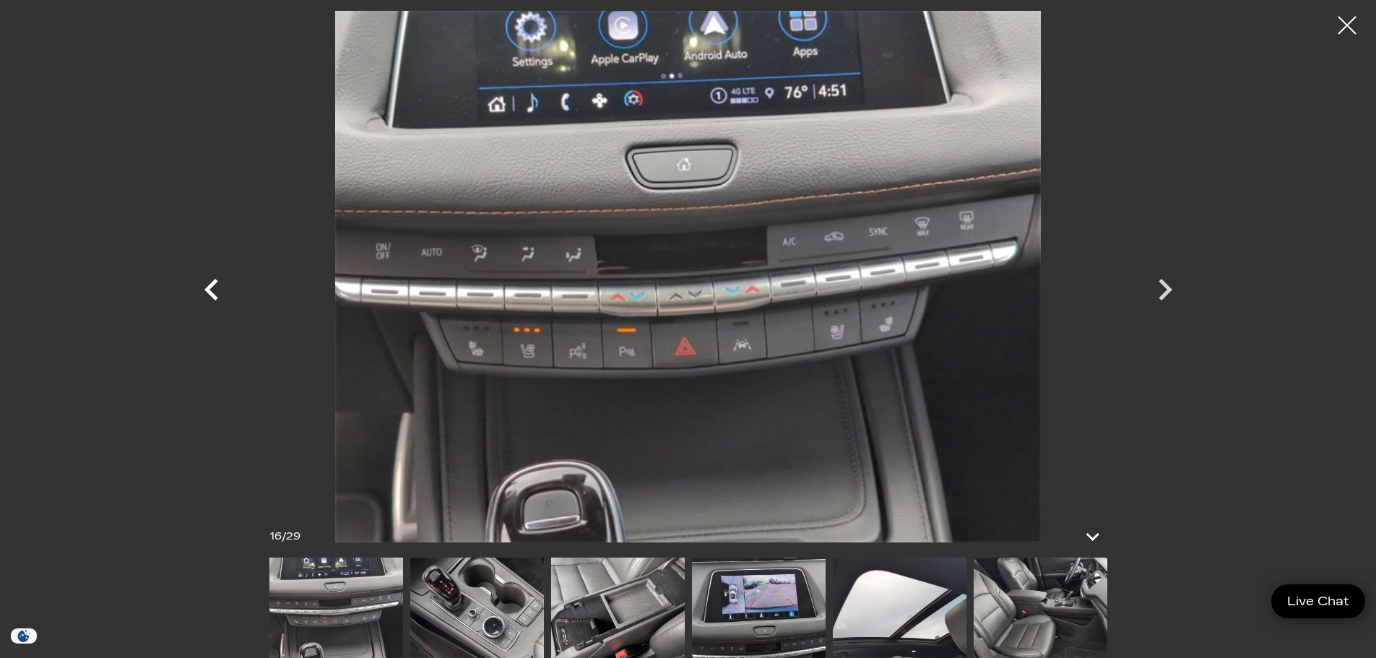
click at [223, 285] on icon "Previous" at bounding box center [211, 289] width 43 height 43
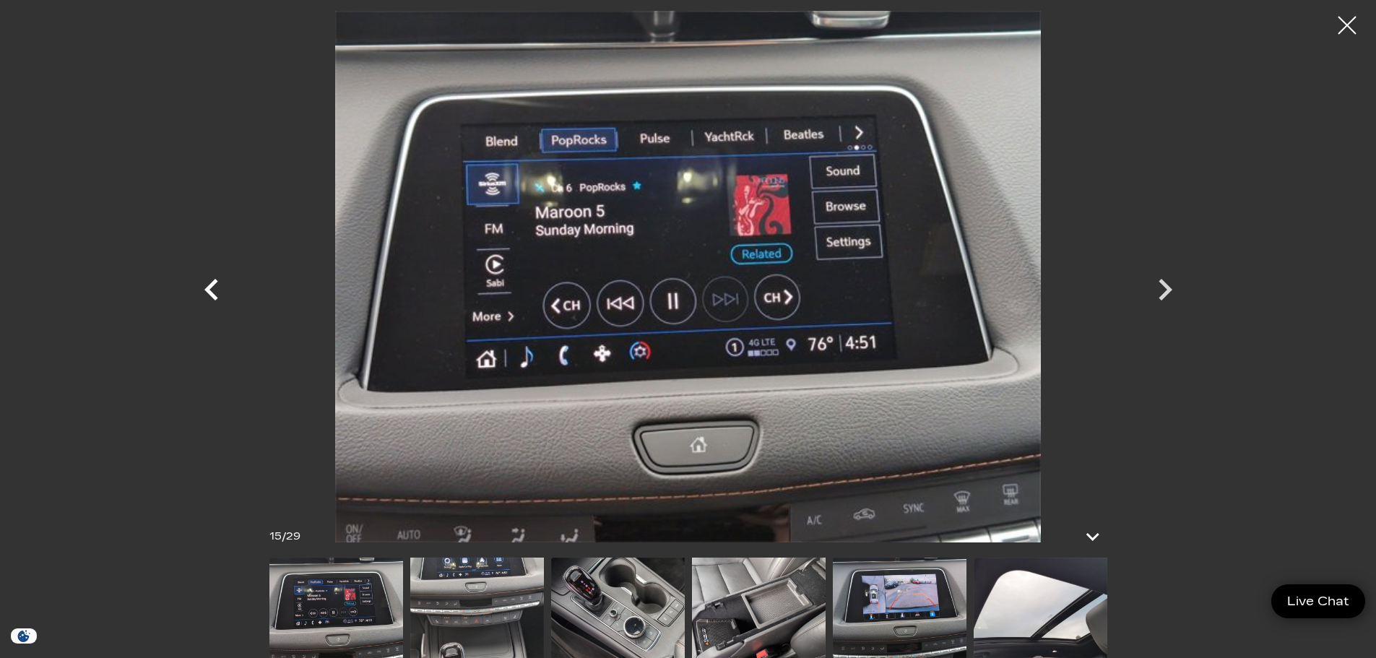
click at [223, 285] on icon "Previous" at bounding box center [211, 289] width 43 height 43
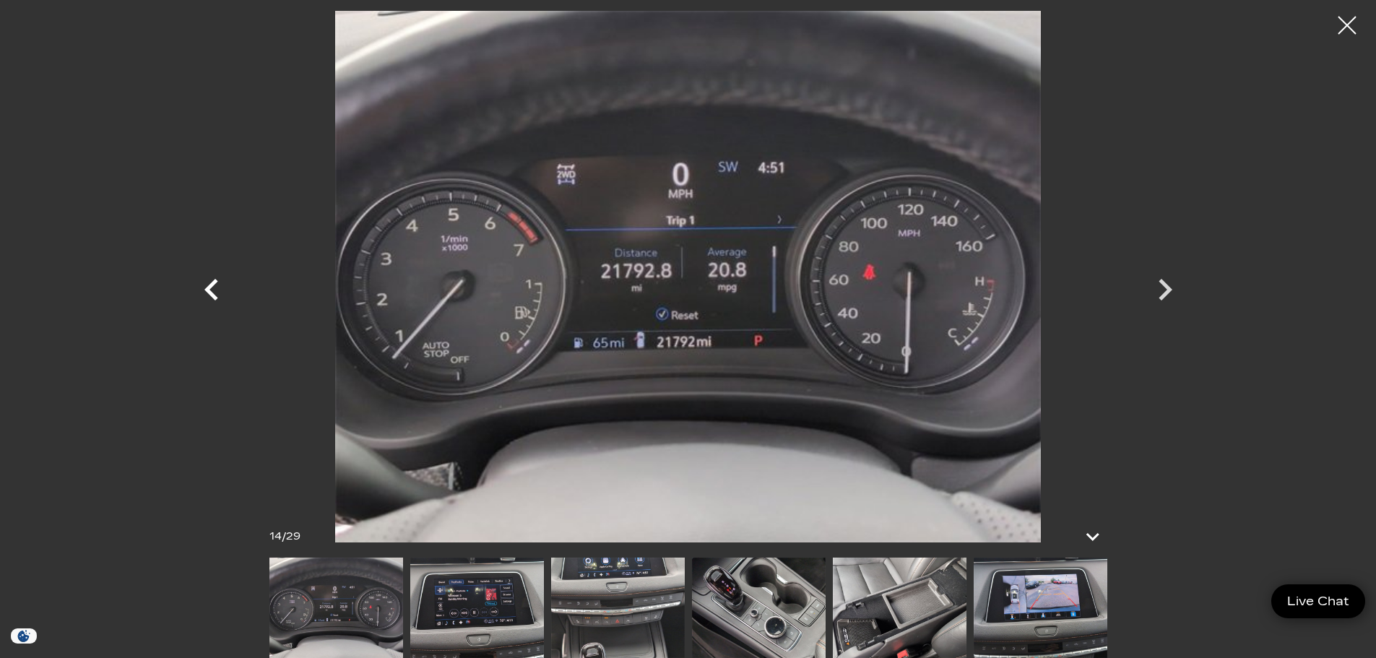
click at [223, 285] on icon "Previous" at bounding box center [211, 289] width 43 height 43
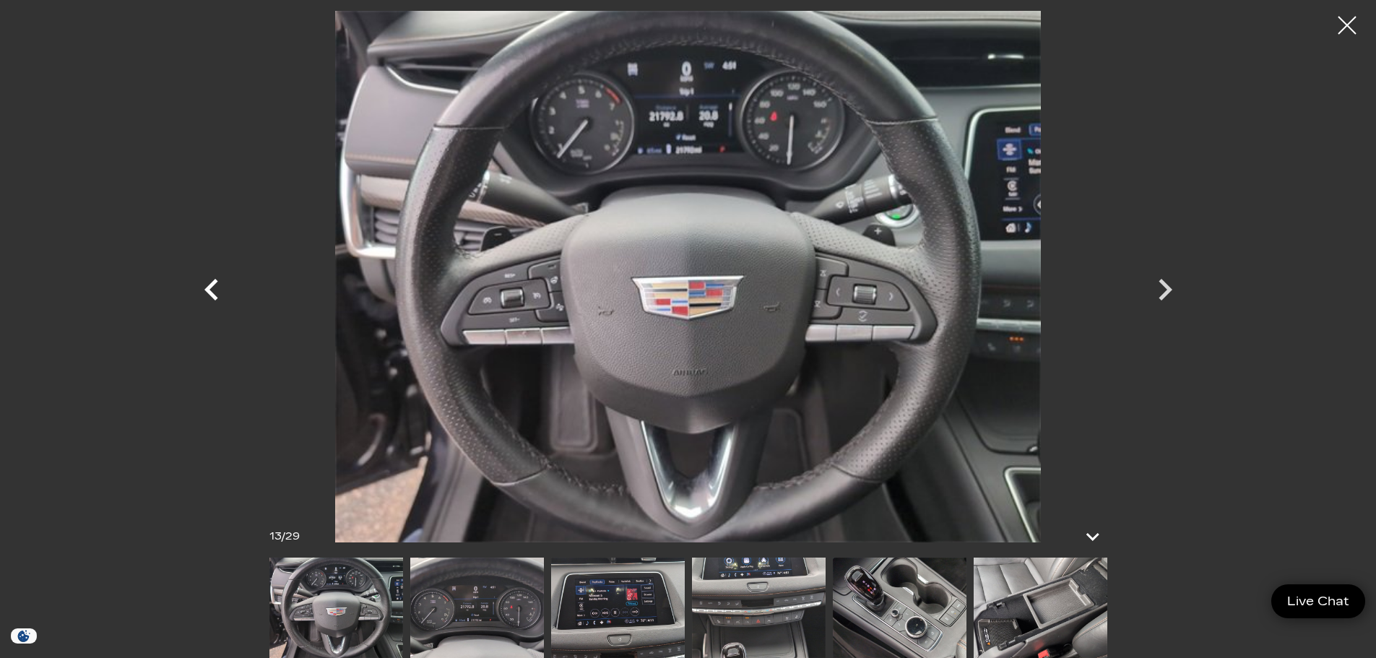
click at [223, 285] on icon "Previous" at bounding box center [211, 289] width 43 height 43
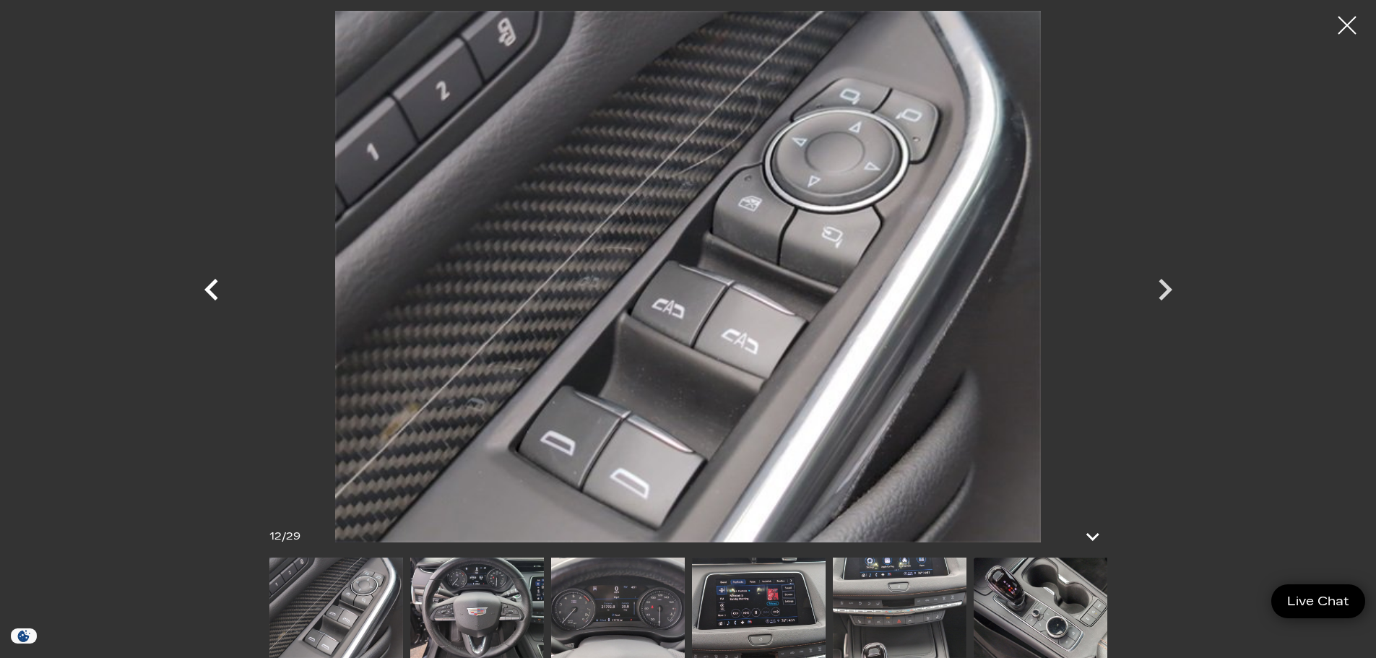
click at [223, 285] on icon "Previous" at bounding box center [211, 289] width 43 height 43
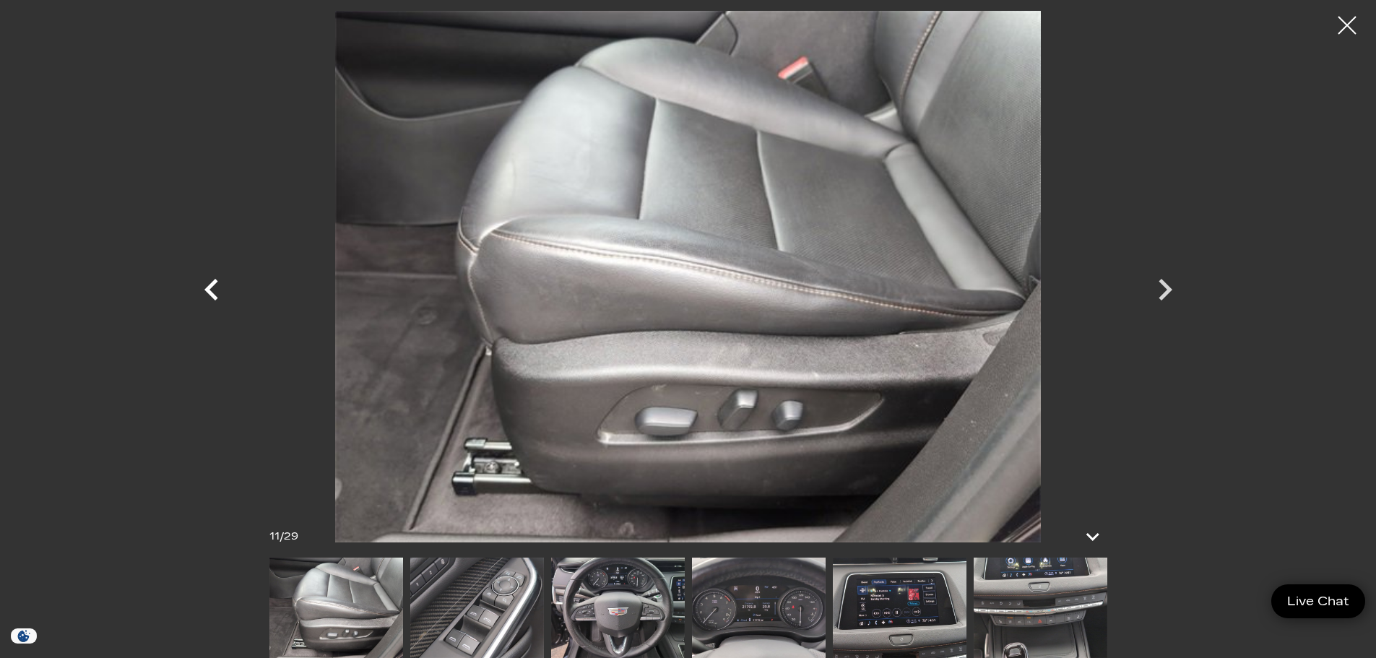
click at [223, 285] on icon "Previous" at bounding box center [211, 289] width 43 height 43
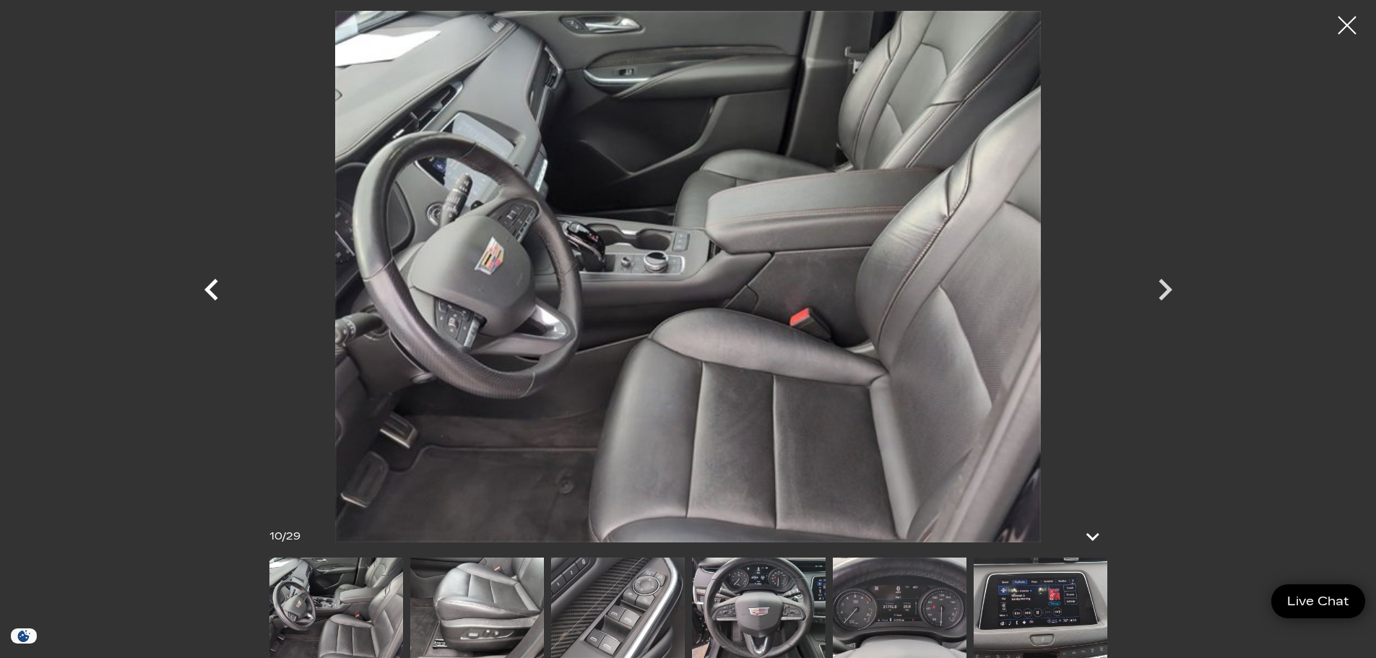
click at [223, 285] on icon "Previous" at bounding box center [211, 289] width 43 height 43
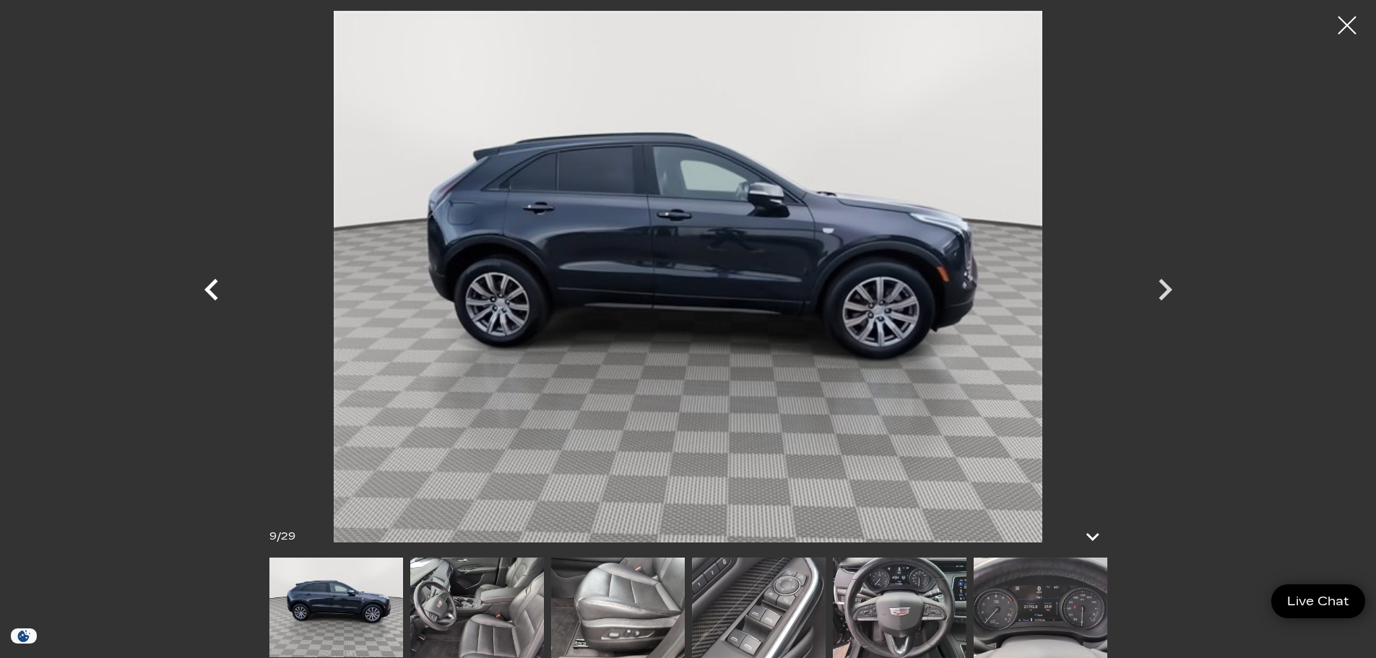
click at [223, 285] on icon "Previous" at bounding box center [211, 289] width 43 height 43
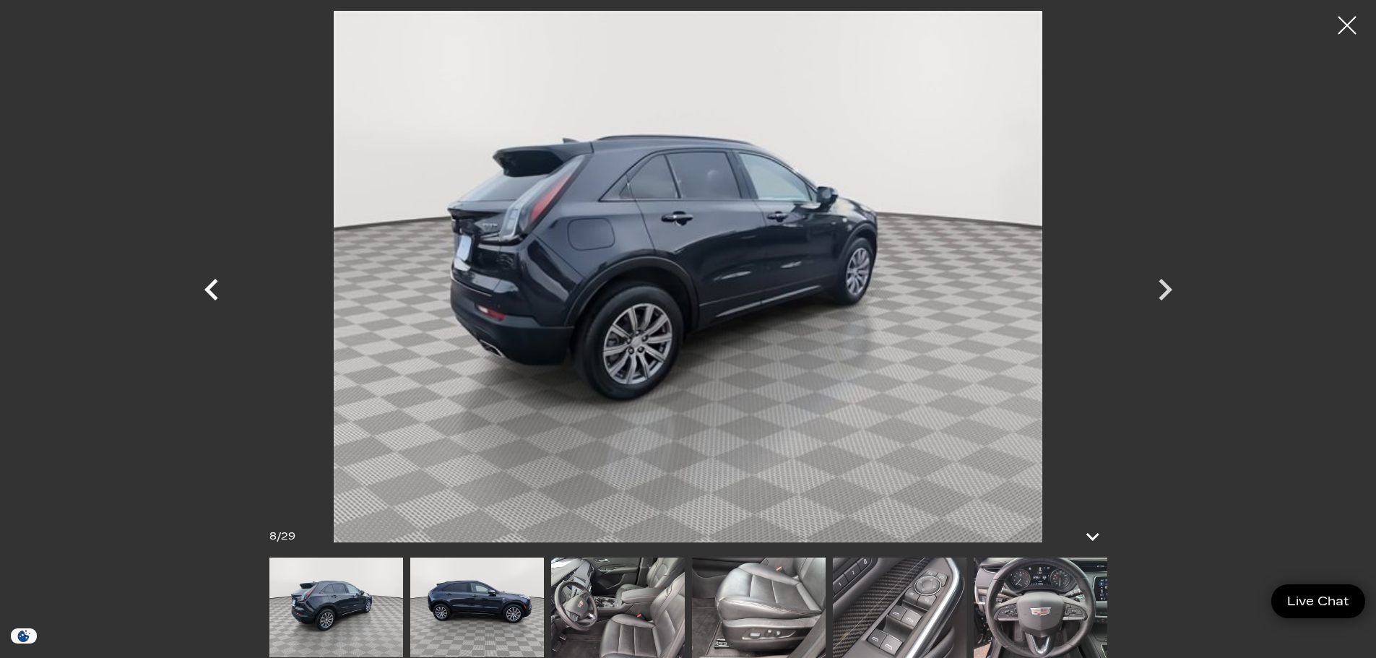
click at [223, 285] on icon "Previous" at bounding box center [211, 289] width 43 height 43
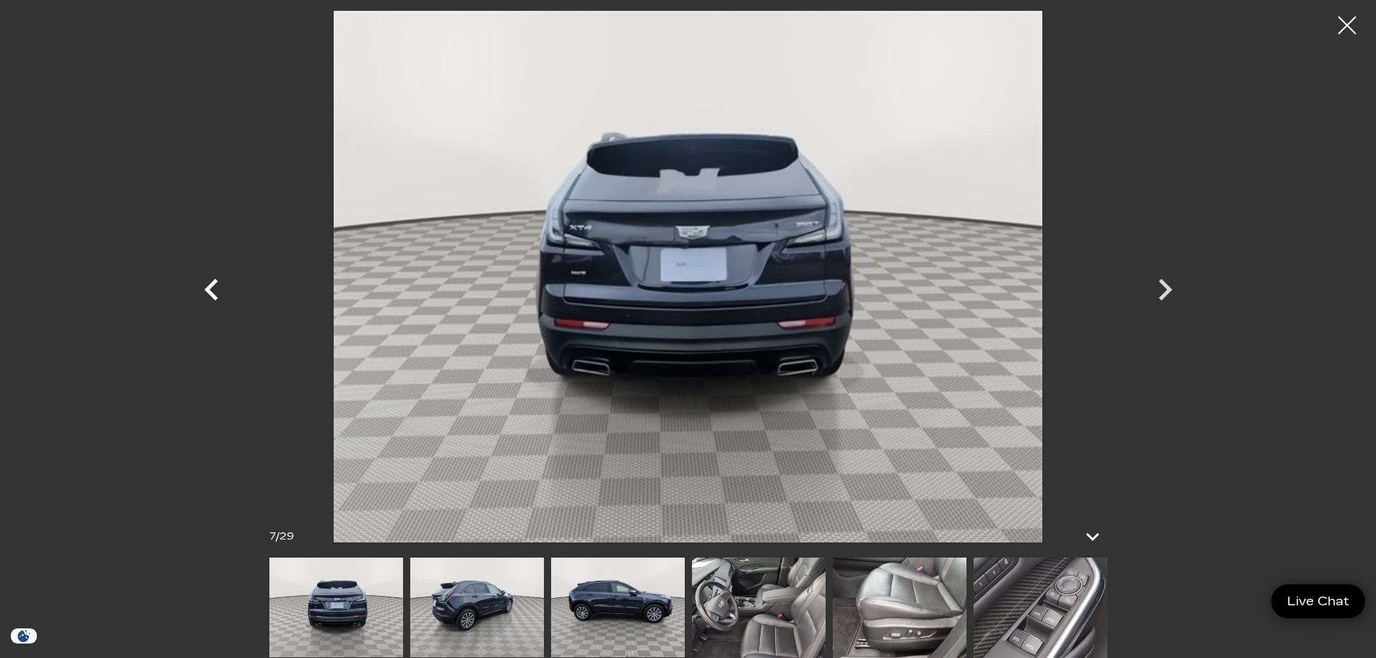
click at [223, 285] on icon "Previous" at bounding box center [211, 289] width 43 height 43
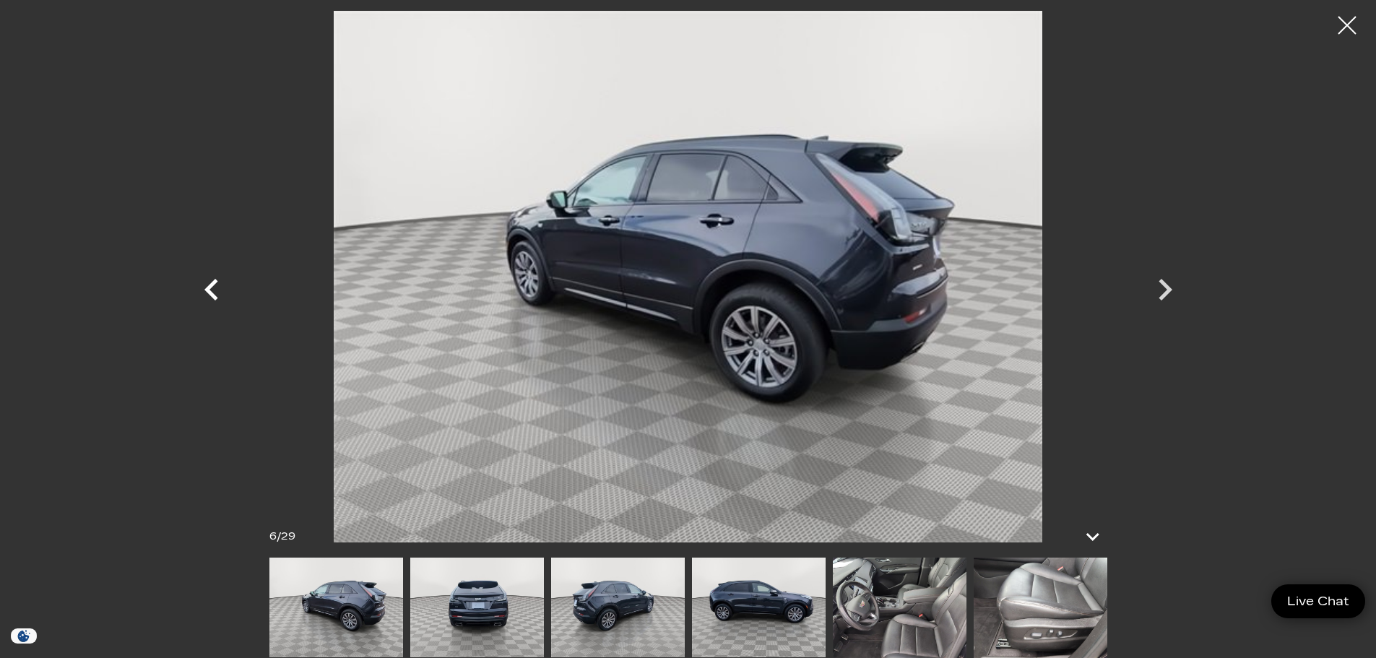
click at [223, 285] on icon "Previous" at bounding box center [211, 289] width 43 height 43
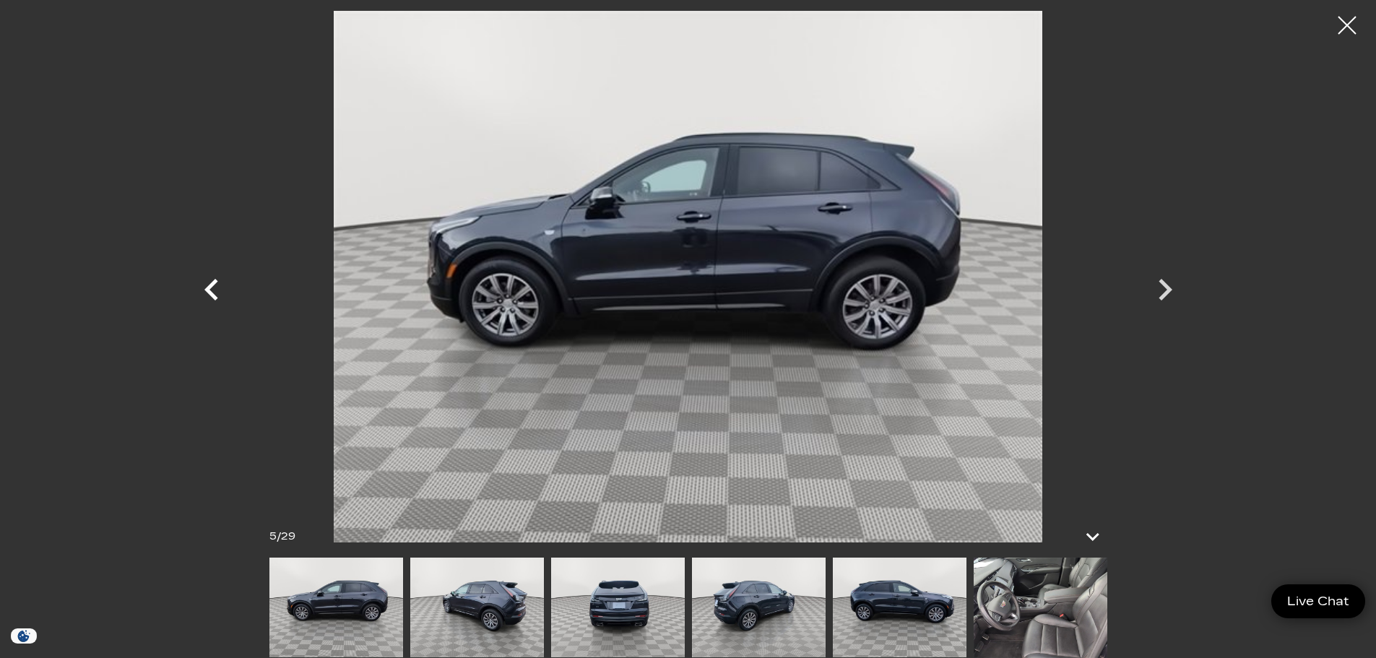
click at [223, 285] on icon "Previous" at bounding box center [211, 289] width 43 height 43
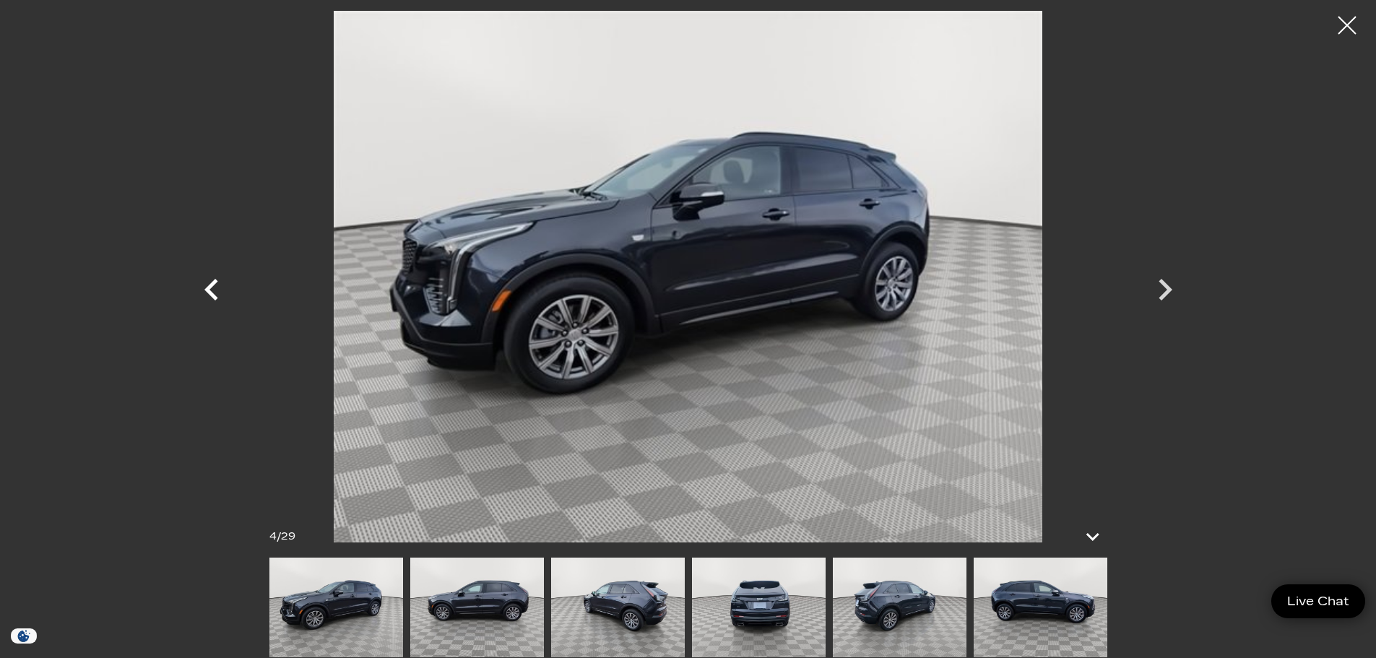
click at [223, 285] on icon "Previous" at bounding box center [211, 289] width 43 height 43
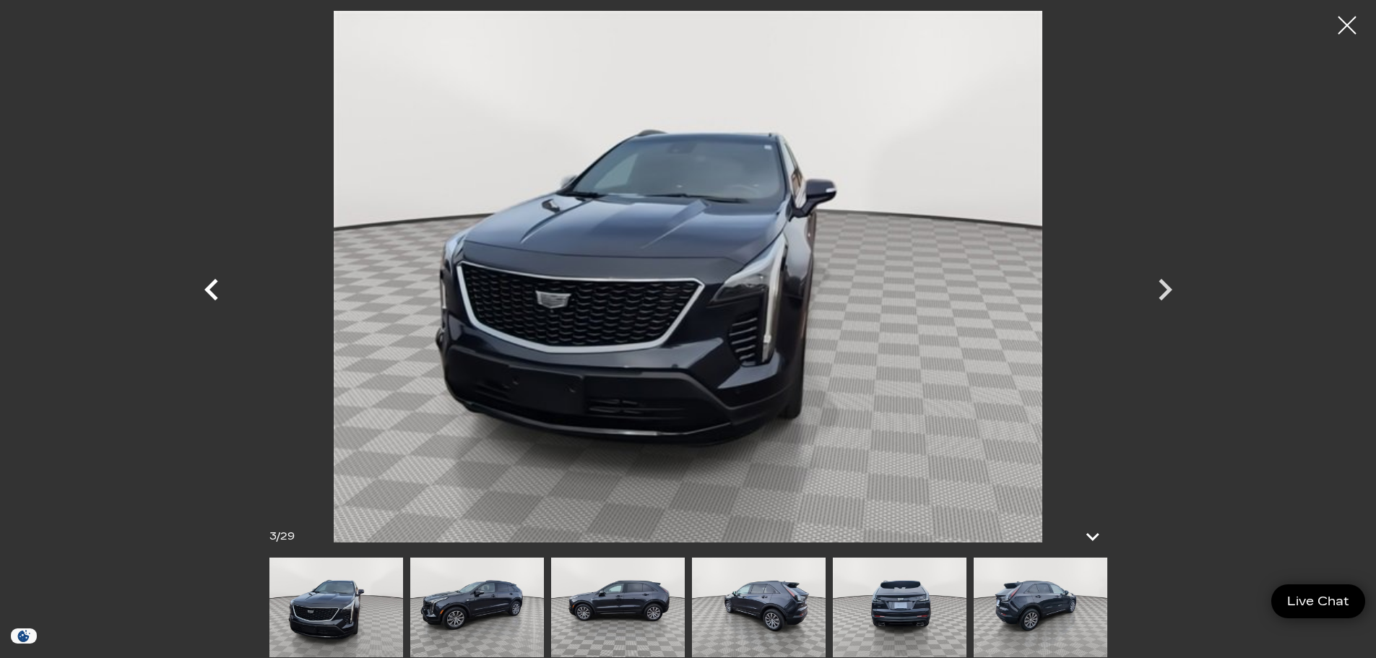
click at [223, 285] on icon "Previous" at bounding box center [211, 289] width 43 height 43
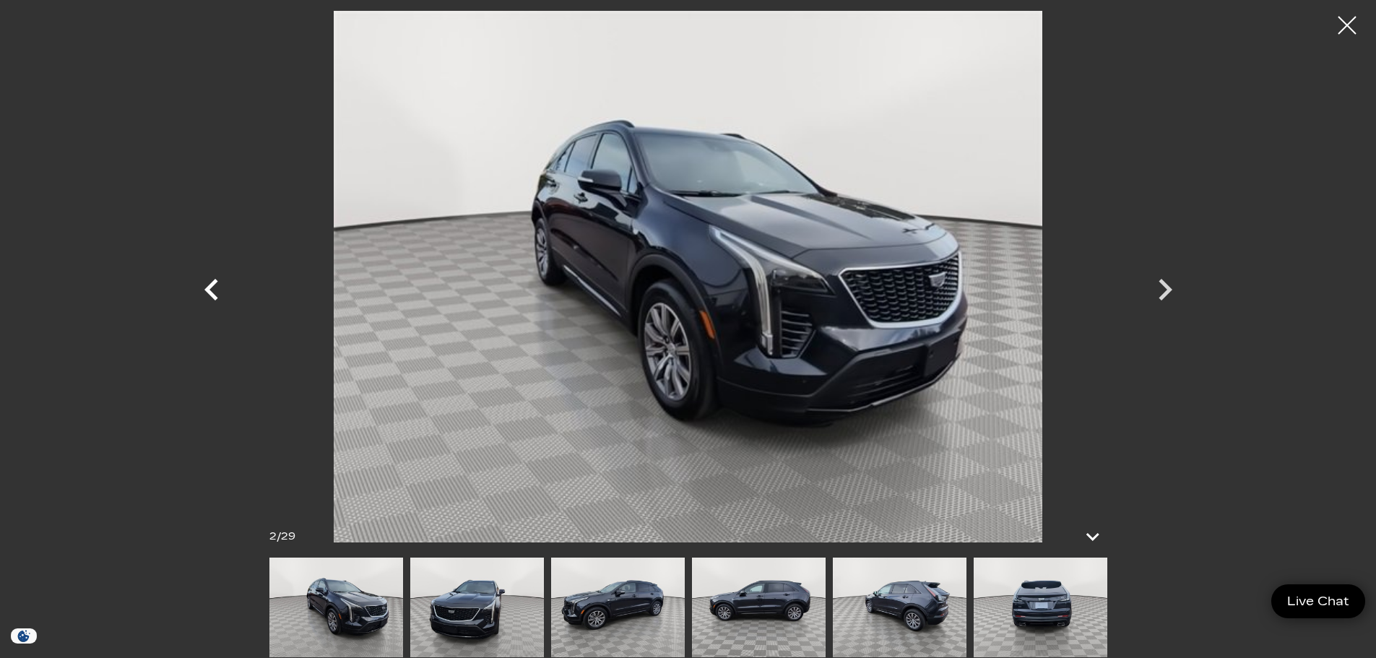
click at [223, 285] on icon "Previous" at bounding box center [211, 289] width 43 height 43
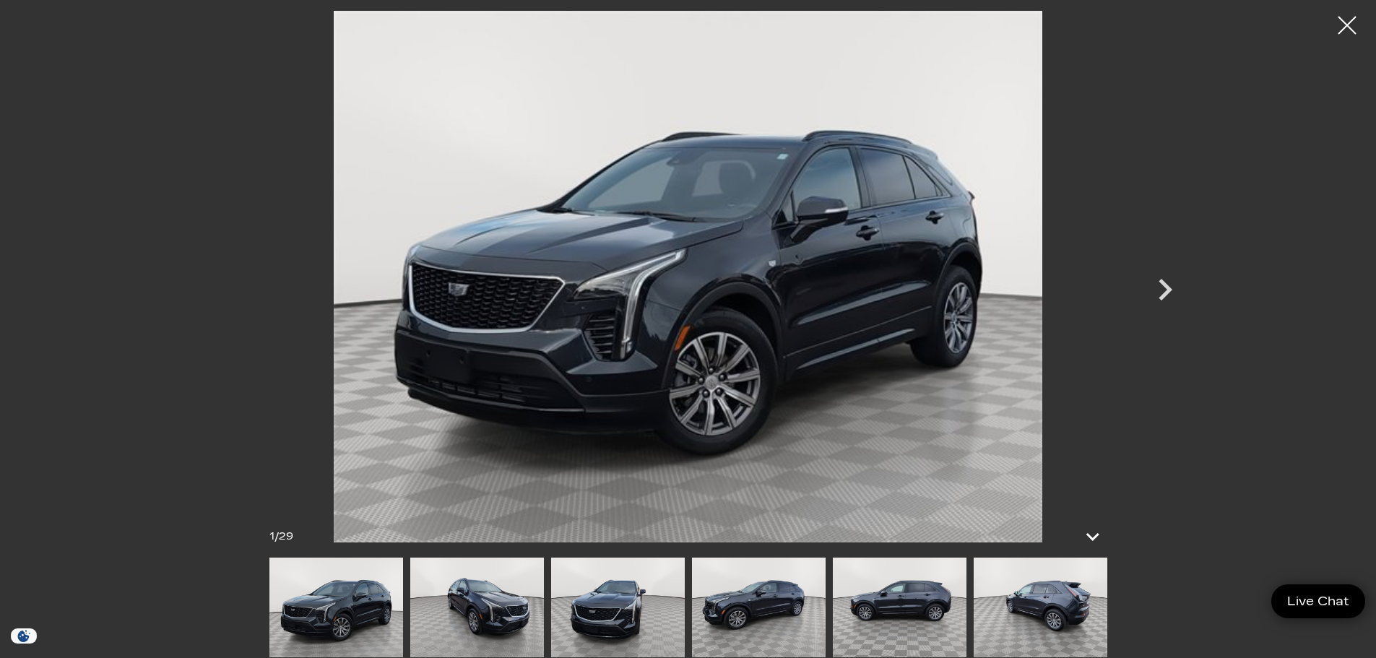
click at [223, 285] on div at bounding box center [688, 277] width 1011 height 532
click at [1350, 18] on div at bounding box center [1348, 26] width 38 height 38
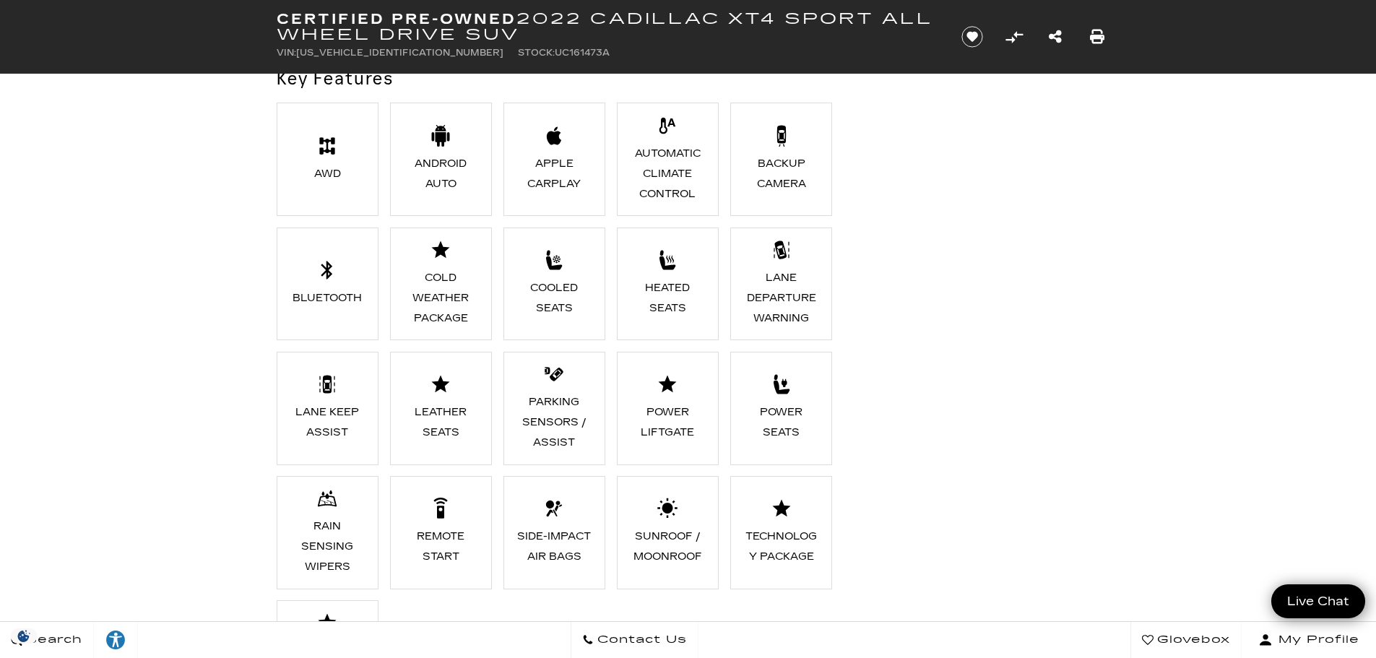
scroll to position [1300, 0]
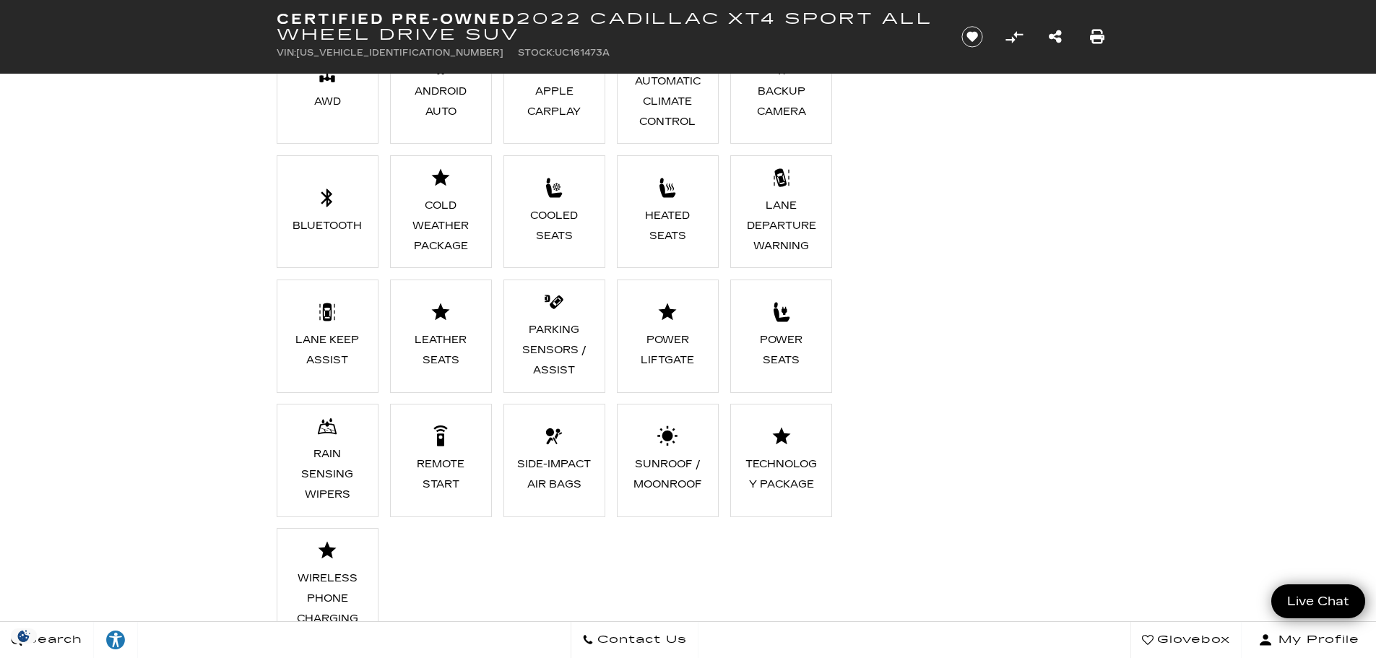
click at [452, 227] on div "Cold Weather Package" at bounding box center [441, 226] width 79 height 61
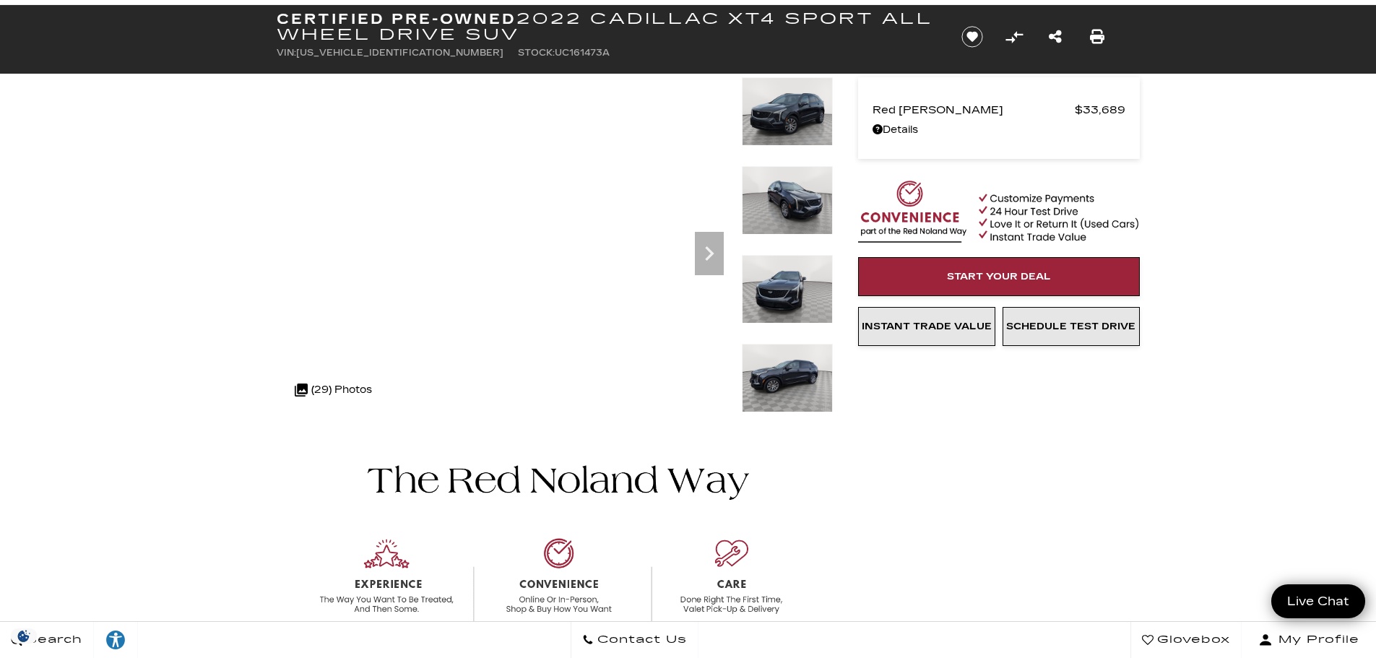
scroll to position [0, 0]
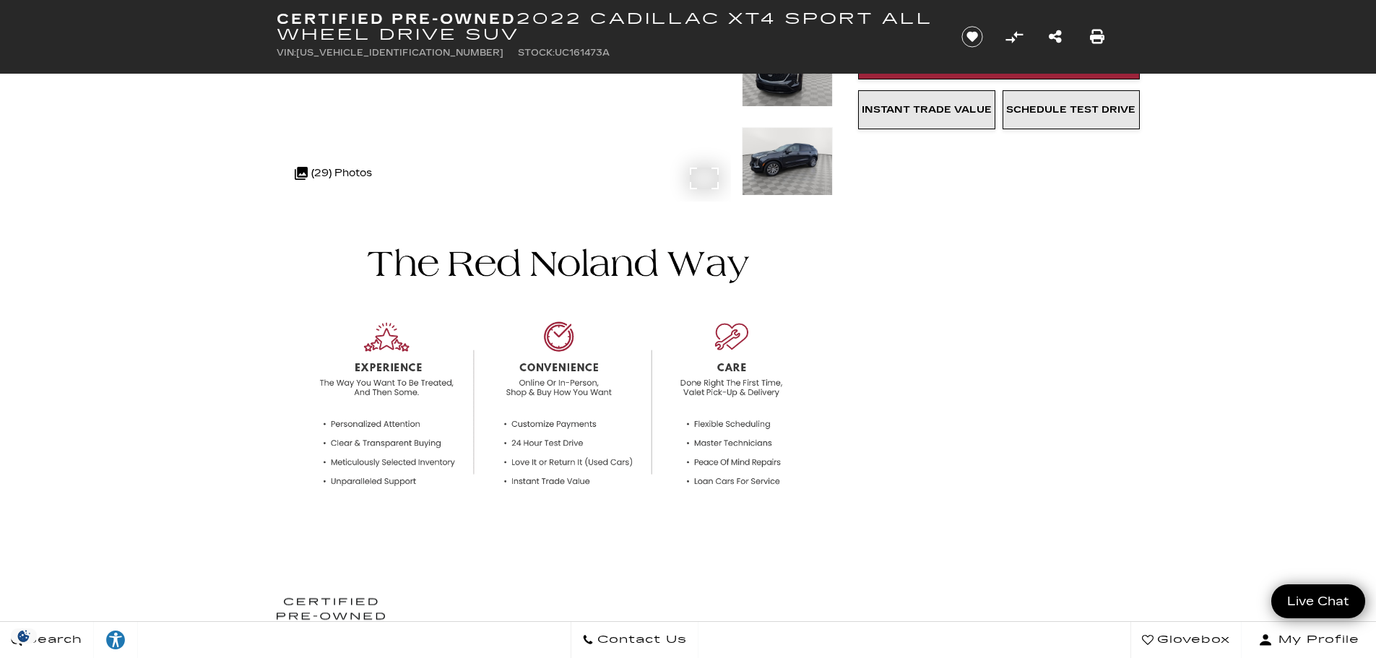
scroll to position [72, 0]
